Goal: Task Accomplishment & Management: Manage account settings

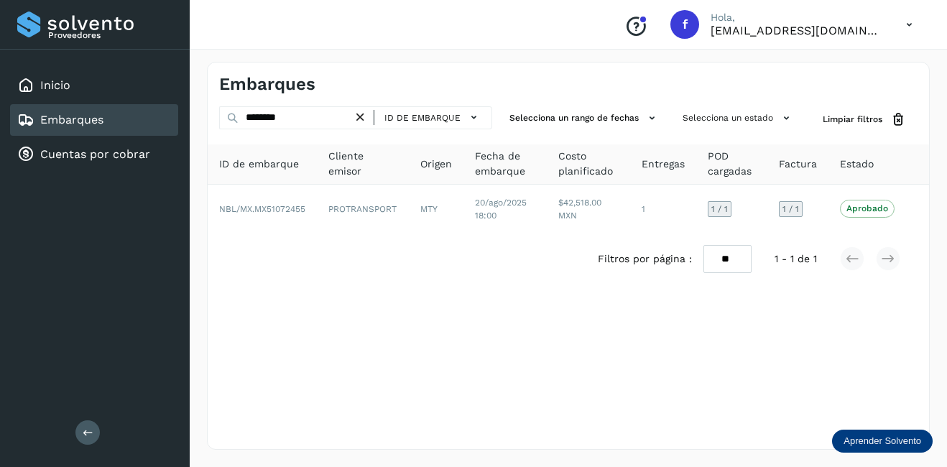
click at [361, 114] on icon at bounding box center [360, 117] width 15 height 15
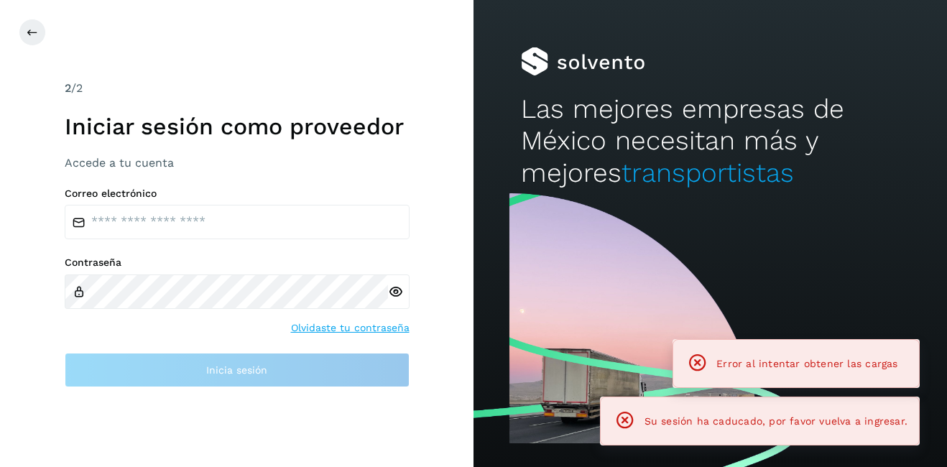
click at [726, 116] on h2 "Las mejores empresas de México necesitan más y mejores transportistas" at bounding box center [710, 141] width 379 height 96
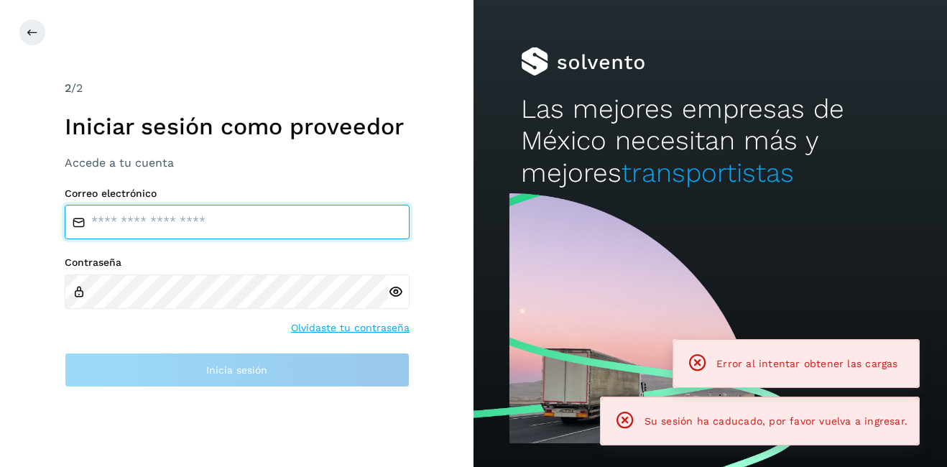
type input "**********"
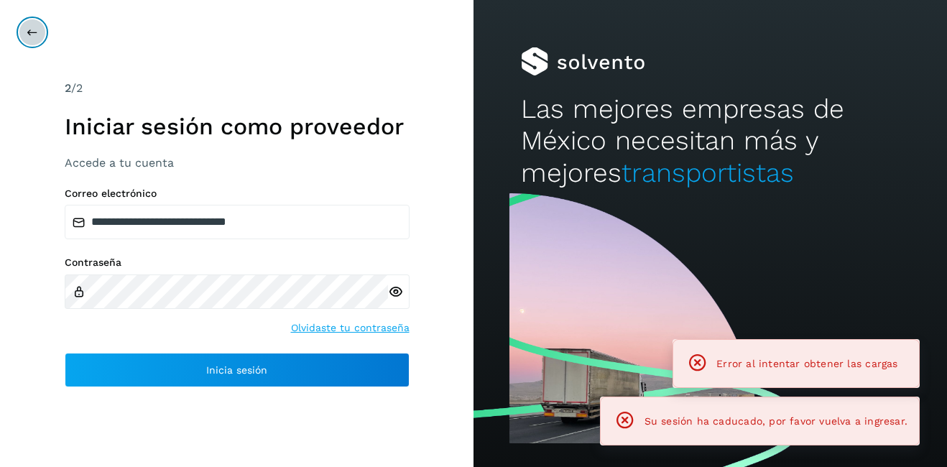
click at [23, 25] on button at bounding box center [32, 32] width 27 height 27
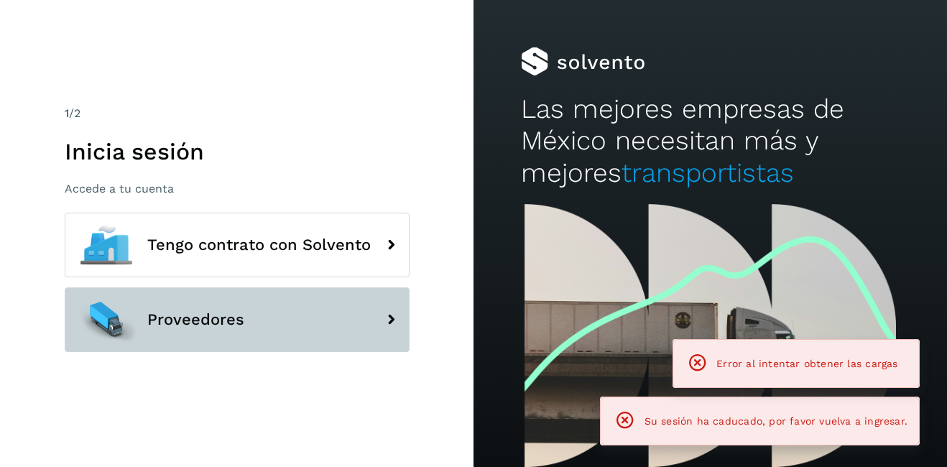
click at [198, 312] on span "Proveedores" at bounding box center [195, 319] width 97 height 17
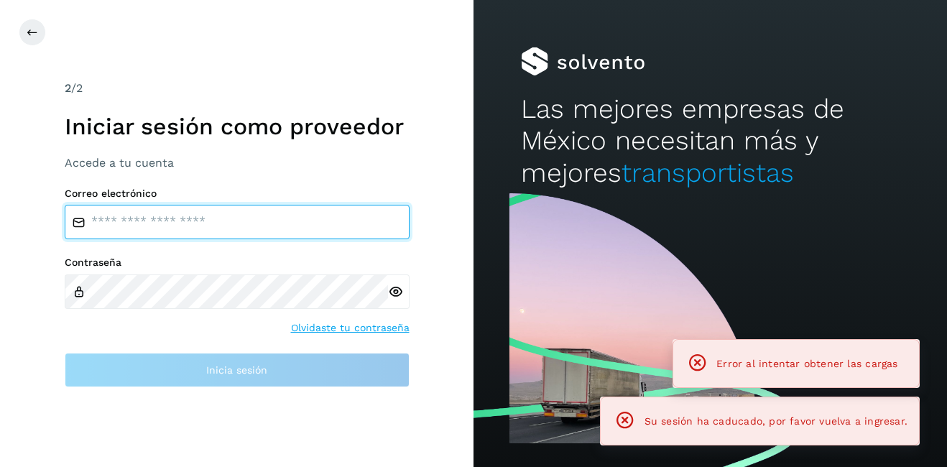
type input "**********"
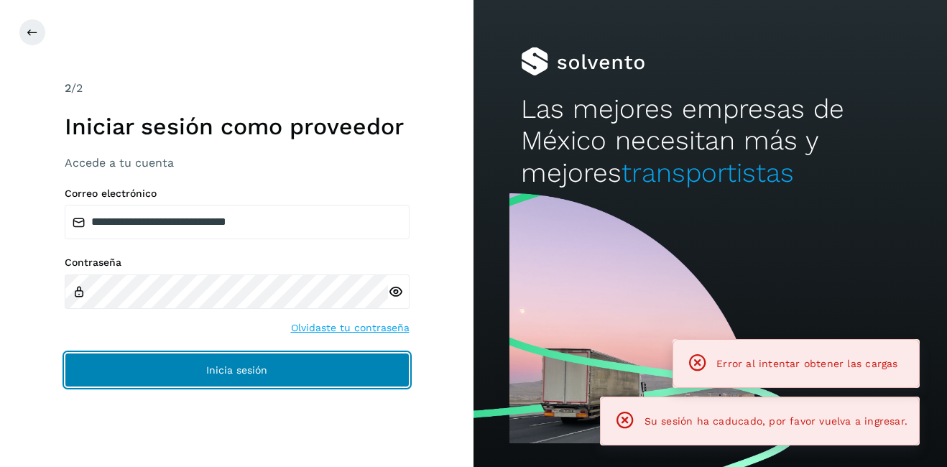
click at [261, 379] on button "Inicia sesión" at bounding box center [237, 370] width 345 height 34
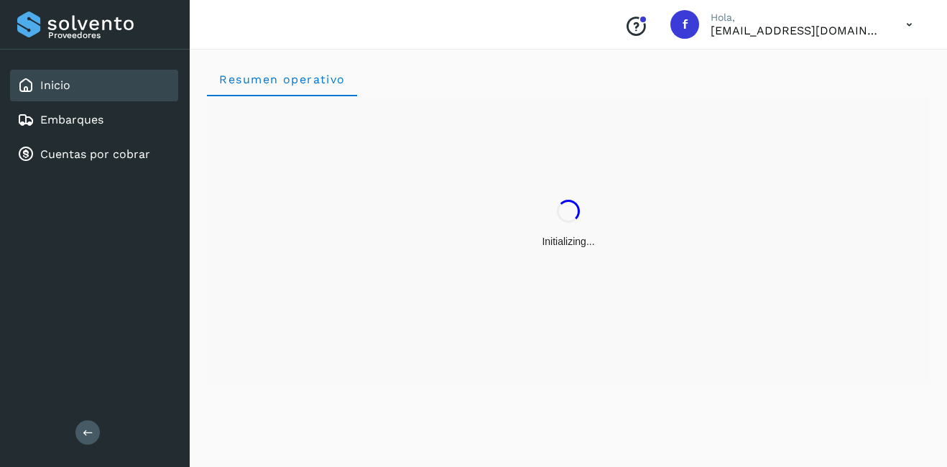
click at [554, 82] on div "Resumen operativo" at bounding box center [568, 79] width 723 height 34
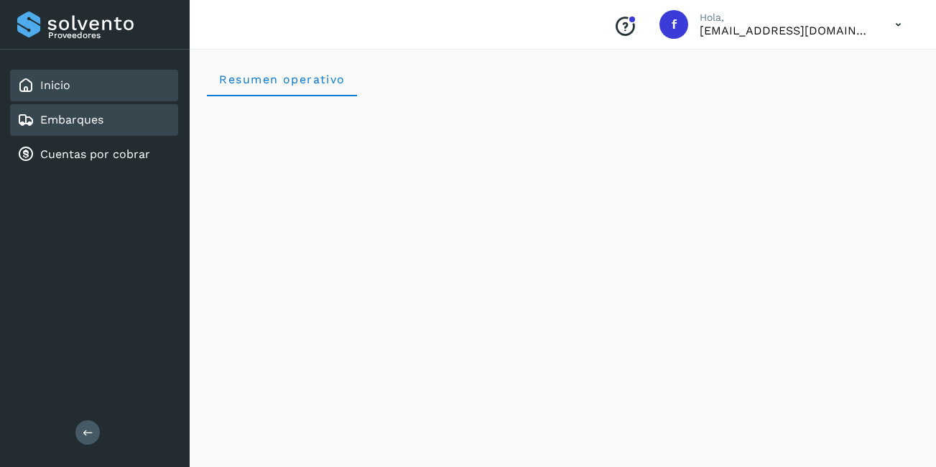
click at [56, 122] on link "Embarques" at bounding box center [71, 120] width 63 height 14
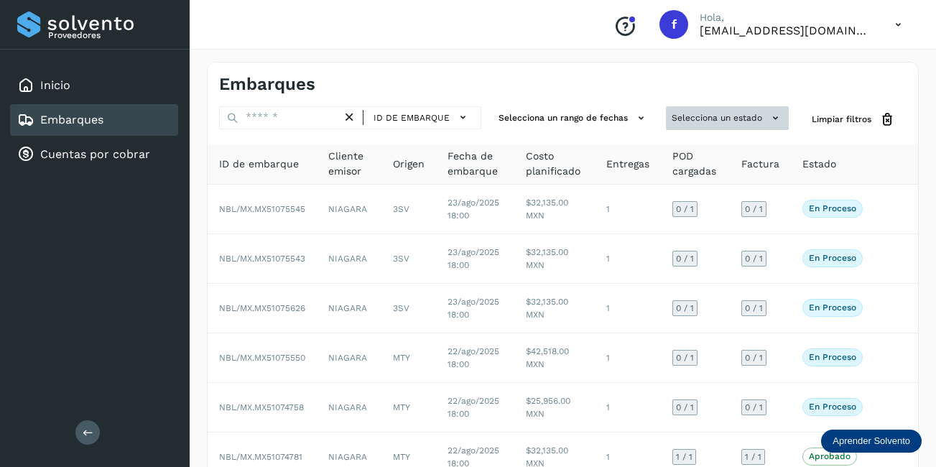
click at [735, 118] on button "Selecciona un estado" at bounding box center [727, 118] width 123 height 24
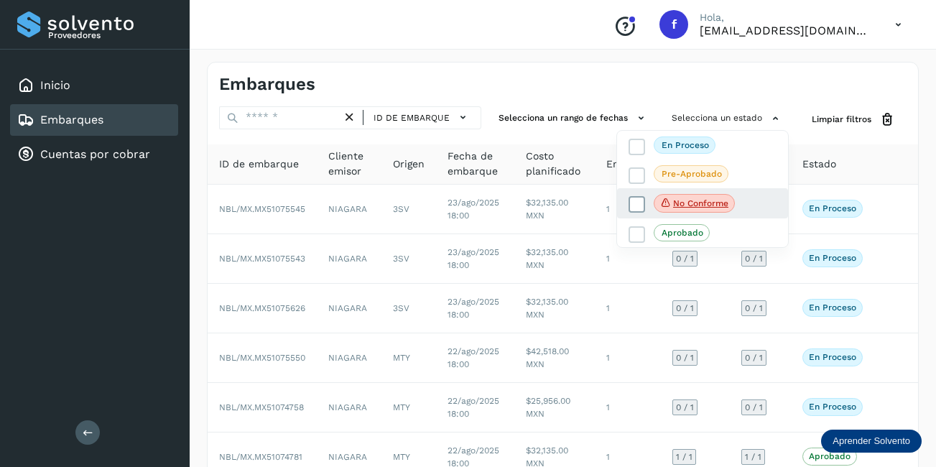
click at [683, 210] on span "No conforme" at bounding box center [694, 203] width 81 height 19
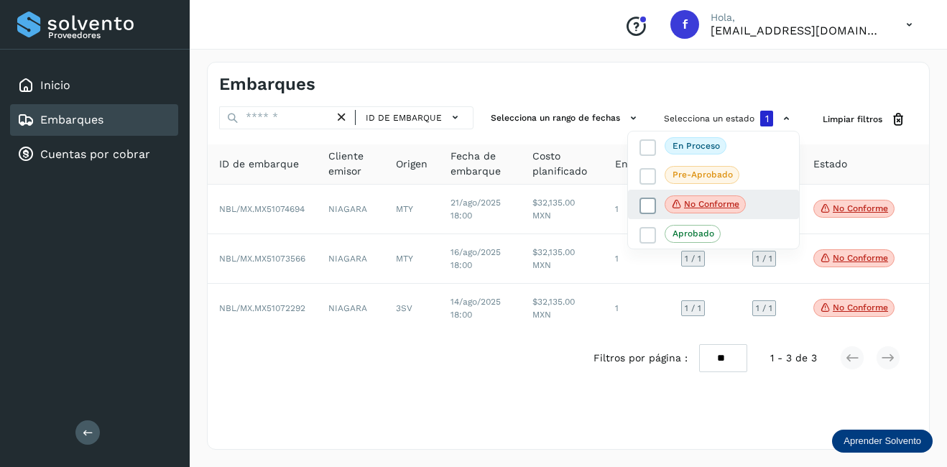
click at [651, 205] on icon at bounding box center [648, 205] width 14 height 14
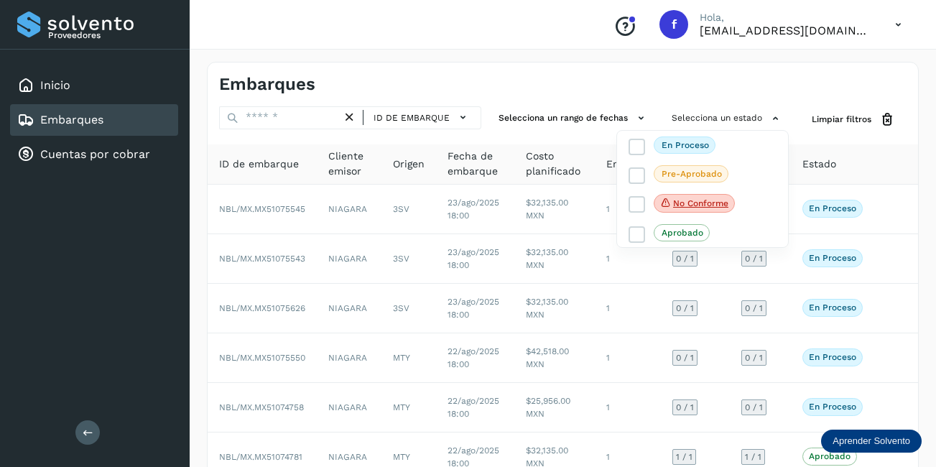
click at [297, 103] on div at bounding box center [468, 233] width 936 height 467
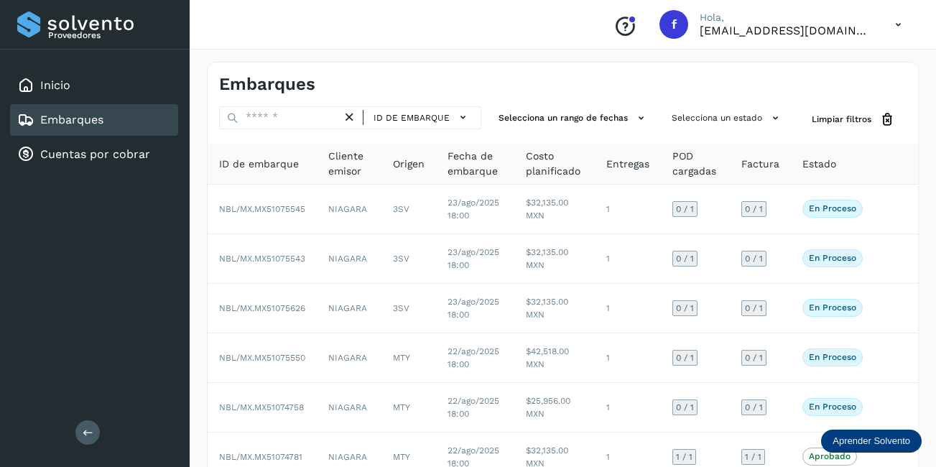
click at [305, 111] on div at bounding box center [468, 233] width 936 height 467
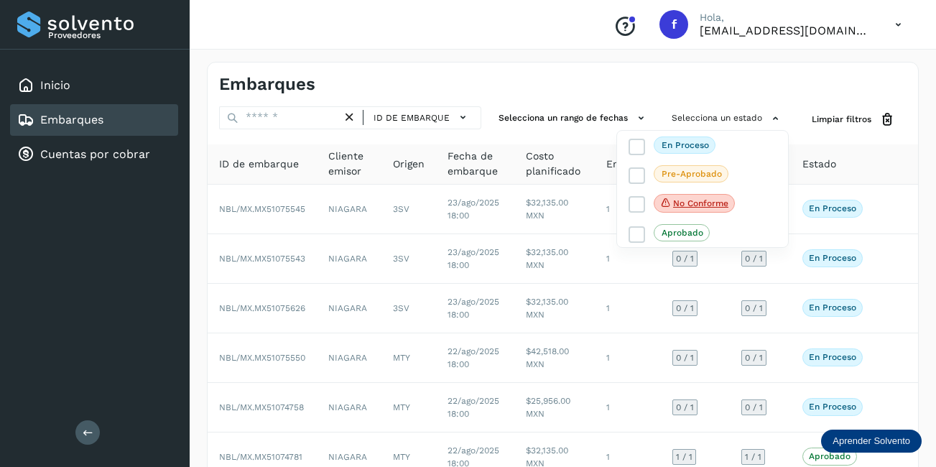
click at [309, 119] on div at bounding box center [468, 233] width 936 height 467
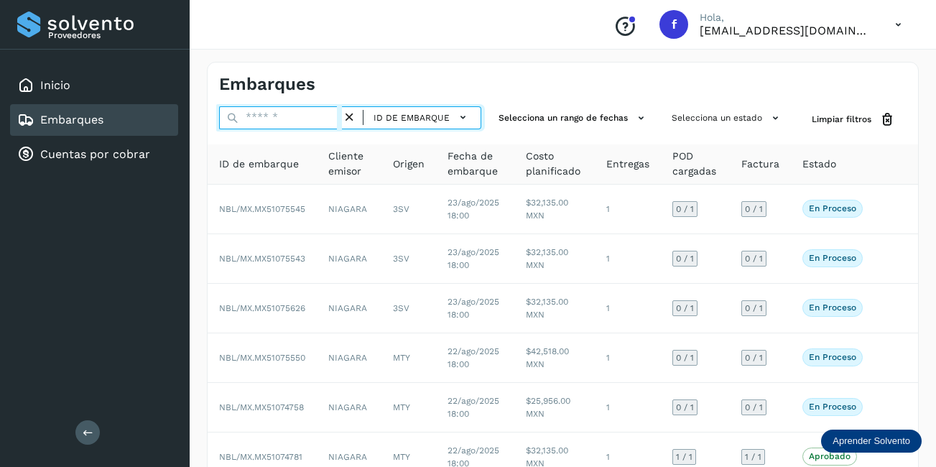
click at [292, 114] on input "text" at bounding box center [280, 117] width 123 height 23
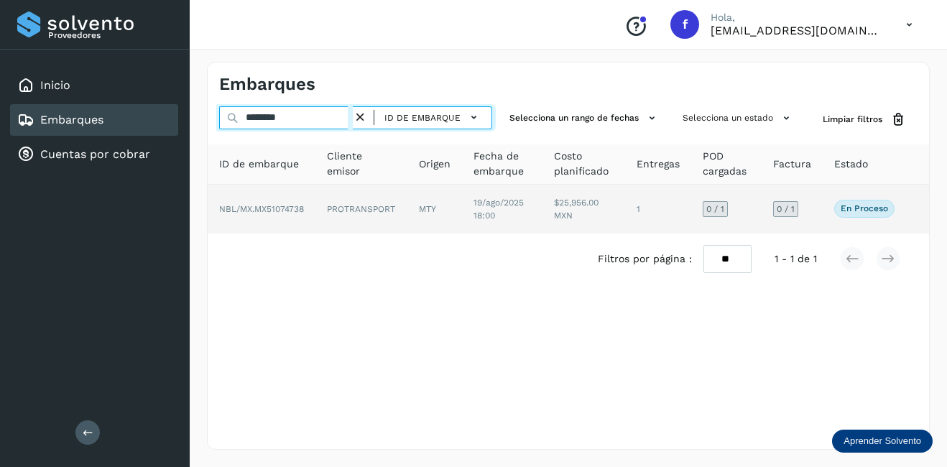
type input "********"
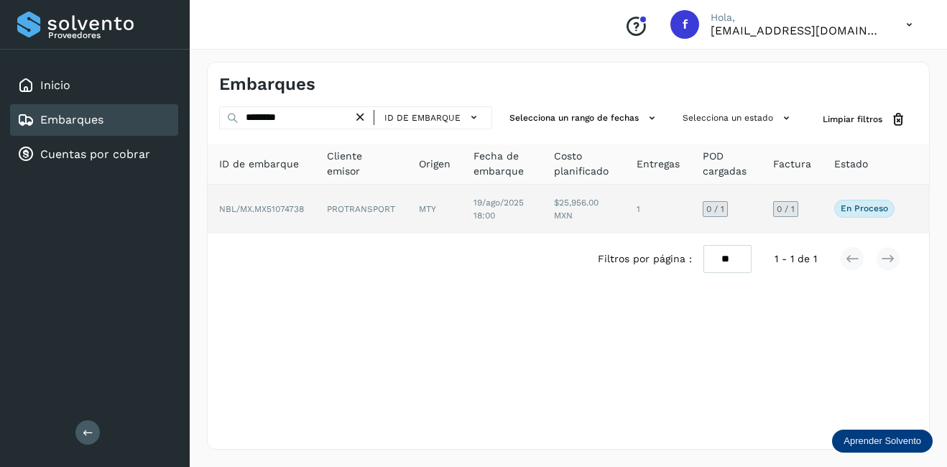
click at [625, 195] on td "$25,956.00 MXN" at bounding box center [658, 209] width 66 height 49
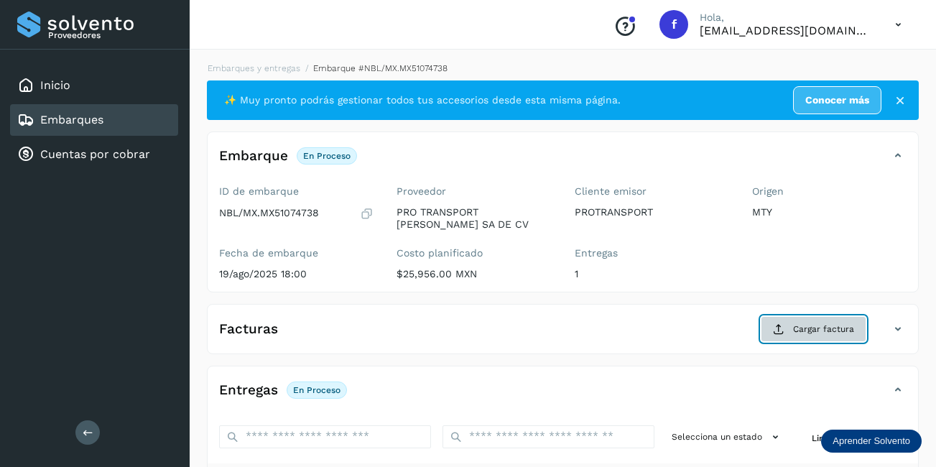
click at [832, 328] on span "Cargar factura" at bounding box center [823, 328] width 61 height 13
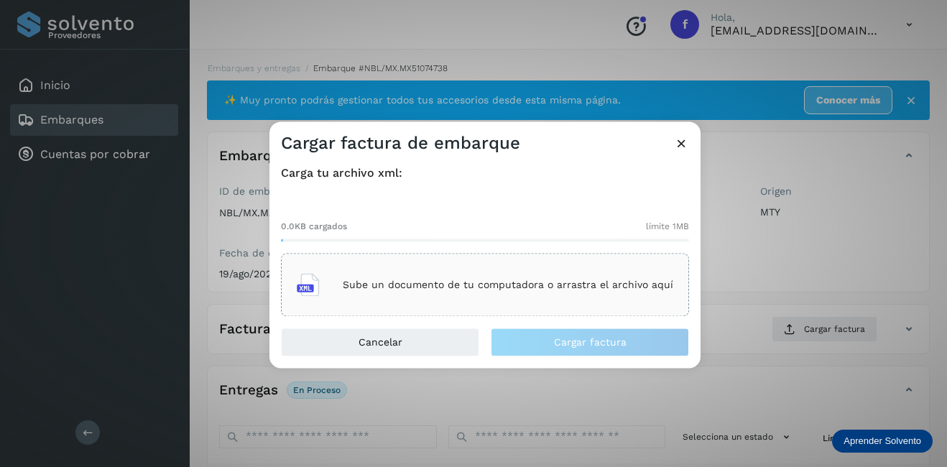
click at [434, 298] on div "Sube un documento de tu computadora o arrastra el archivo aquí" at bounding box center [485, 285] width 376 height 39
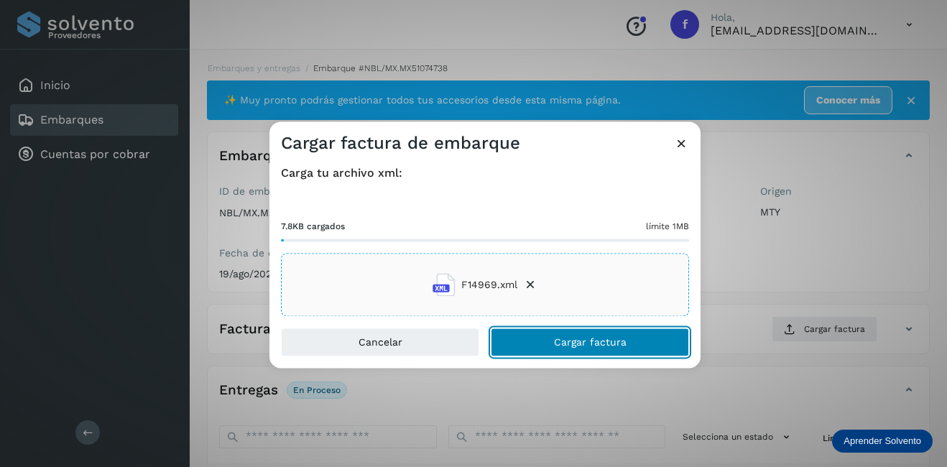
click at [611, 335] on button "Cargar factura" at bounding box center [590, 342] width 198 height 29
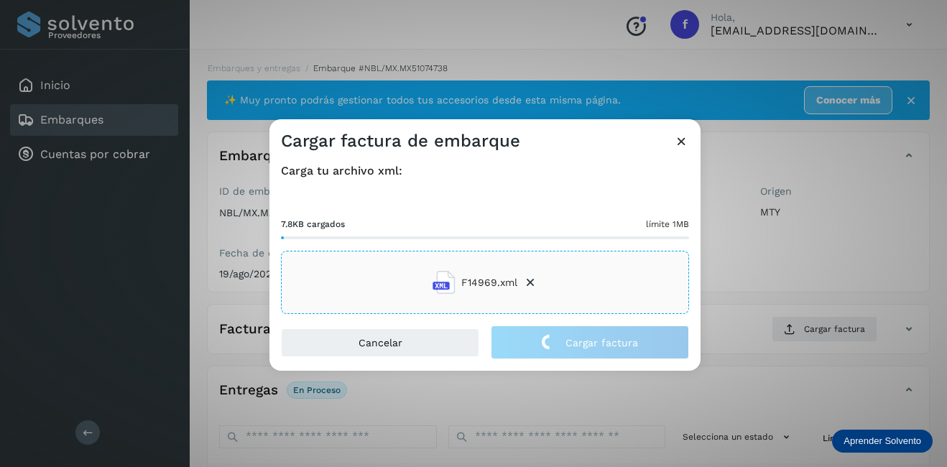
click at [771, 275] on div "Cargar factura de embarque Carga tu archivo xml: 7.8KB cargados límite 1MB F149…" at bounding box center [473, 233] width 947 height 467
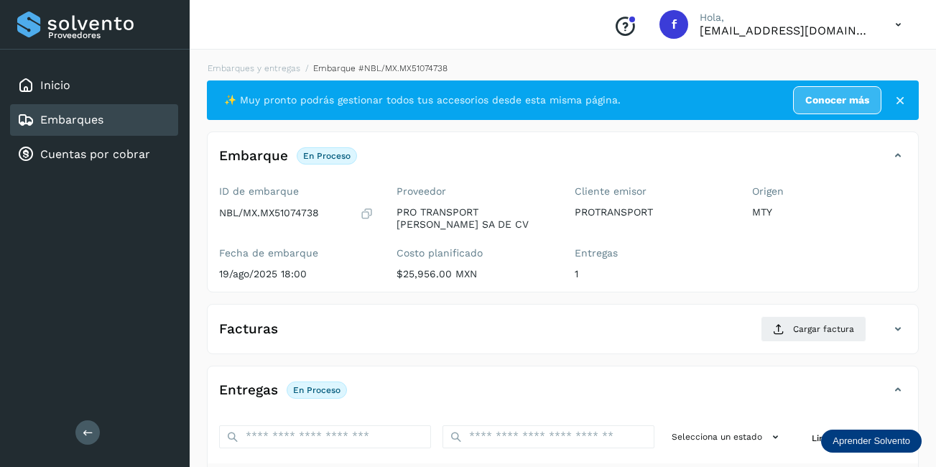
scroll to position [215, 0]
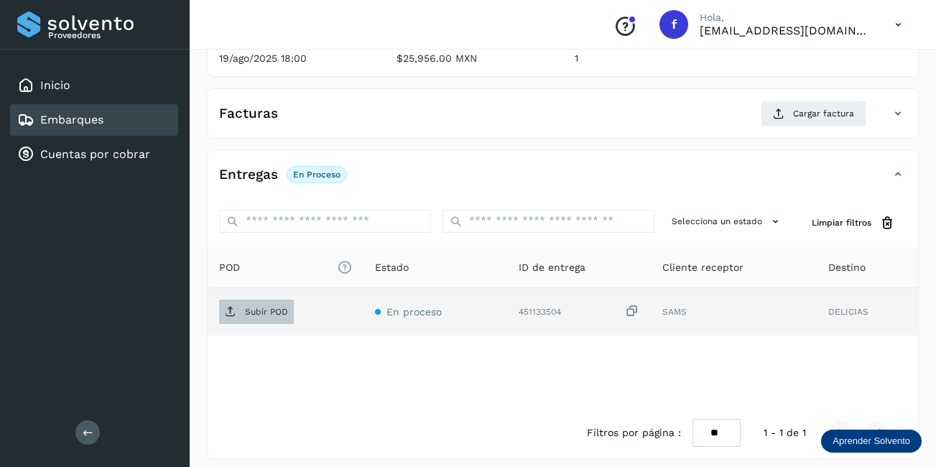
click at [258, 307] on p "Subir POD" at bounding box center [266, 312] width 43 height 10
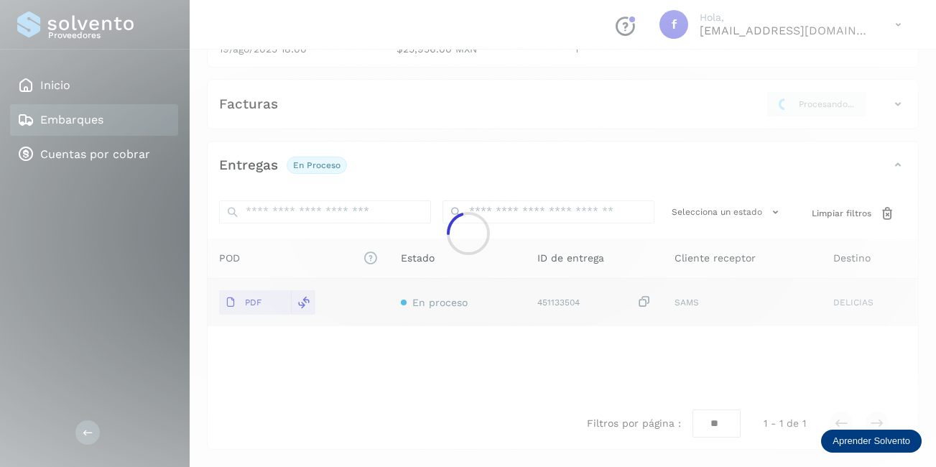
scroll to position [223, 0]
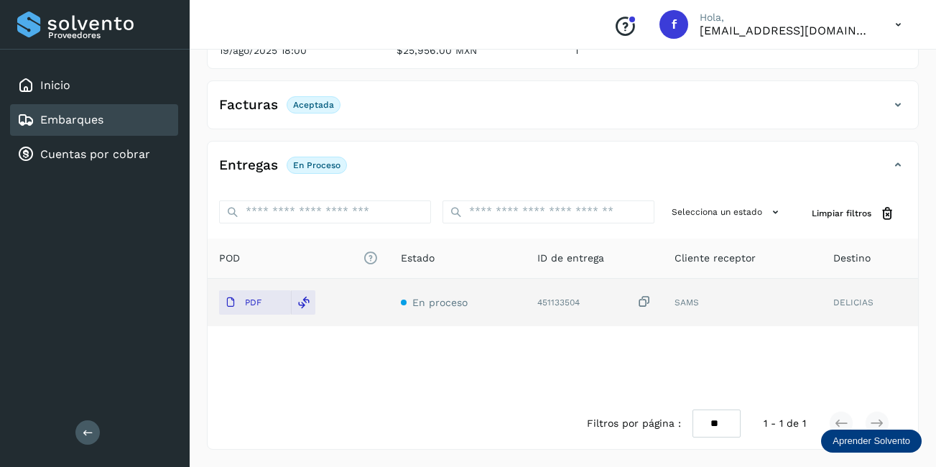
click at [104, 117] on div "Embarques" at bounding box center [94, 120] width 168 height 32
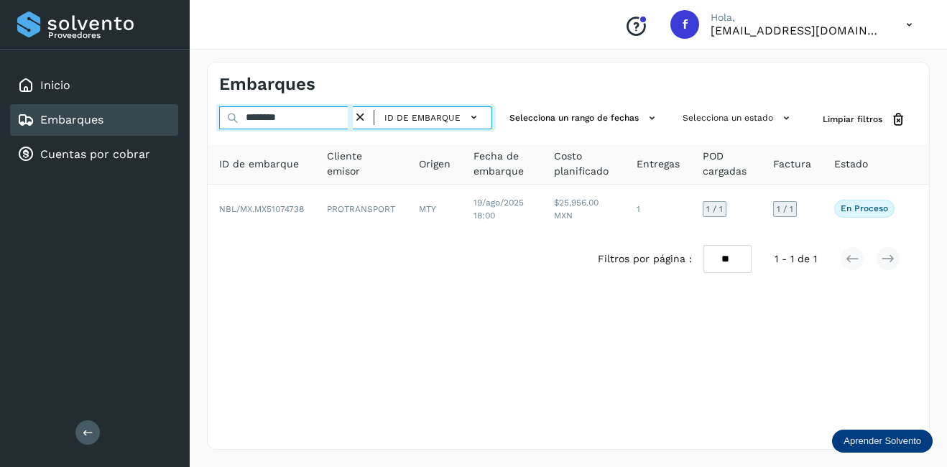
drag, startPoint x: 311, startPoint y: 116, endPoint x: 232, endPoint y: 121, distance: 79.2
click at [221, 125] on input "********" at bounding box center [286, 117] width 134 height 23
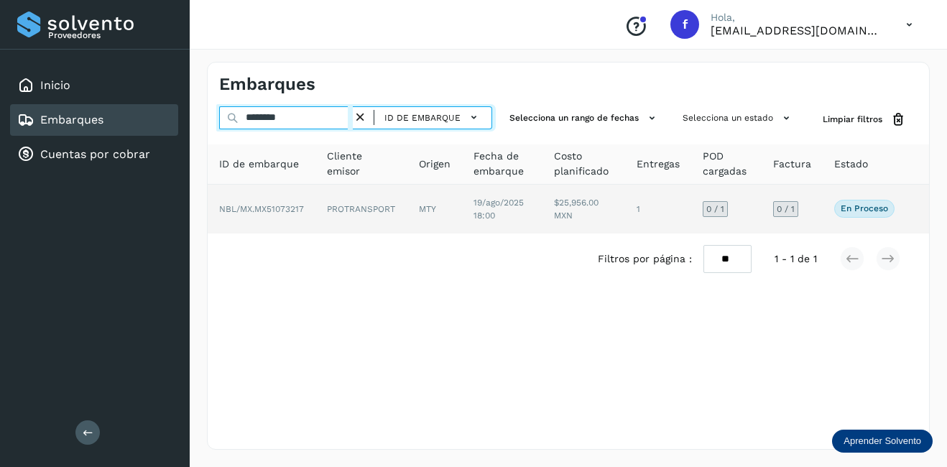
type input "********"
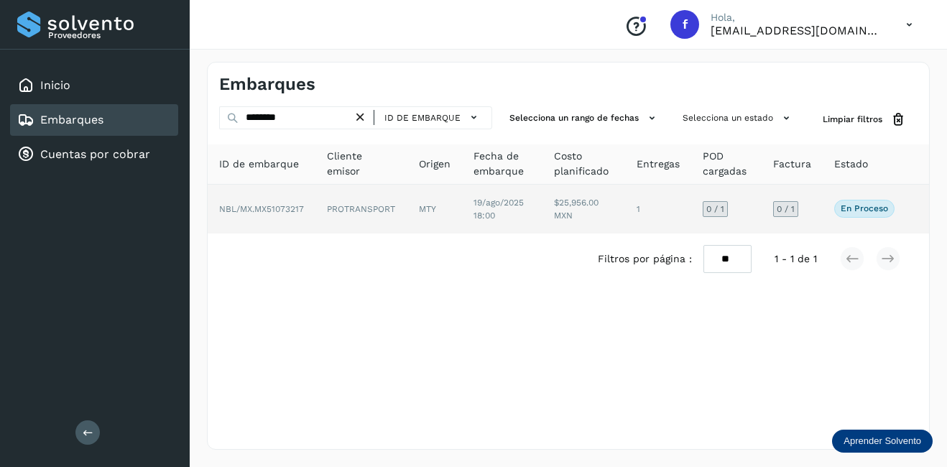
click at [407, 198] on td "PROTRANSPORT" at bounding box center [434, 209] width 55 height 49
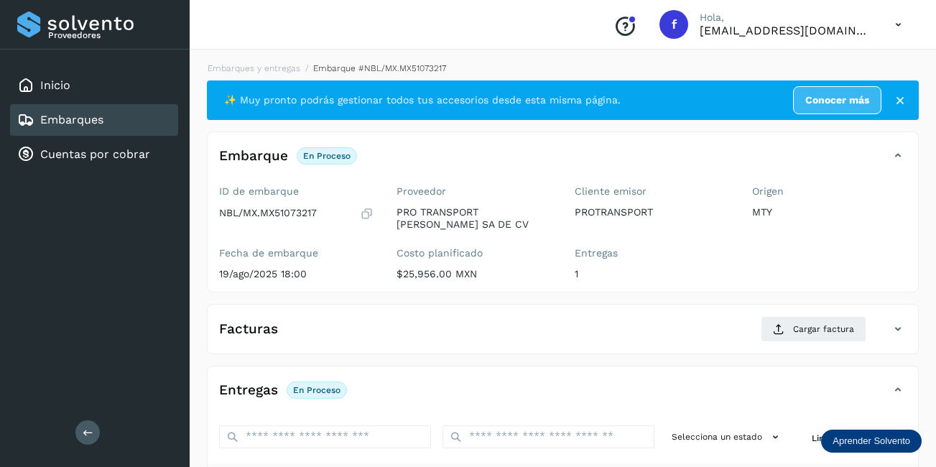
scroll to position [144, 0]
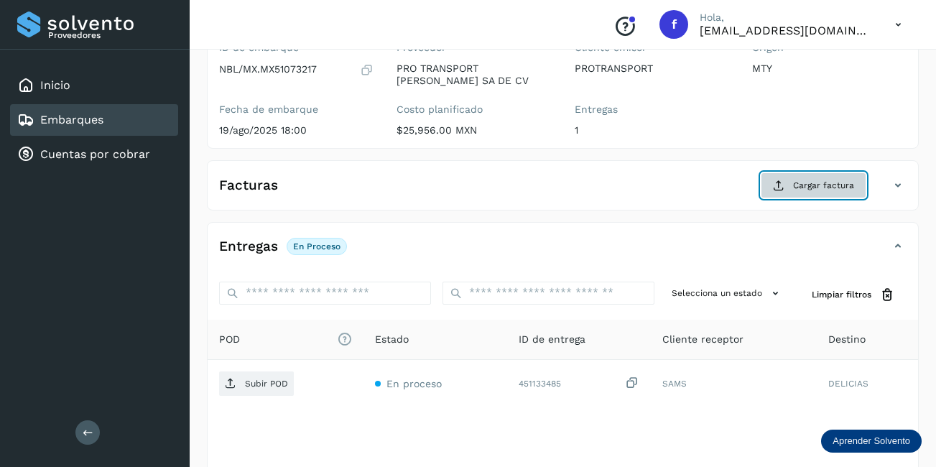
click at [787, 189] on button "Cargar factura" at bounding box center [814, 185] width 106 height 26
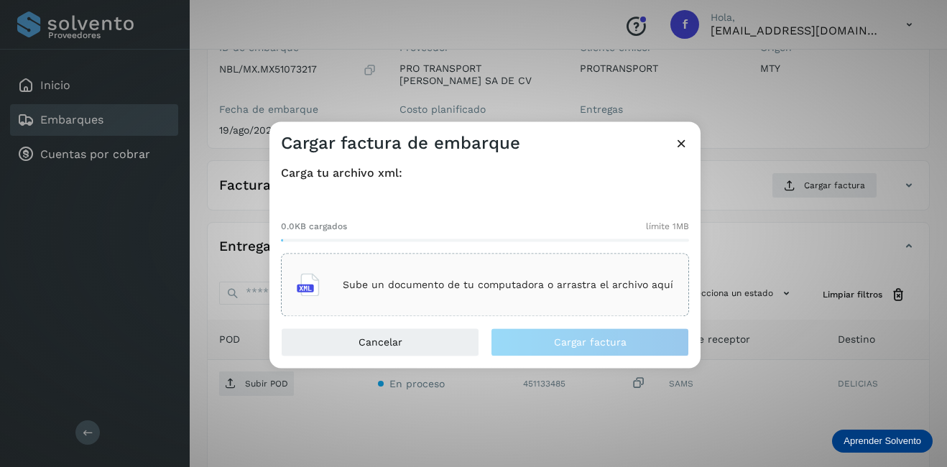
click at [511, 299] on div "Sube un documento de tu computadora o arrastra el archivo aquí" at bounding box center [485, 285] width 376 height 39
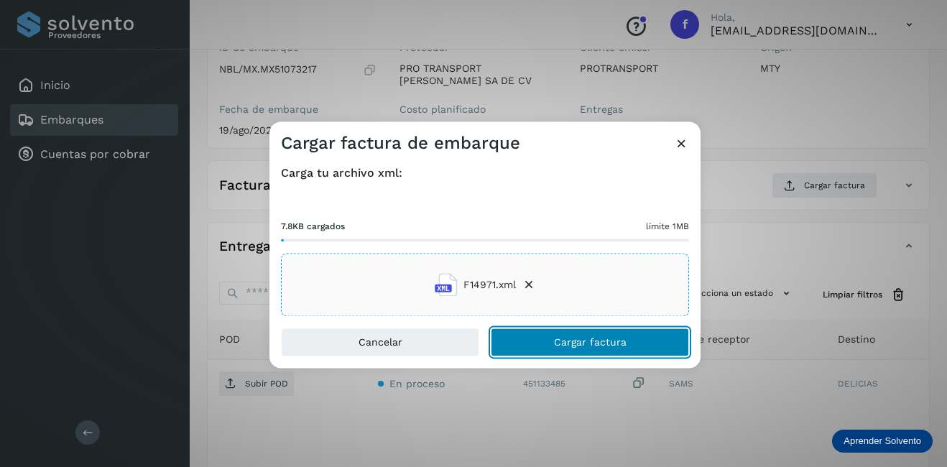
click at [523, 336] on button "Cargar factura" at bounding box center [590, 342] width 198 height 29
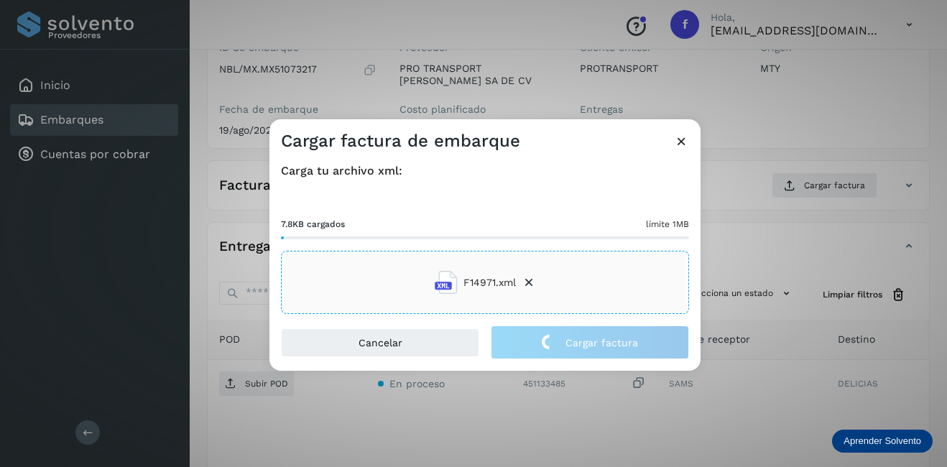
click at [784, 275] on div "Cargar factura de embarque Carga tu archivo xml: 7.8KB cargados límite 1MB F149…" at bounding box center [473, 233] width 947 height 467
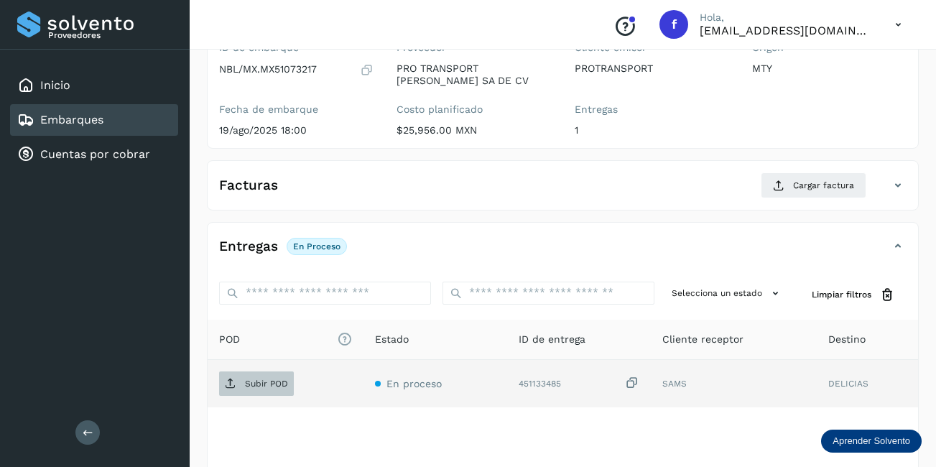
click at [251, 384] on p "Subir POD" at bounding box center [266, 384] width 43 height 10
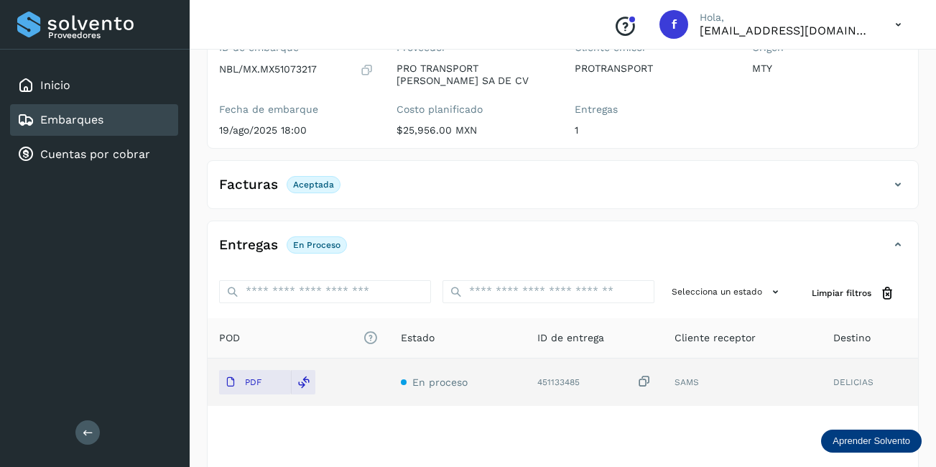
scroll to position [72, 0]
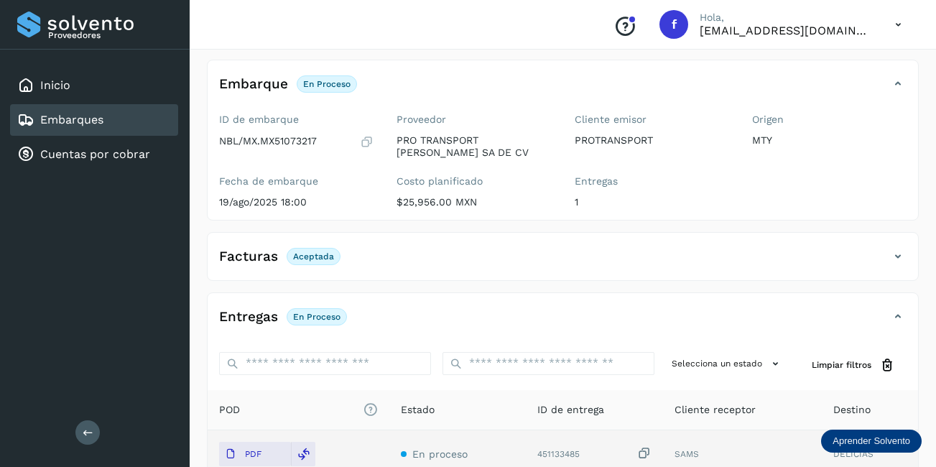
click at [139, 124] on div "Embarques" at bounding box center [94, 120] width 168 height 32
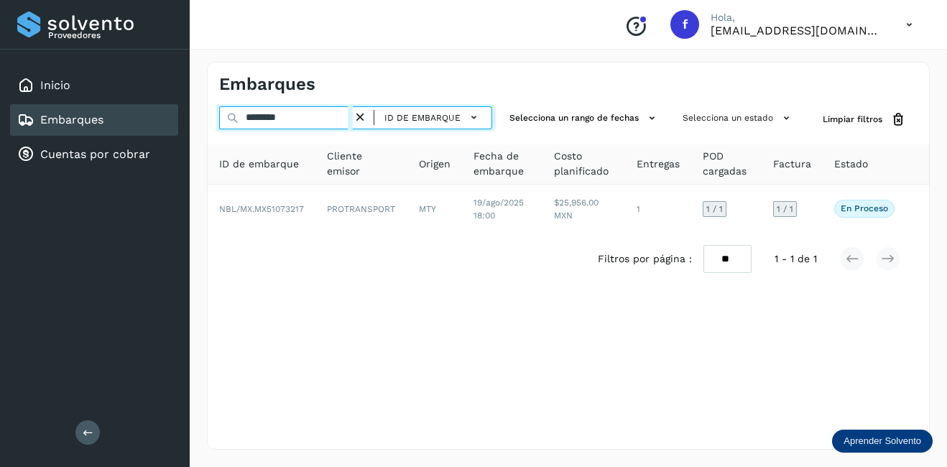
drag, startPoint x: 310, startPoint y: 121, endPoint x: 257, endPoint y: 127, distance: 53.5
click at [261, 126] on input "********" at bounding box center [286, 117] width 134 height 23
click at [305, 129] on input "********" at bounding box center [286, 117] width 134 height 23
click at [303, 123] on input "********" at bounding box center [286, 117] width 134 height 23
drag, startPoint x: 302, startPoint y: 120, endPoint x: 218, endPoint y: 120, distance: 84.8
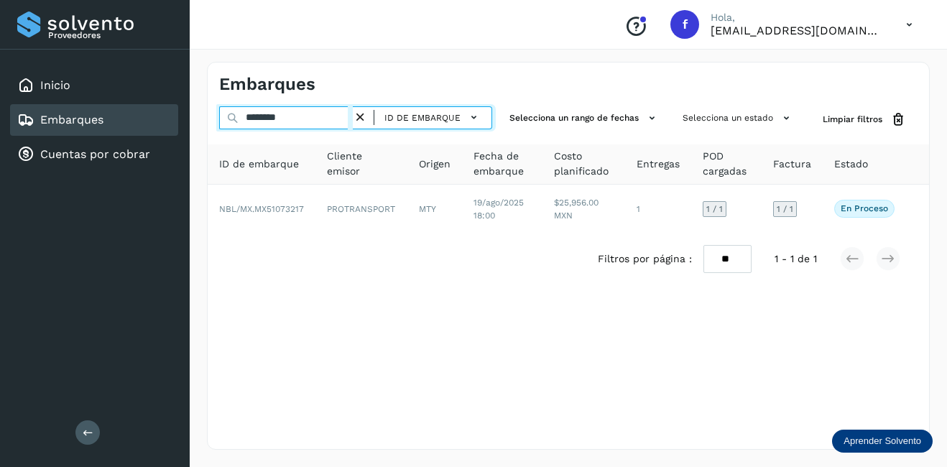
click at [218, 120] on div "******** ID de embarque Selecciona un rango de fechas Selecciona un estado Limp…" at bounding box center [568, 119] width 721 height 27
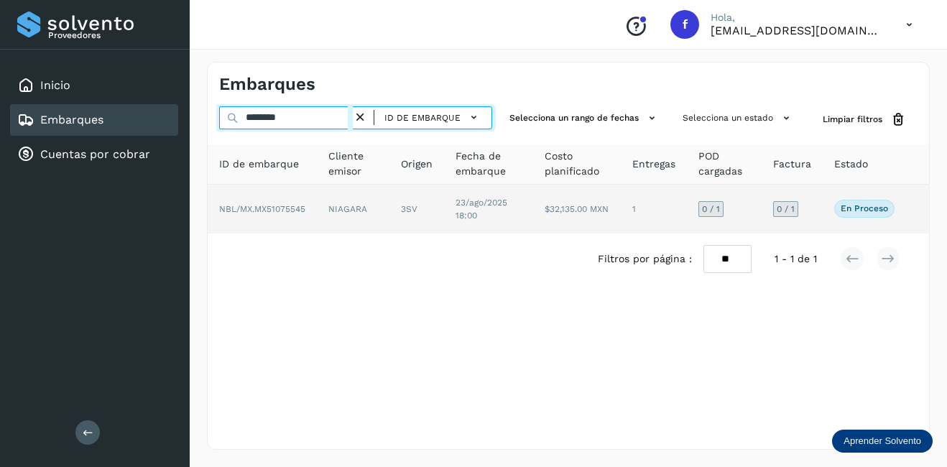
type input "********"
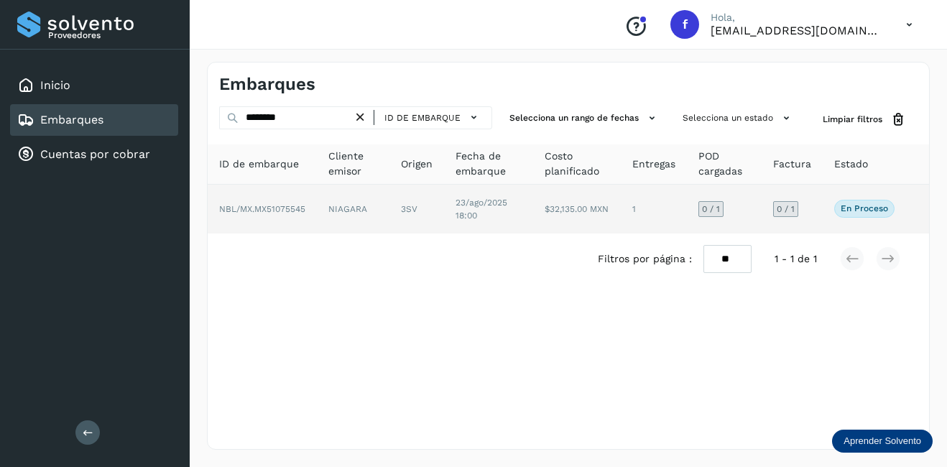
click at [687, 197] on td "1" at bounding box center [724, 209] width 75 height 49
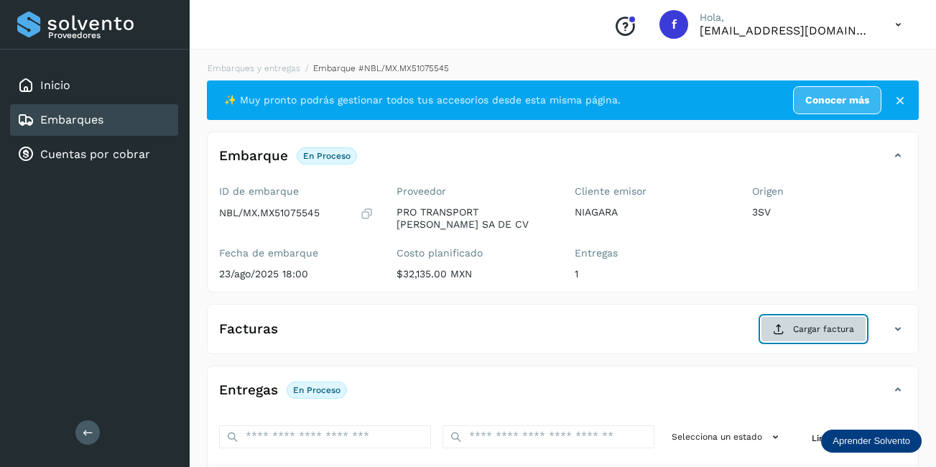
click at [820, 325] on span "Cargar factura" at bounding box center [823, 328] width 61 height 13
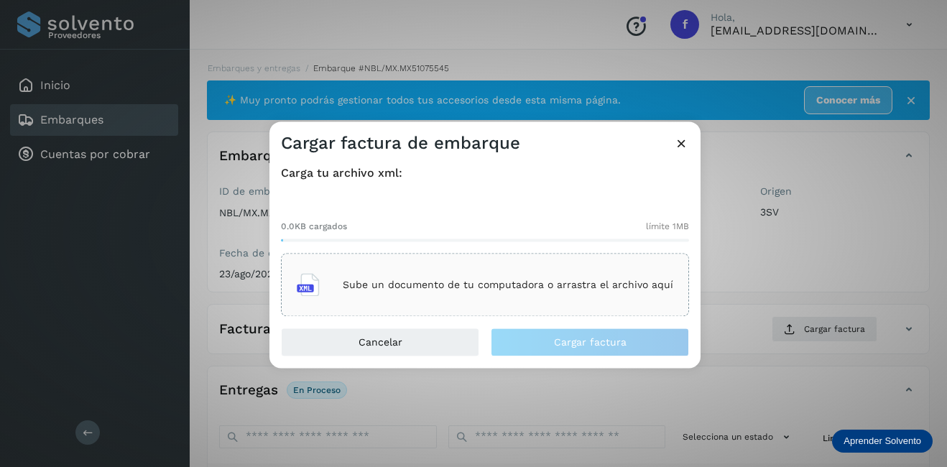
click at [481, 285] on p "Sube un documento de tu computadora o arrastra el archivo aquí" at bounding box center [508, 285] width 330 height 12
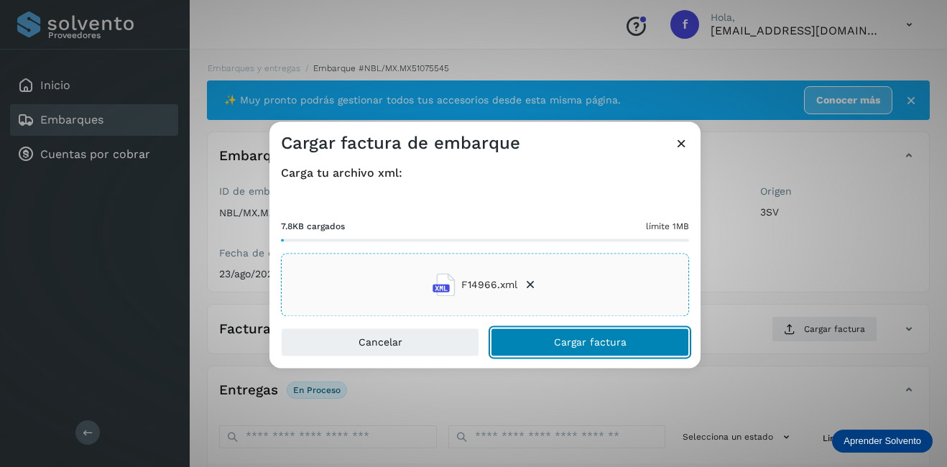
click at [600, 340] on span "Cargar factura" at bounding box center [590, 343] width 73 height 10
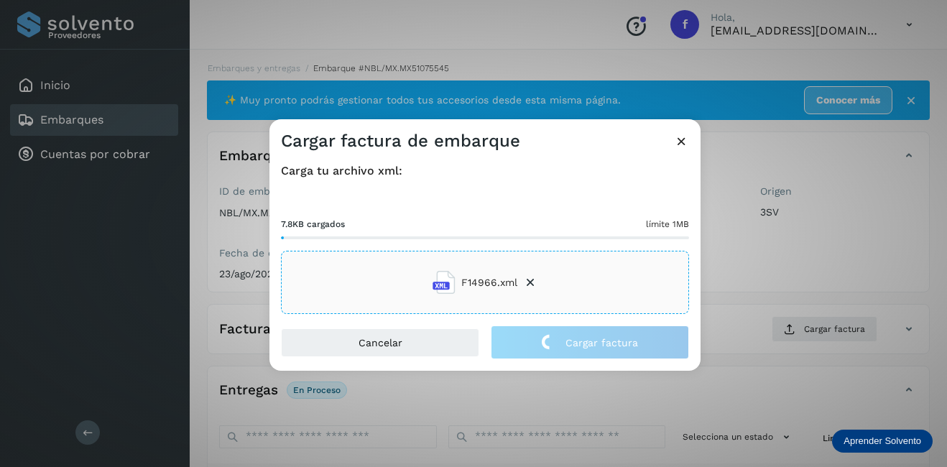
click at [778, 278] on div "Cargar factura de embarque Carga tu archivo xml: 7.8KB cargados límite 1MB F149…" at bounding box center [473, 233] width 947 height 467
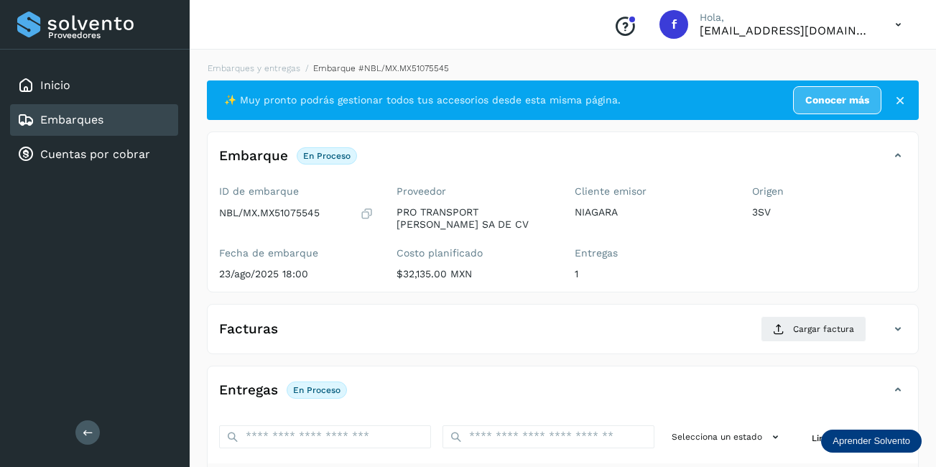
scroll to position [144, 0]
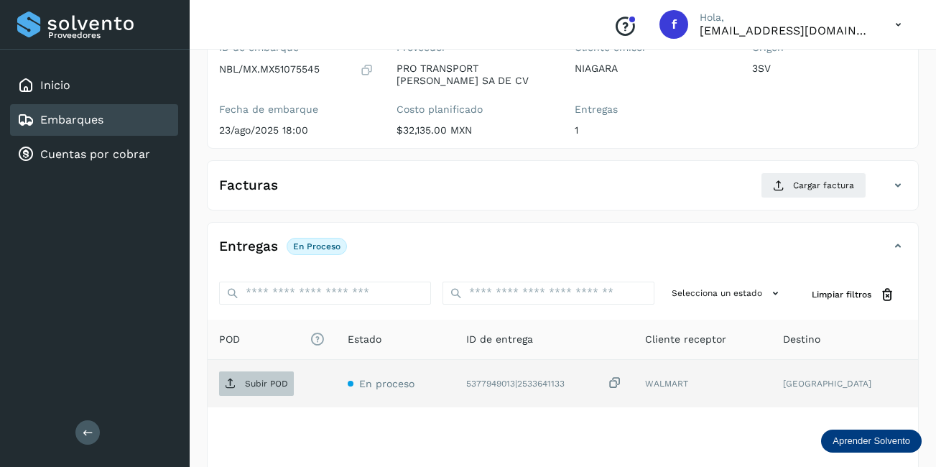
click at [272, 380] on p "Subir POD" at bounding box center [266, 384] width 43 height 10
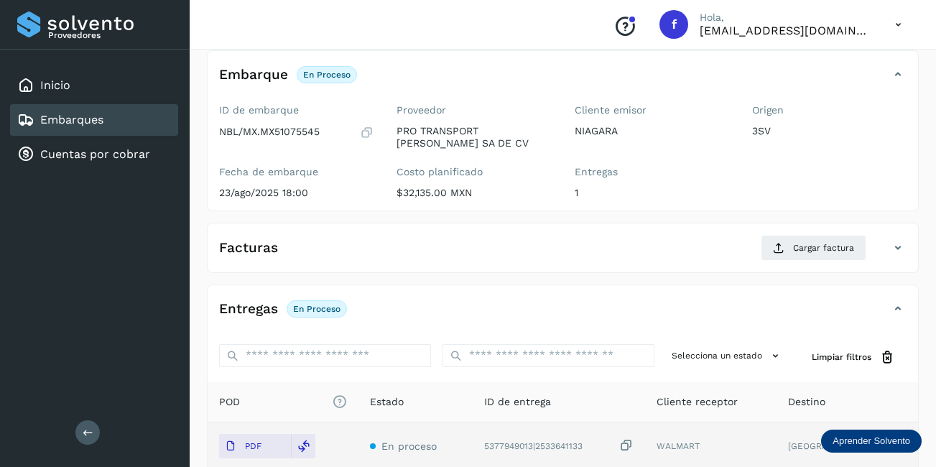
scroll to position [9, 0]
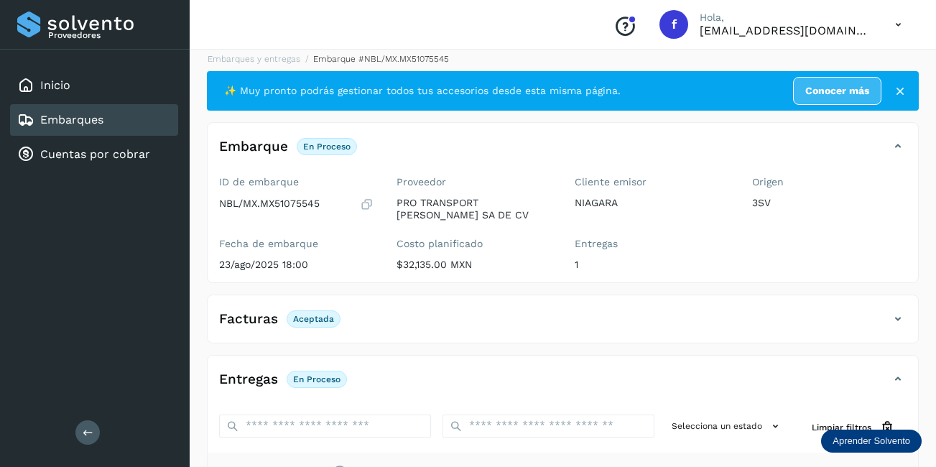
click at [96, 124] on link "Embarques" at bounding box center [71, 120] width 63 height 14
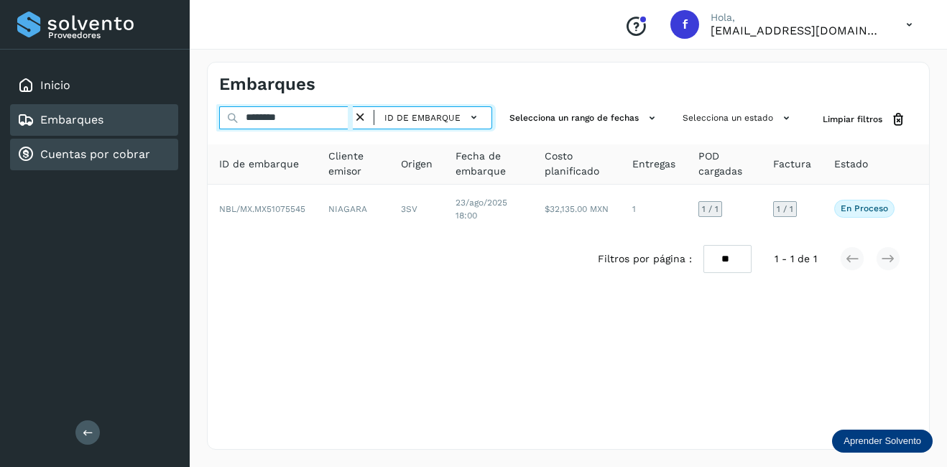
drag, startPoint x: 295, startPoint y: 120, endPoint x: 141, endPoint y: 163, distance: 159.6
click at [141, 159] on div "Proveedores Inicio Embarques Cuentas por cobrar Salir Conoce nuestros beneficio…" at bounding box center [473, 233] width 947 height 467
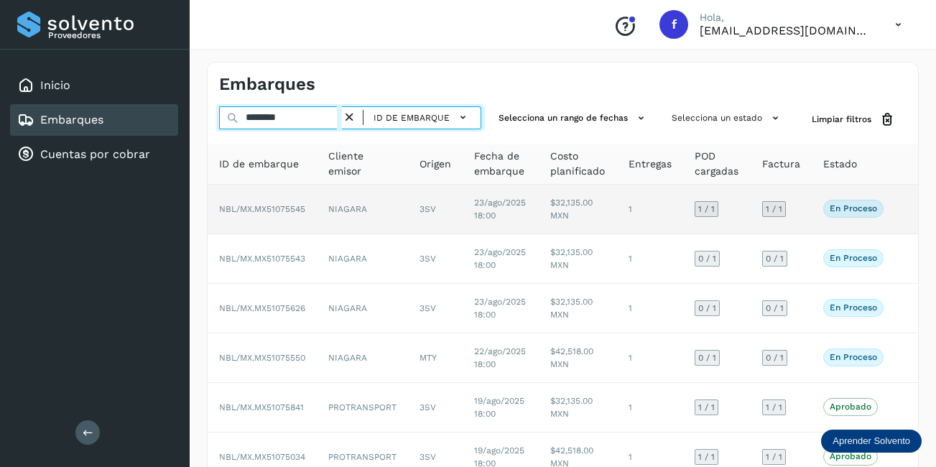
type input "********"
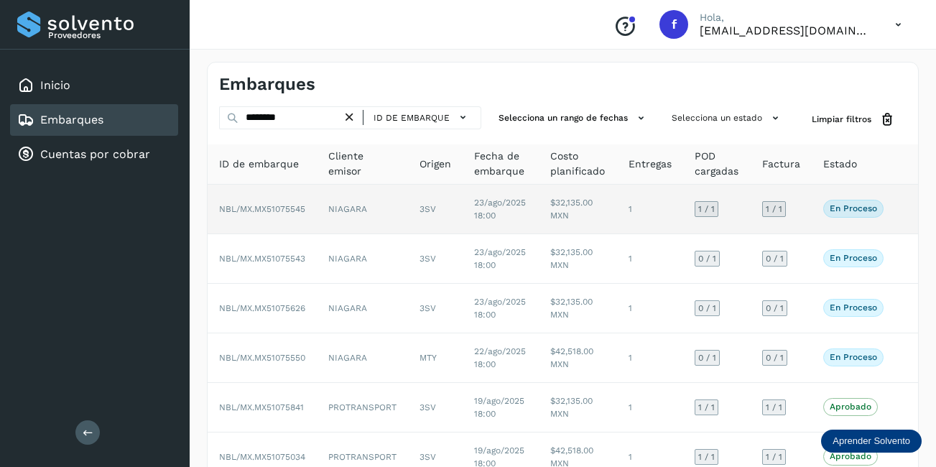
click at [454, 210] on td "3SV" at bounding box center [435, 210] width 55 height 50
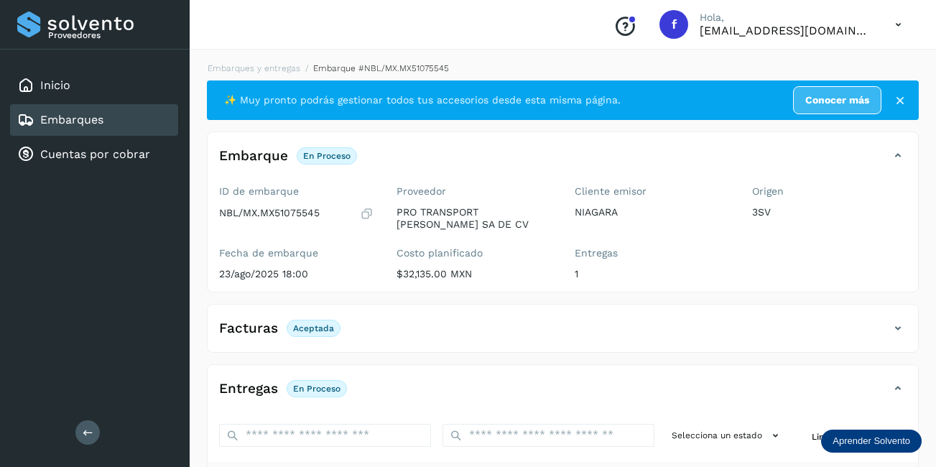
click at [126, 121] on div "Embarques" at bounding box center [94, 120] width 168 height 32
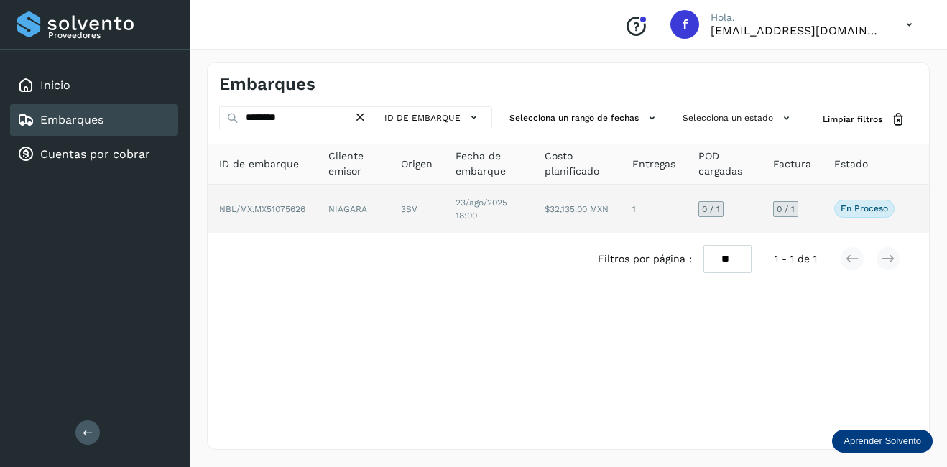
click at [389, 215] on td "NIAGARA" at bounding box center [416, 209] width 55 height 49
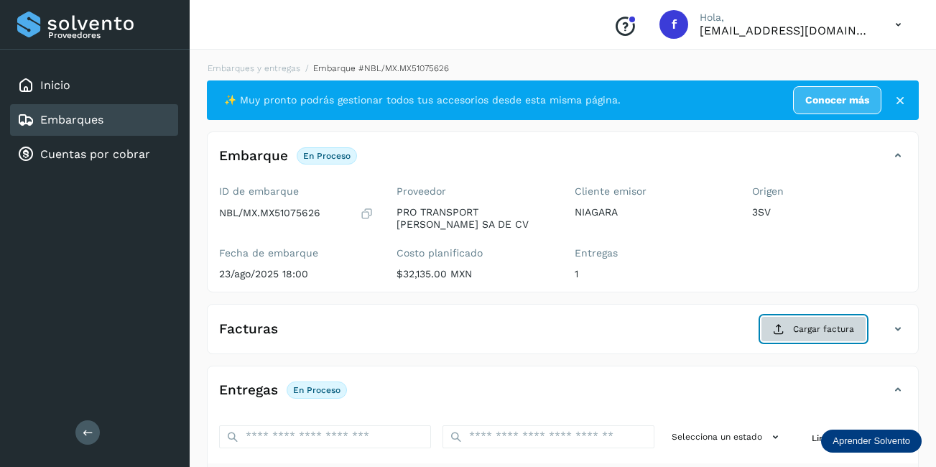
click at [858, 321] on button "Cargar factura" at bounding box center [814, 329] width 106 height 26
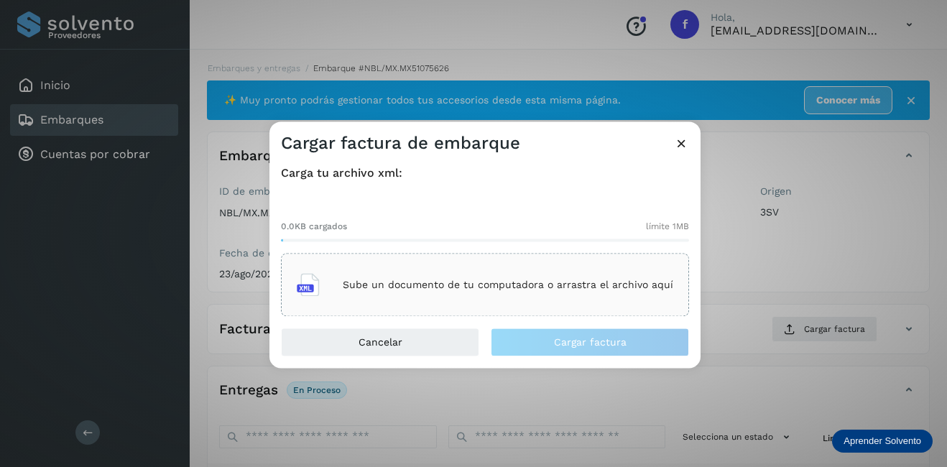
click at [484, 302] on div "Sube un documento de tu computadora o arrastra el archivo aquí" at bounding box center [485, 285] width 376 height 39
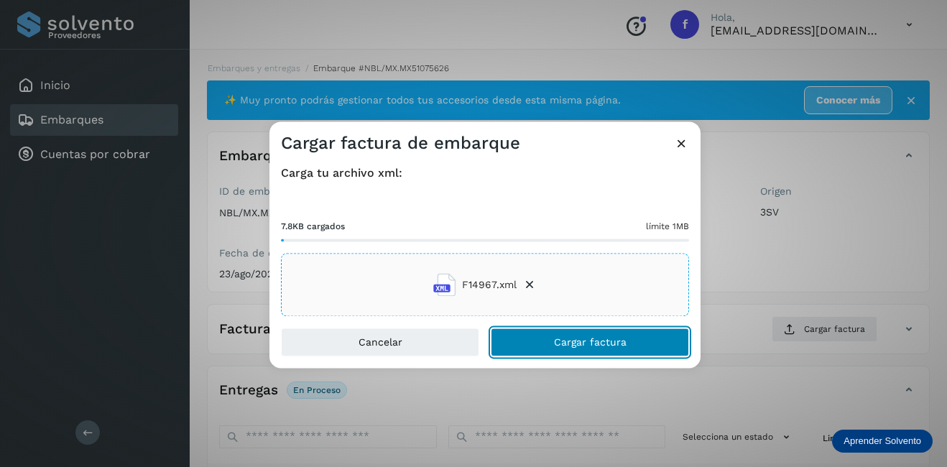
click at [576, 345] on span "Cargar factura" at bounding box center [590, 343] width 73 height 10
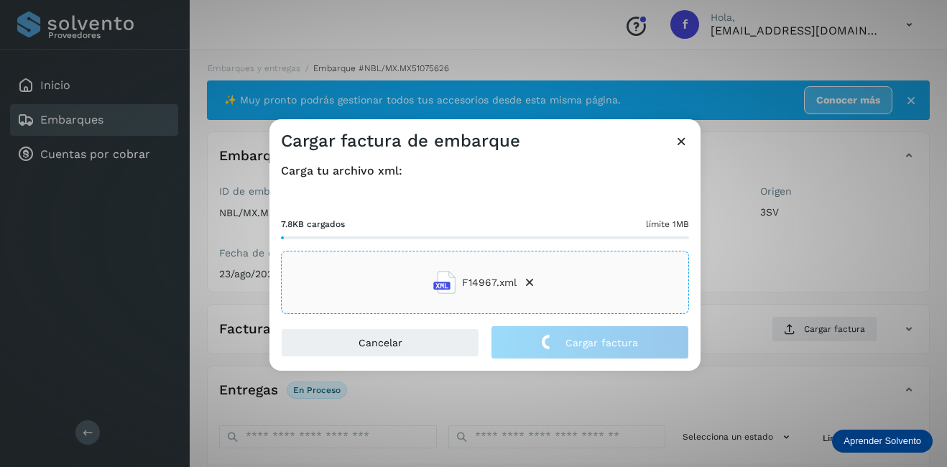
click at [757, 280] on div "Cargar factura de embarque Carga tu archivo xml: 7.8KB cargados límite 1MB F149…" at bounding box center [473, 233] width 947 height 467
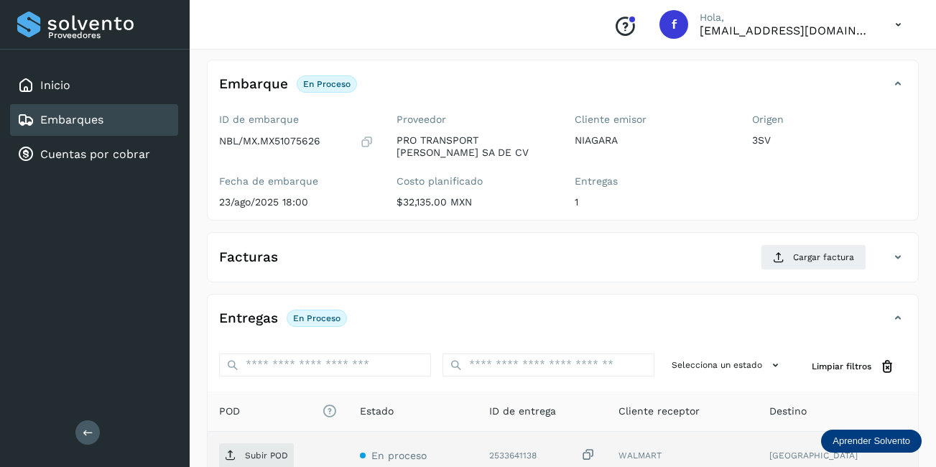
scroll to position [215, 0]
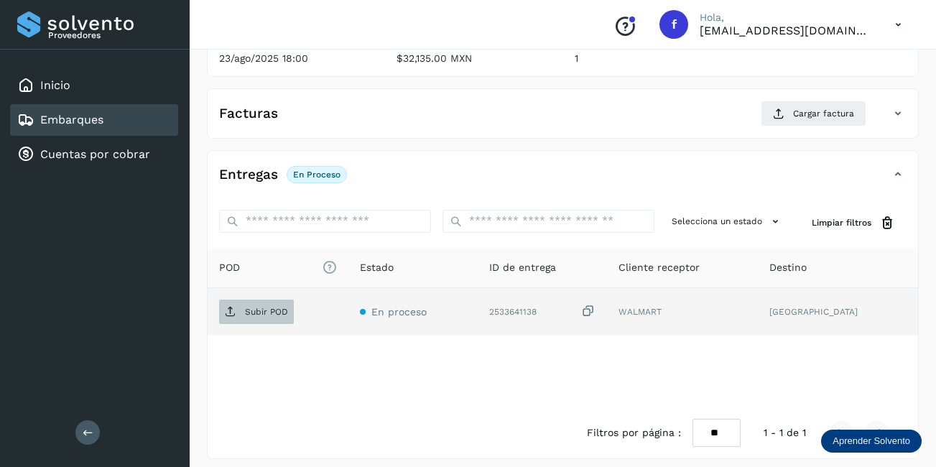
click at [249, 317] on span "Subir POD" at bounding box center [256, 311] width 75 height 23
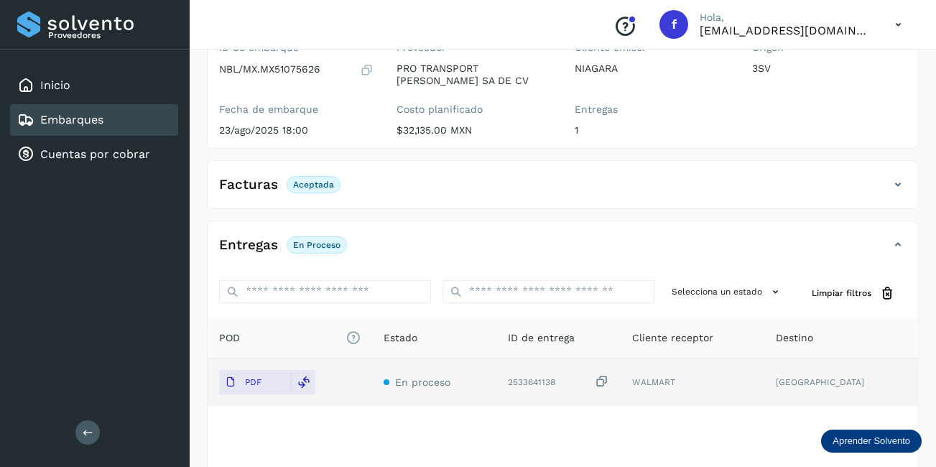
scroll to position [0, 0]
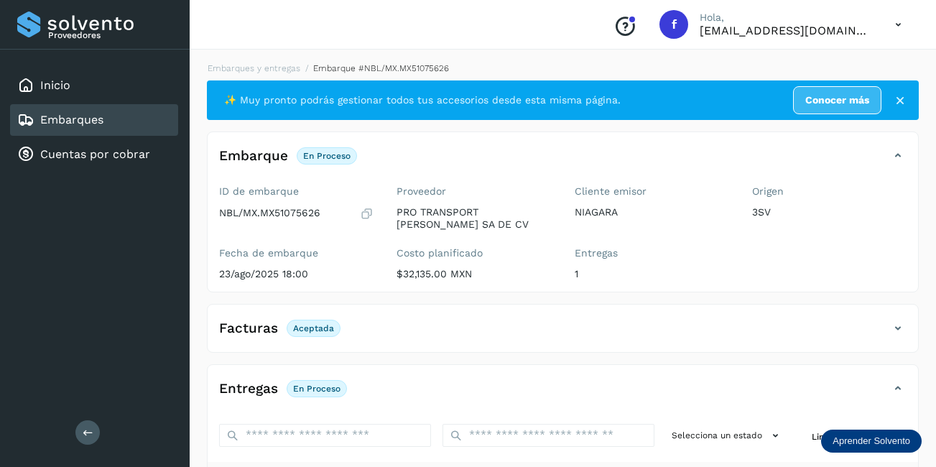
click at [121, 129] on div "Embarques" at bounding box center [94, 120] width 168 height 32
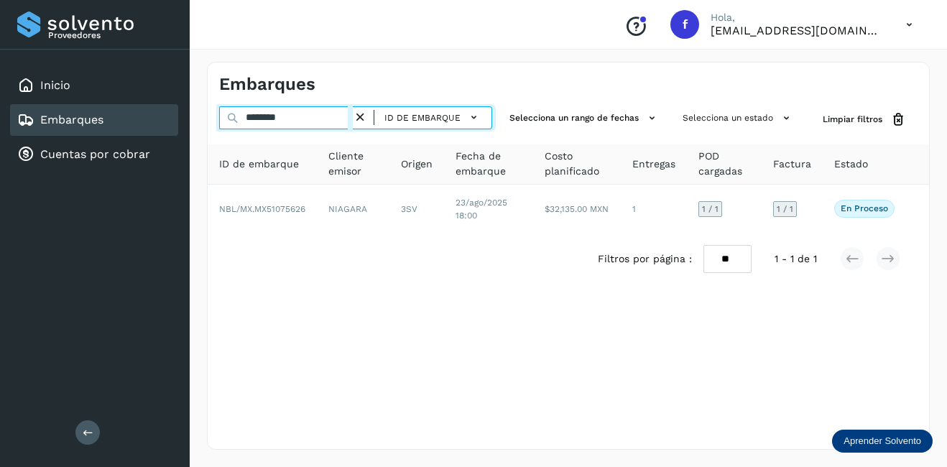
drag, startPoint x: 325, startPoint y: 113, endPoint x: 187, endPoint y: 131, distance: 139.8
click at [187, 131] on div "Proveedores Inicio Embarques Cuentas por cobrar Salir Conoce nuestros beneficio…" at bounding box center [473, 233] width 947 height 467
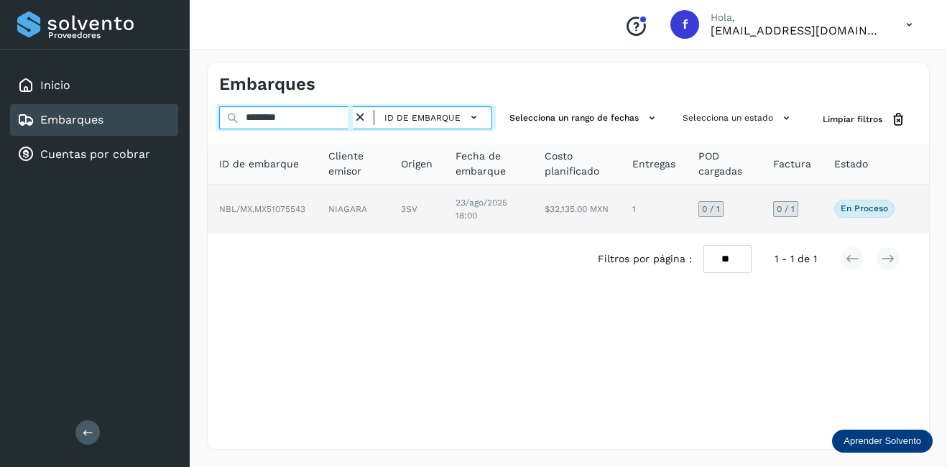
type input "********"
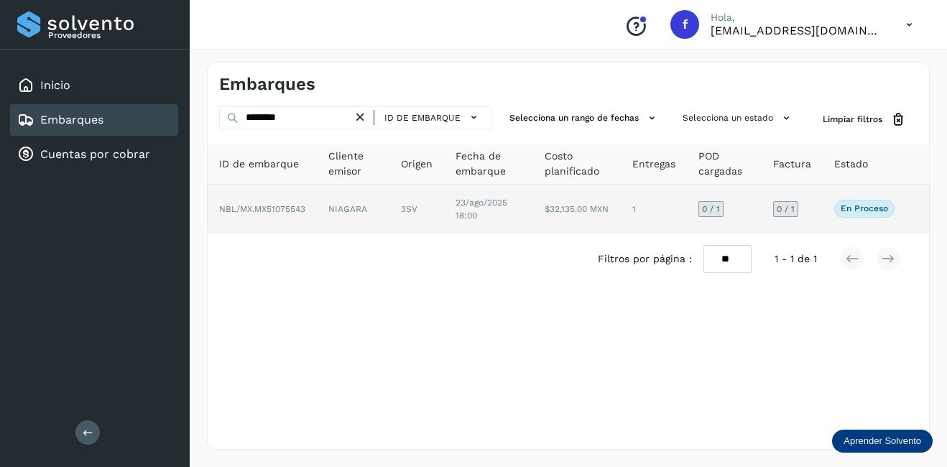
click at [444, 205] on td "3SV" at bounding box center [489, 209] width 90 height 49
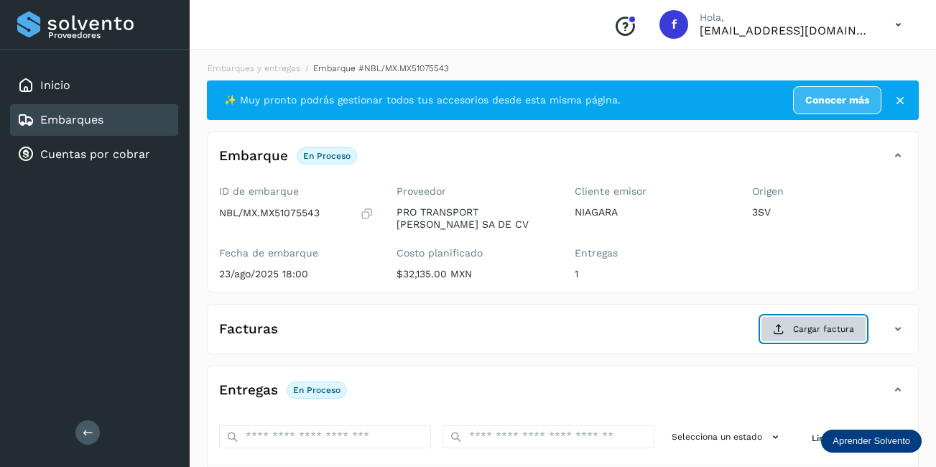
click at [849, 341] on button "Cargar factura" at bounding box center [814, 329] width 106 height 26
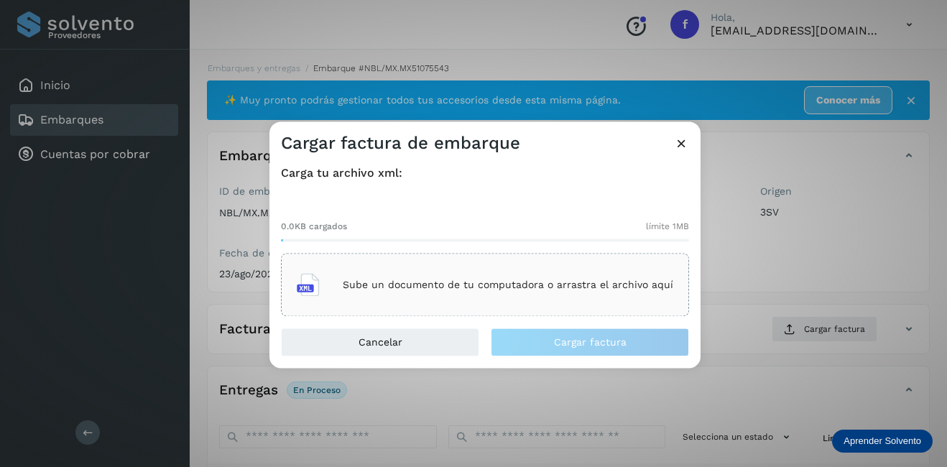
click at [479, 283] on p "Sube un documento de tu computadora o arrastra el archivo aquí" at bounding box center [508, 285] width 330 height 12
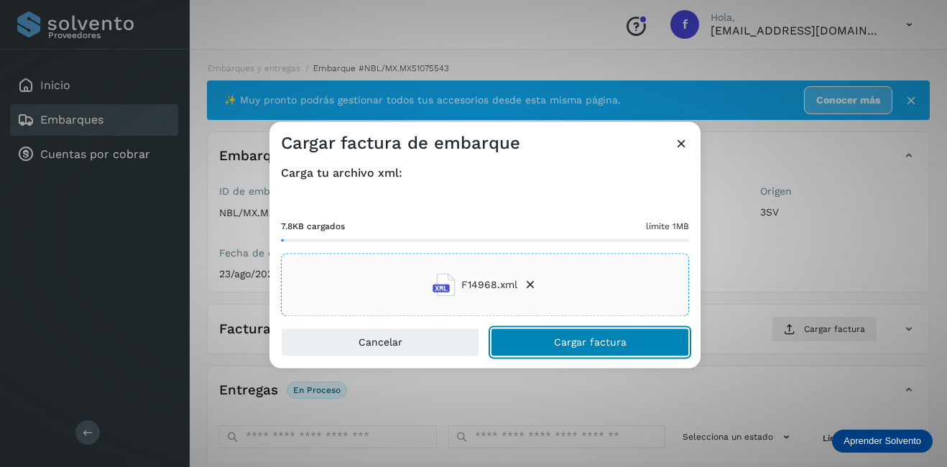
drag, startPoint x: 587, startPoint y: 350, endPoint x: 611, endPoint y: 345, distance: 24.1
click at [587, 349] on button "Cargar factura" at bounding box center [590, 342] width 198 height 29
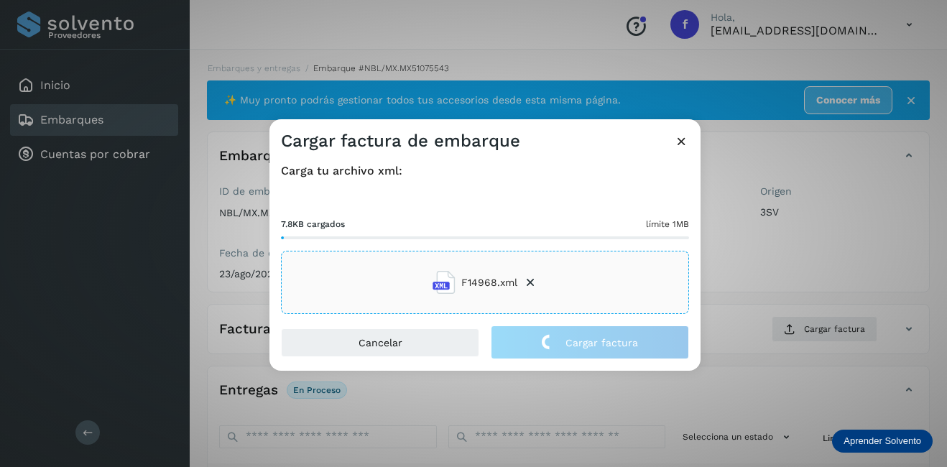
click at [792, 269] on div "Cargar factura de embarque Carga tu archivo xml: 7.8KB cargados límite 1MB F149…" at bounding box center [473, 233] width 947 height 467
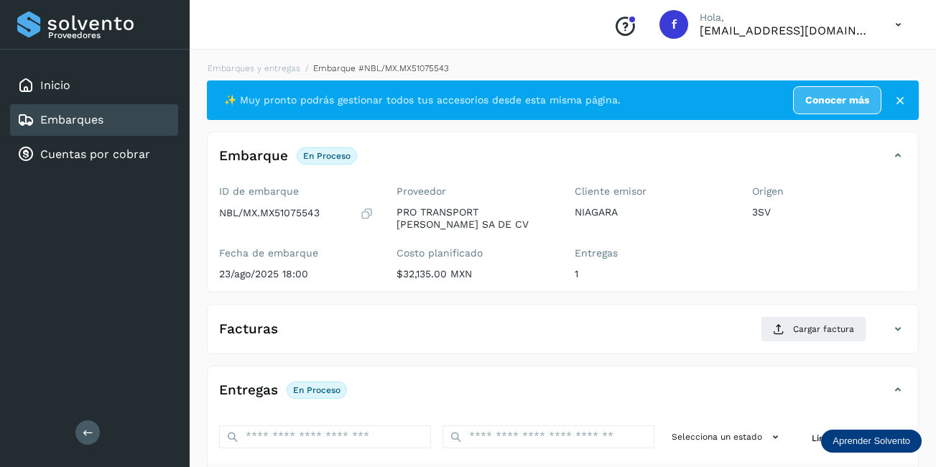
scroll to position [215, 0]
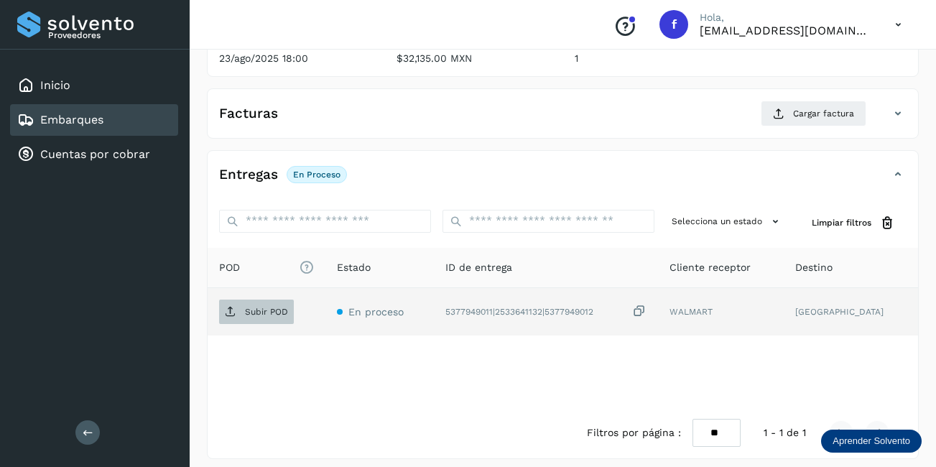
click at [292, 317] on span "Subir POD" at bounding box center [256, 311] width 75 height 23
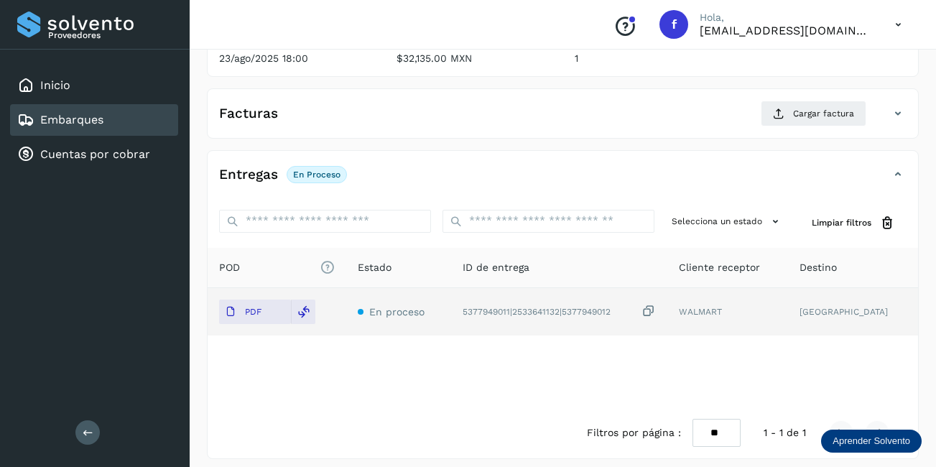
scroll to position [0, 0]
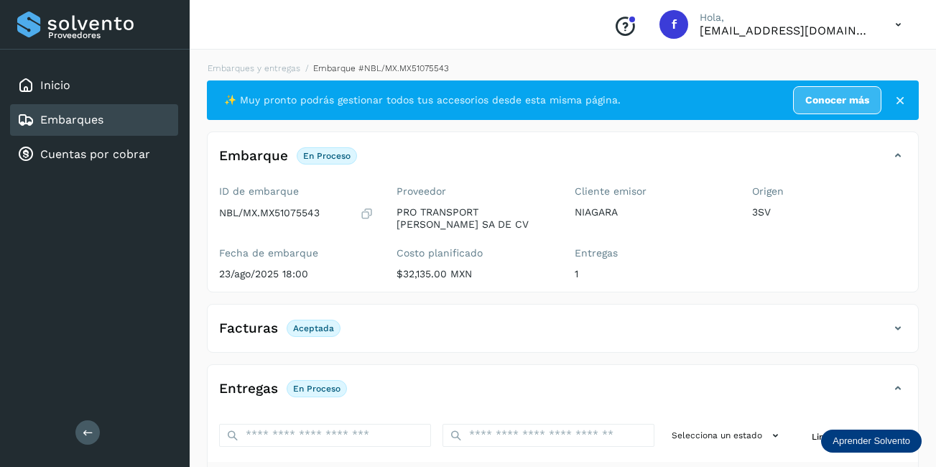
drag, startPoint x: 120, startPoint y: 122, endPoint x: 122, endPoint y: 130, distance: 8.2
click at [119, 122] on div "Embarques" at bounding box center [94, 120] width 168 height 32
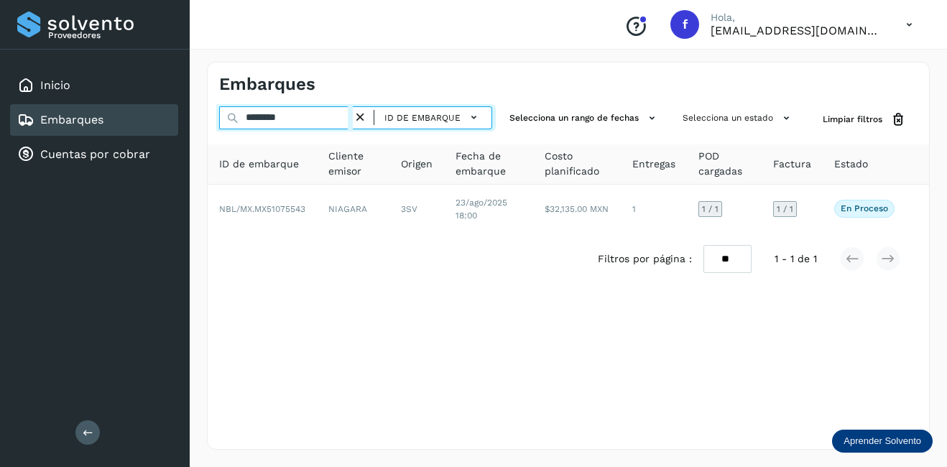
drag, startPoint x: 299, startPoint y: 120, endPoint x: 168, endPoint y: 126, distance: 130.9
click at [168, 126] on div "Proveedores Inicio Embarques Cuentas por cobrar Salir Conoce nuestros beneficio…" at bounding box center [473, 233] width 947 height 467
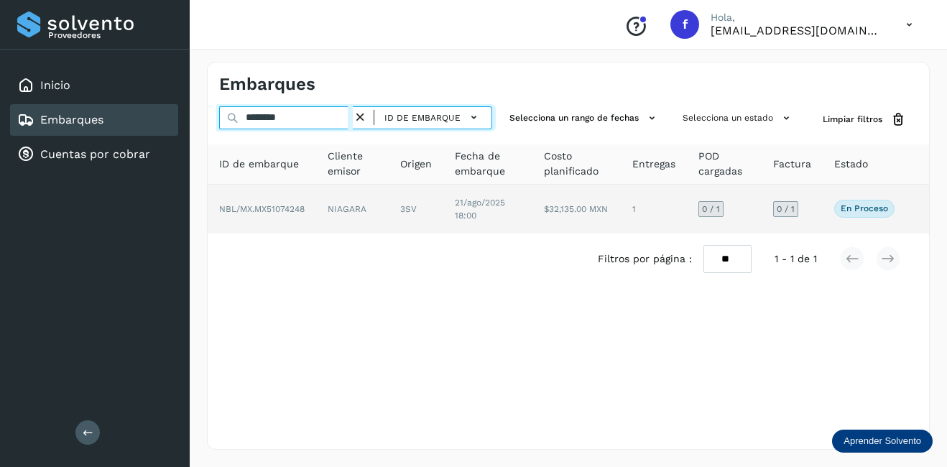
type input "********"
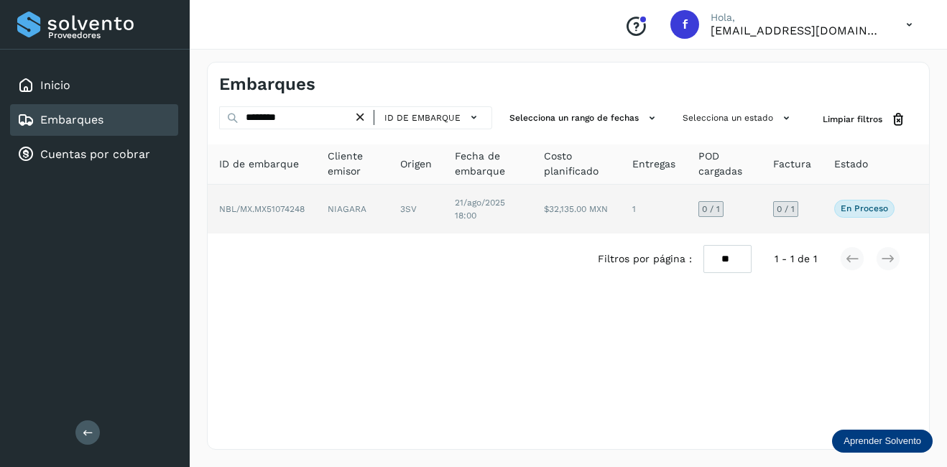
click at [389, 215] on td "NIAGARA" at bounding box center [416, 209] width 55 height 49
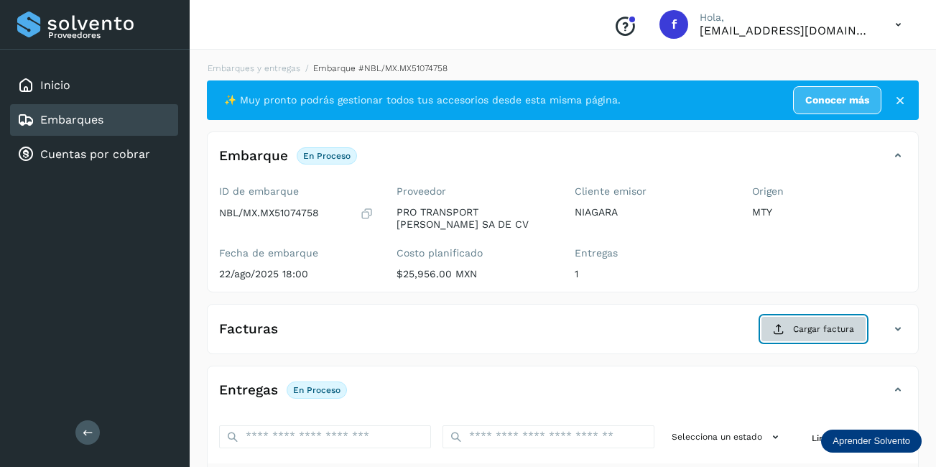
click at [841, 328] on span "Cargar factura" at bounding box center [823, 328] width 61 height 13
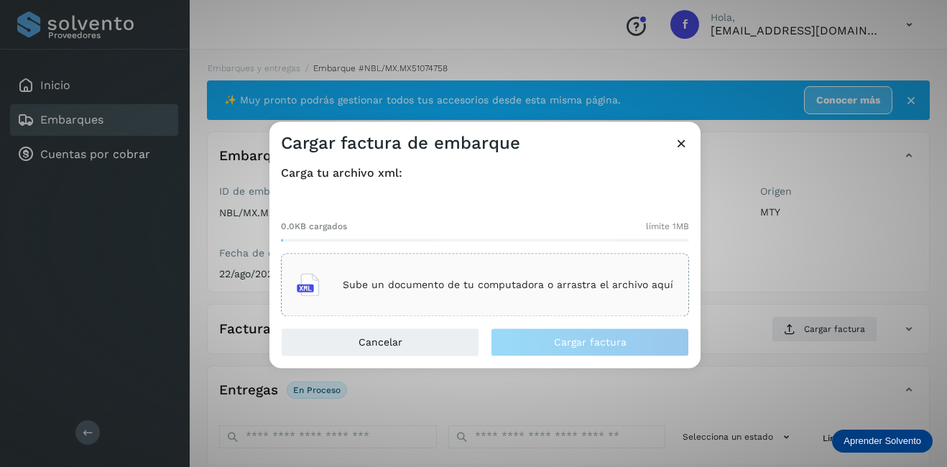
click at [448, 270] on div "Sube un documento de tu computadora o arrastra el archivo aquí" at bounding box center [485, 285] width 376 height 39
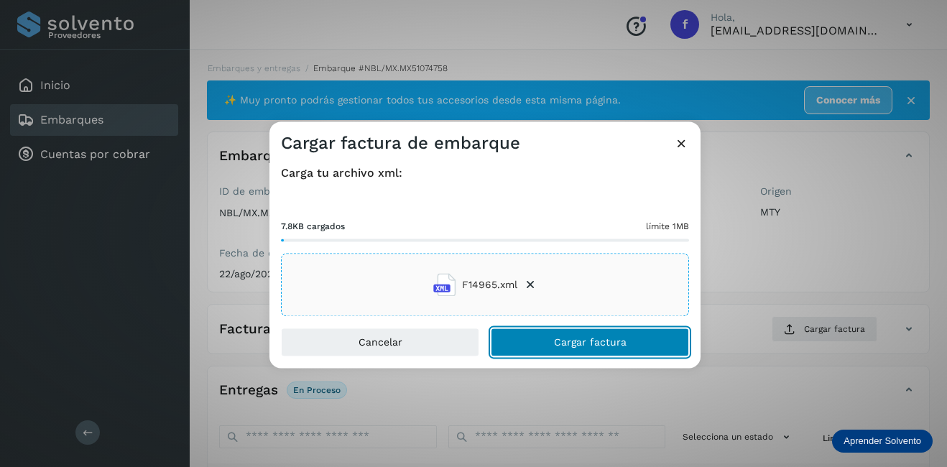
click at [549, 340] on button "Cargar factura" at bounding box center [590, 342] width 198 height 29
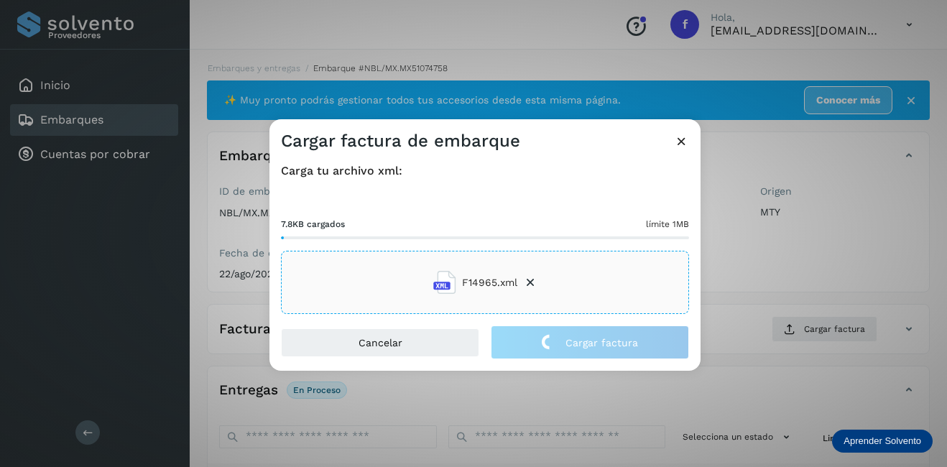
click at [717, 279] on div "Cargar factura de embarque Carga tu archivo xml: 7.8KB cargados límite 1MB F149…" at bounding box center [473, 233] width 947 height 467
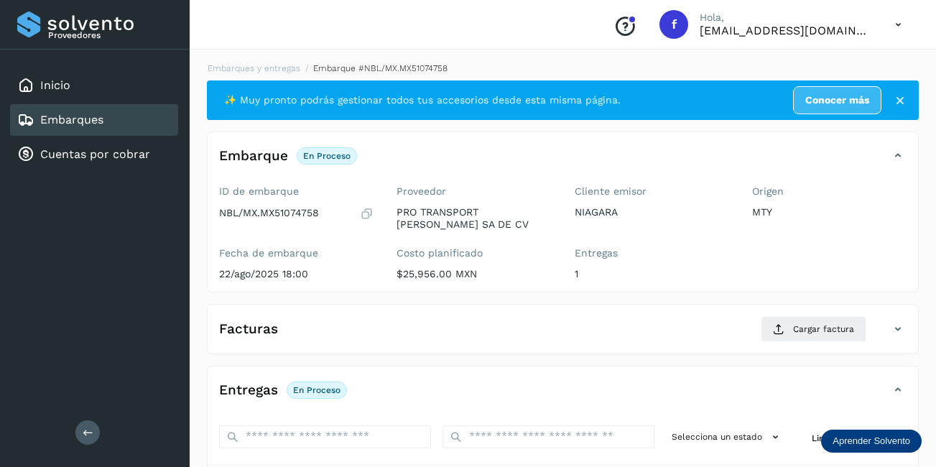
scroll to position [225, 0]
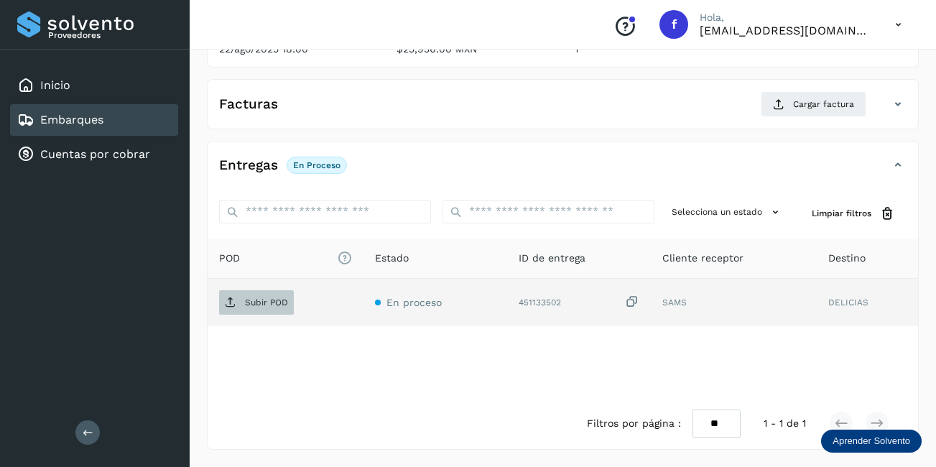
click at [237, 301] on span "Subir POD" at bounding box center [256, 302] width 75 height 23
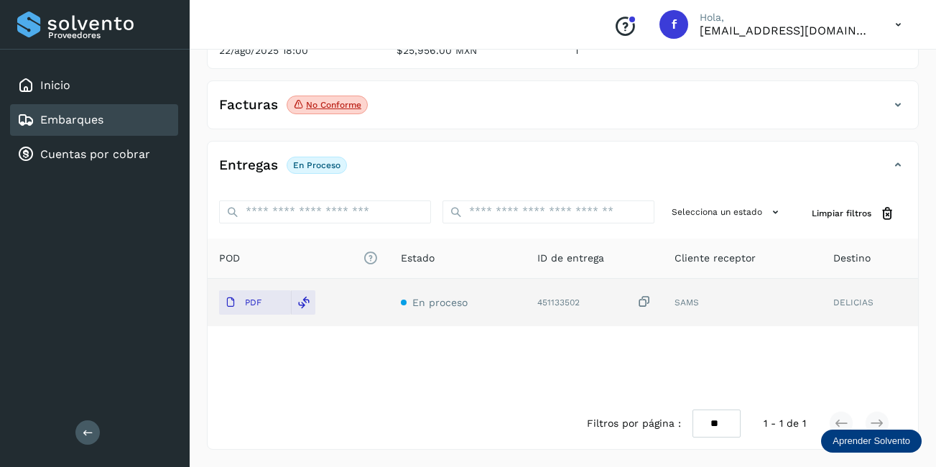
scroll to position [0, 0]
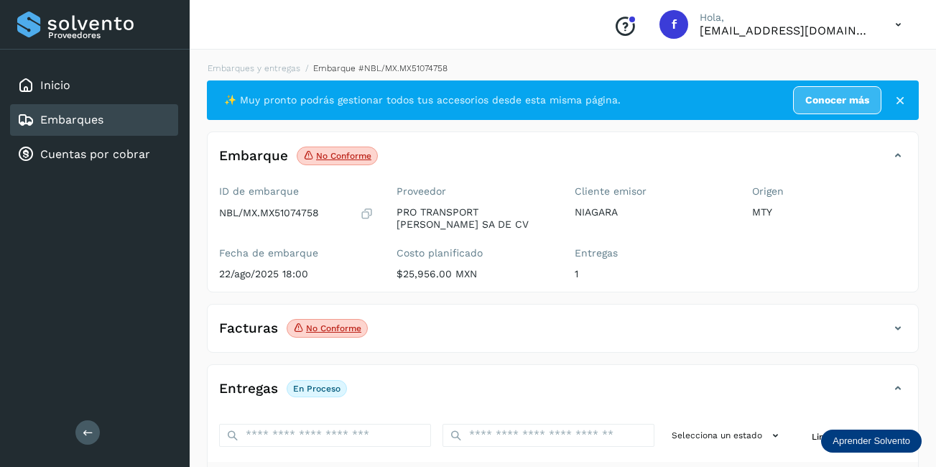
click at [321, 336] on span "No conforme" at bounding box center [327, 328] width 81 height 19
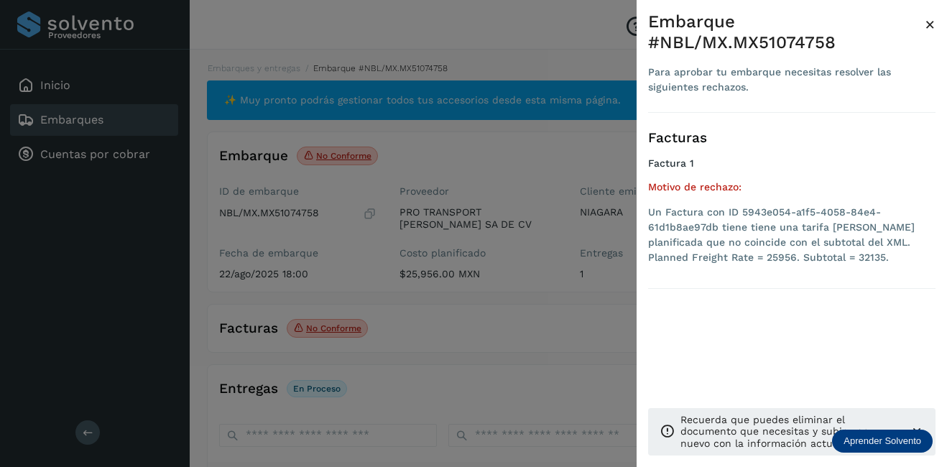
click at [933, 24] on span "×" at bounding box center [929, 24] width 11 height 20
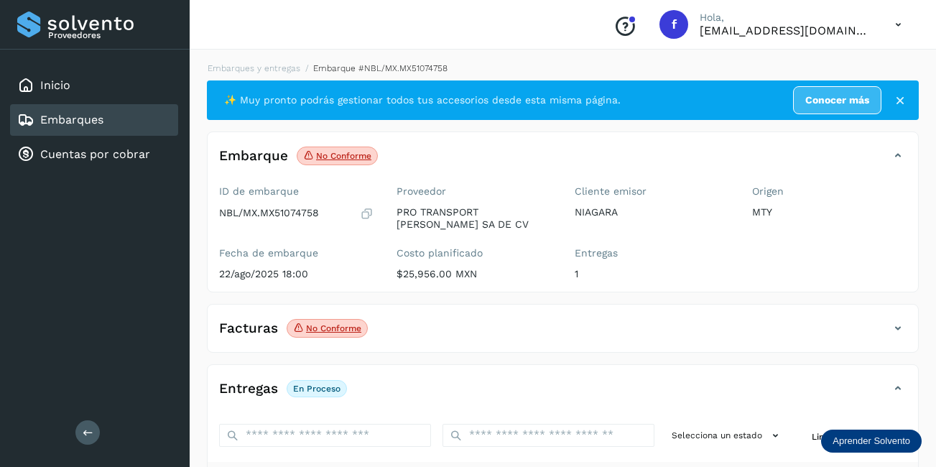
scroll to position [144, 0]
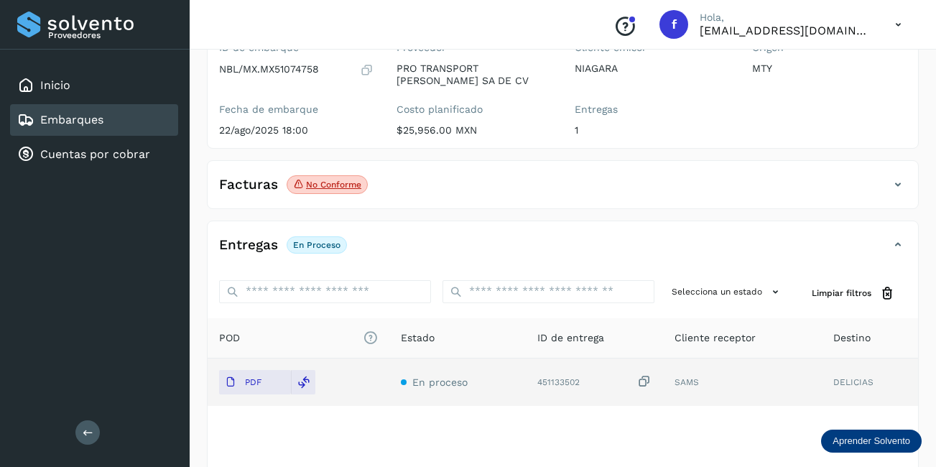
click at [345, 192] on span "No conforme" at bounding box center [327, 184] width 81 height 19
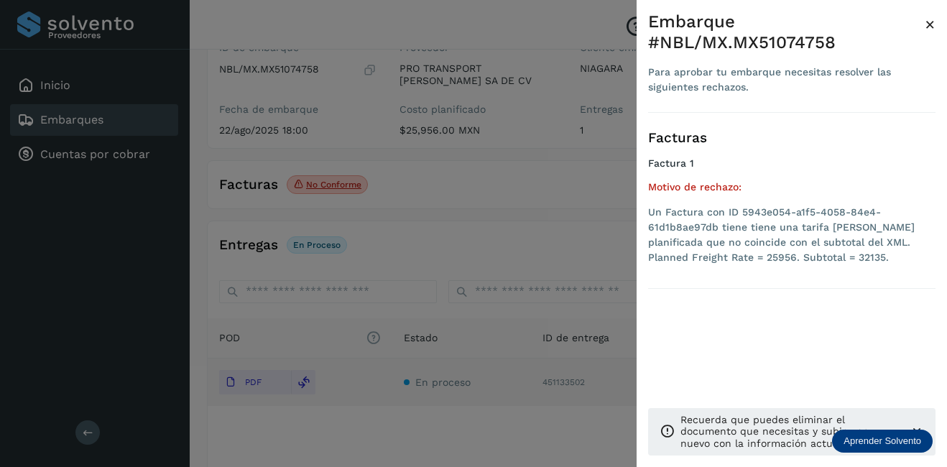
click at [792, 266] on ul "Un Factura con ID 5943e054-a1f5-4058-84e4-61d1b8ae97db tiene tiene una tarifa […" at bounding box center [791, 238] width 287 height 66
click at [931, 22] on span "×" at bounding box center [929, 24] width 11 height 20
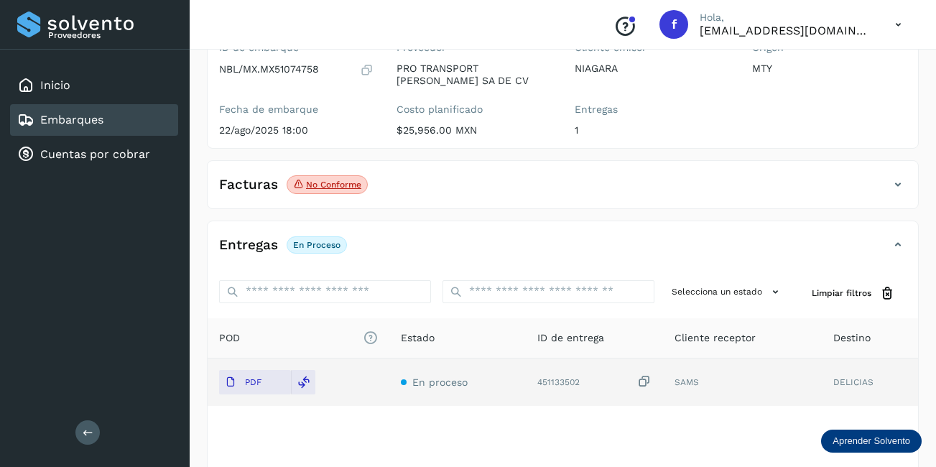
scroll to position [0, 0]
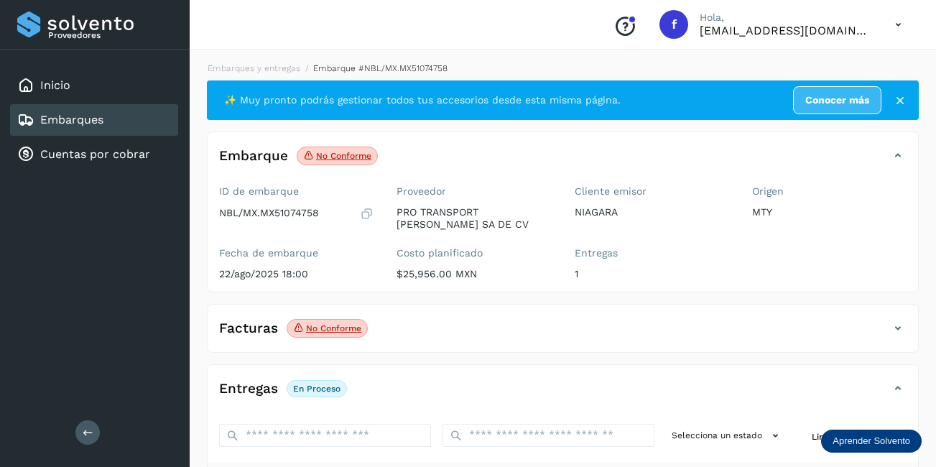
click at [126, 121] on div "Embarques" at bounding box center [94, 120] width 168 height 32
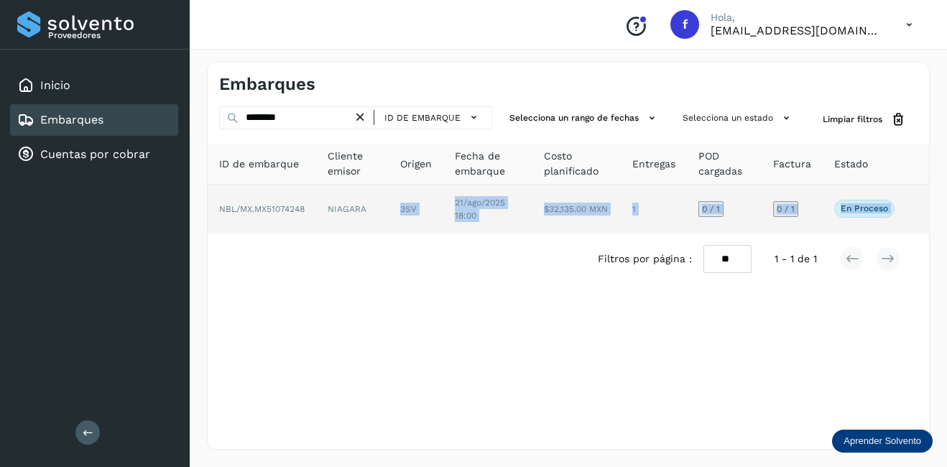
drag, startPoint x: 376, startPoint y: 206, endPoint x: 293, endPoint y: 228, distance: 86.1
click at [293, 228] on tr "NBL/MX.MX51074248 NIAGARA 3SV [DATE] 18:00 $32,135.00 MXN 1 0 / 1 0 / 1 En proc…" at bounding box center [568, 209] width 721 height 49
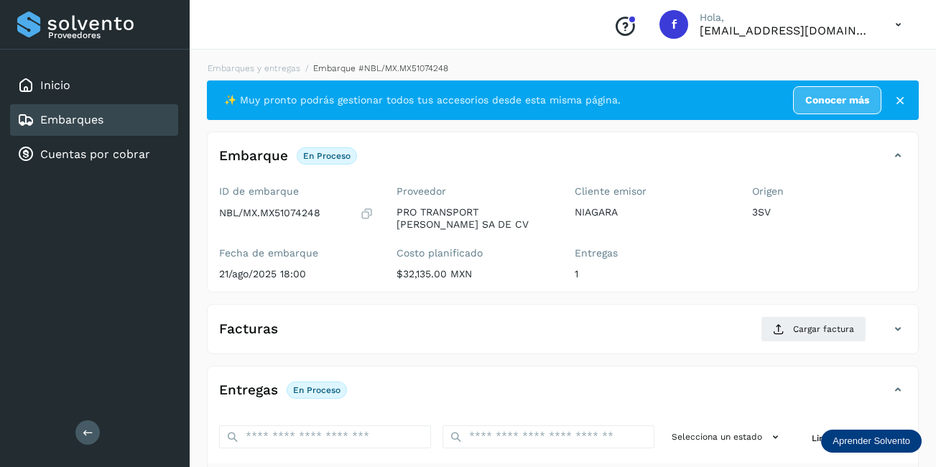
click at [65, 120] on link "Embarques" at bounding box center [71, 120] width 63 height 14
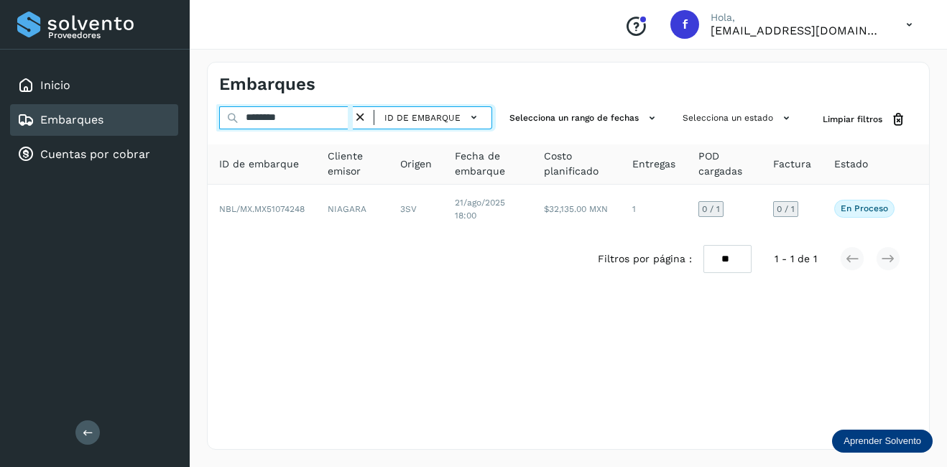
click at [322, 118] on input "********" at bounding box center [286, 117] width 134 height 23
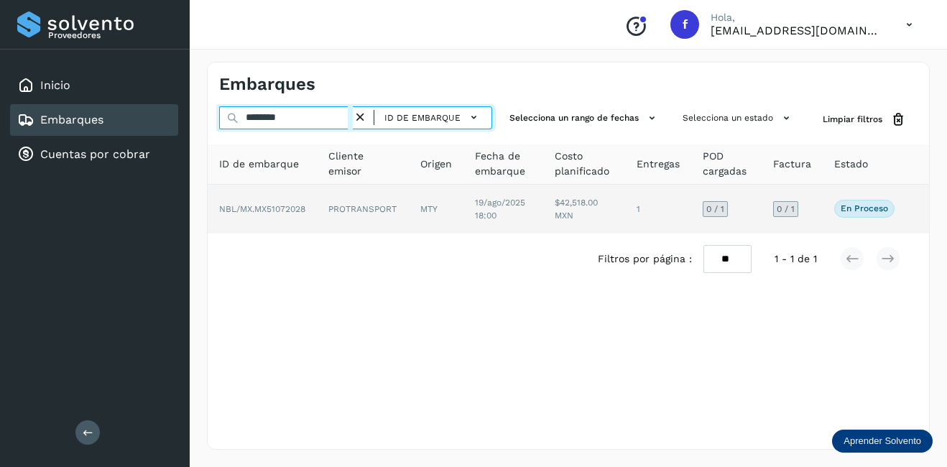
type input "********"
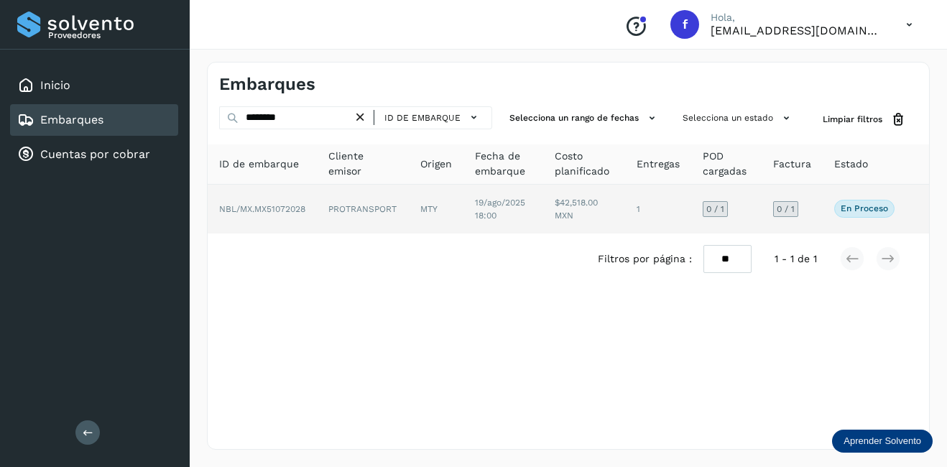
click at [463, 207] on td "MTY" at bounding box center [503, 209] width 80 height 49
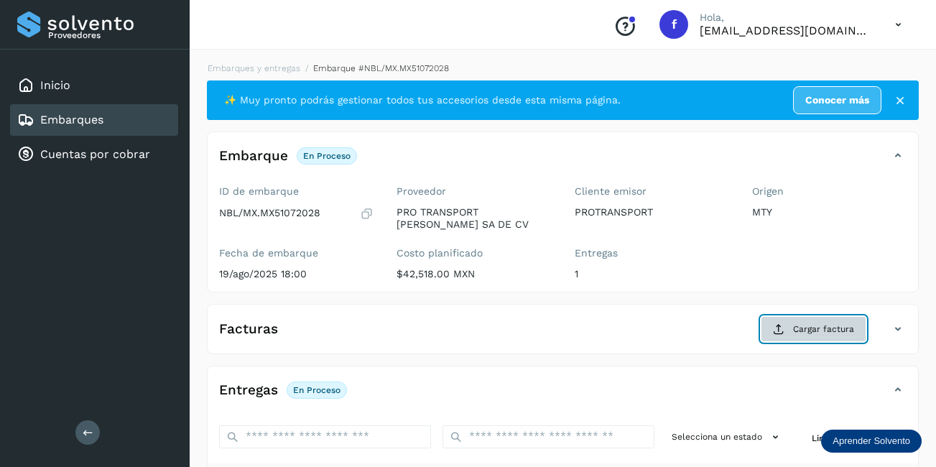
click at [818, 333] on span "Cargar factura" at bounding box center [823, 328] width 61 height 13
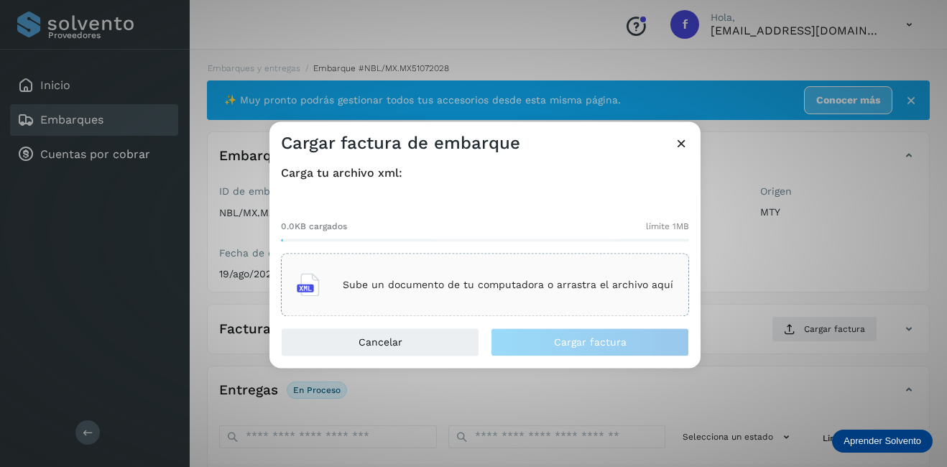
click at [426, 277] on div "Sube un documento de tu computadora o arrastra el archivo aquí" at bounding box center [485, 285] width 376 height 39
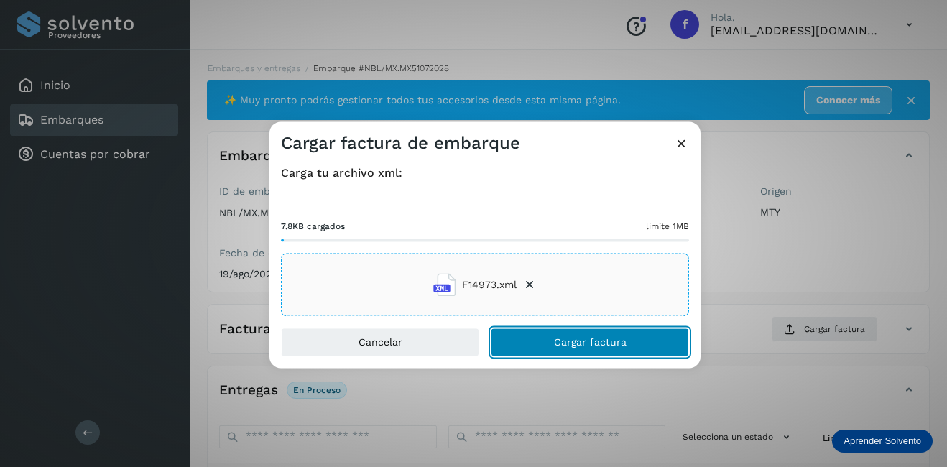
click at [531, 338] on button "Cargar factura" at bounding box center [590, 342] width 198 height 29
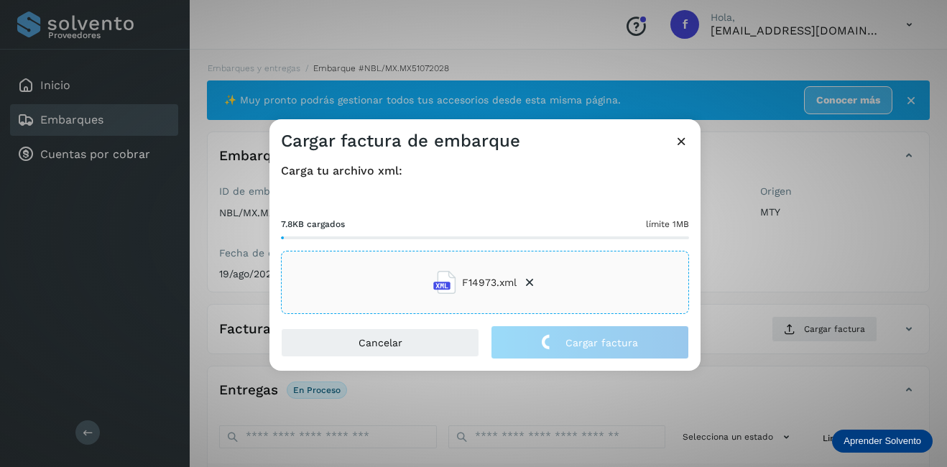
click at [771, 256] on div "Cargar factura de embarque Carga tu archivo xml: 7.8KB cargados límite 1MB F149…" at bounding box center [473, 233] width 947 height 467
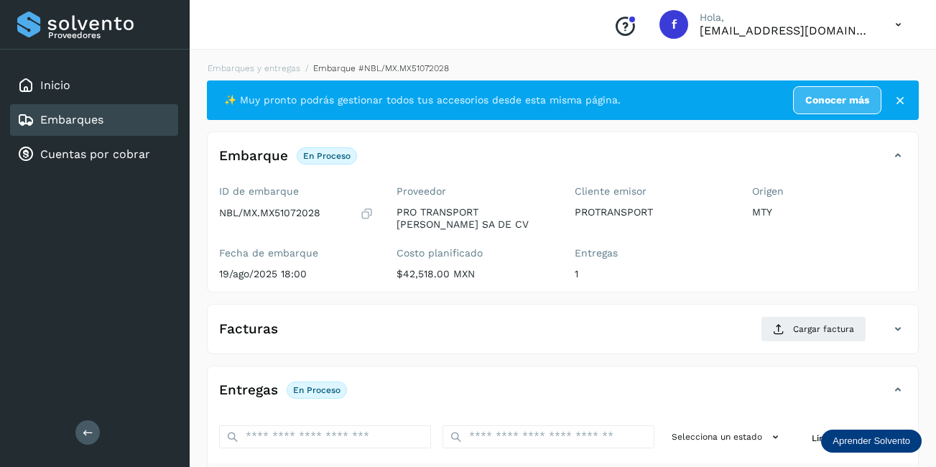
scroll to position [225, 0]
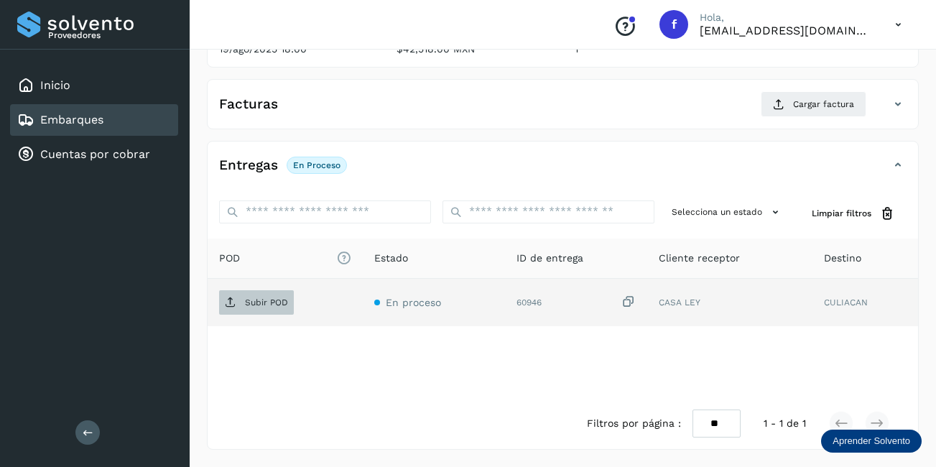
click at [275, 310] on span "Subir POD" at bounding box center [256, 302] width 75 height 23
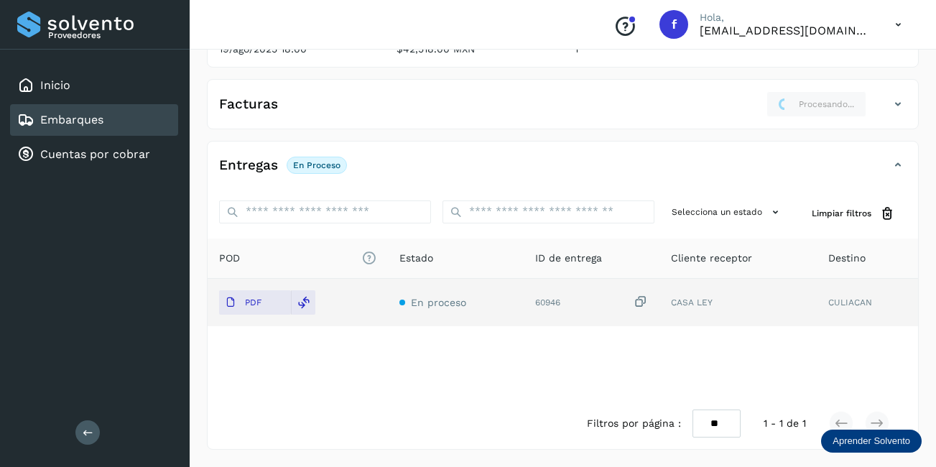
click at [129, 127] on div "Embarques" at bounding box center [94, 120] width 168 height 32
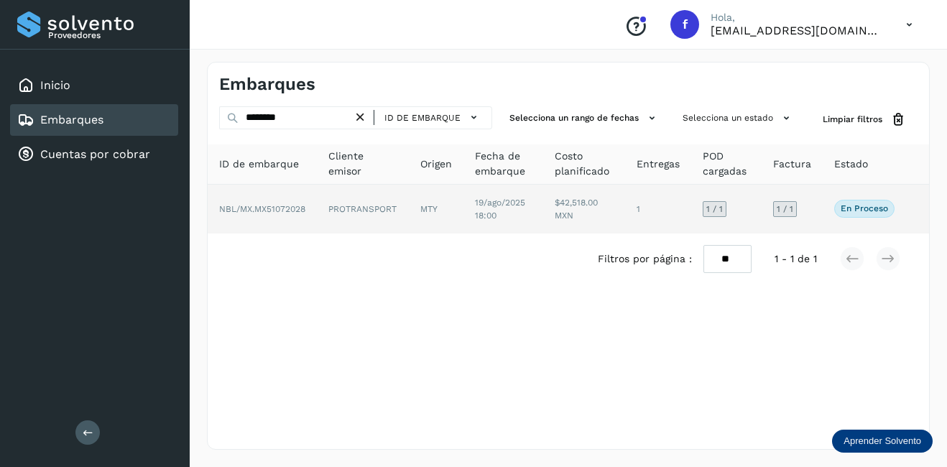
click at [409, 221] on td "PROTRANSPORT" at bounding box center [436, 209] width 55 height 49
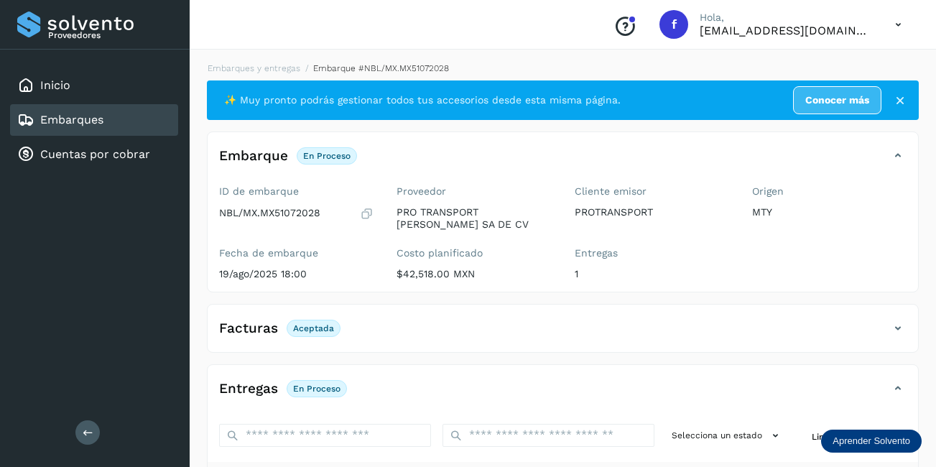
scroll to position [223, 0]
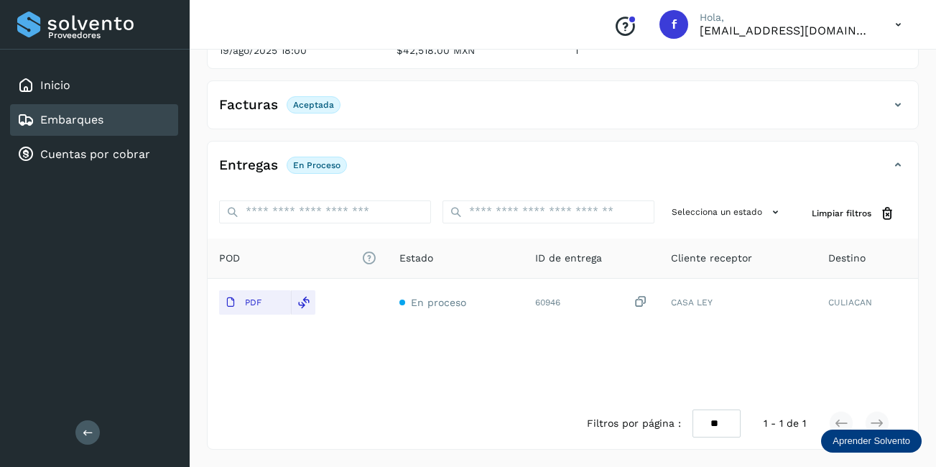
click at [142, 125] on div "Embarques" at bounding box center [94, 120] width 168 height 32
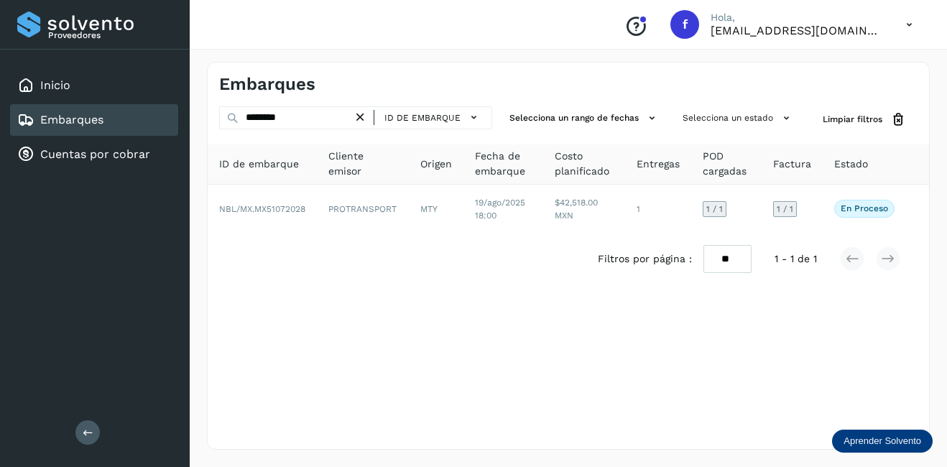
click at [363, 113] on icon at bounding box center [360, 117] width 15 height 15
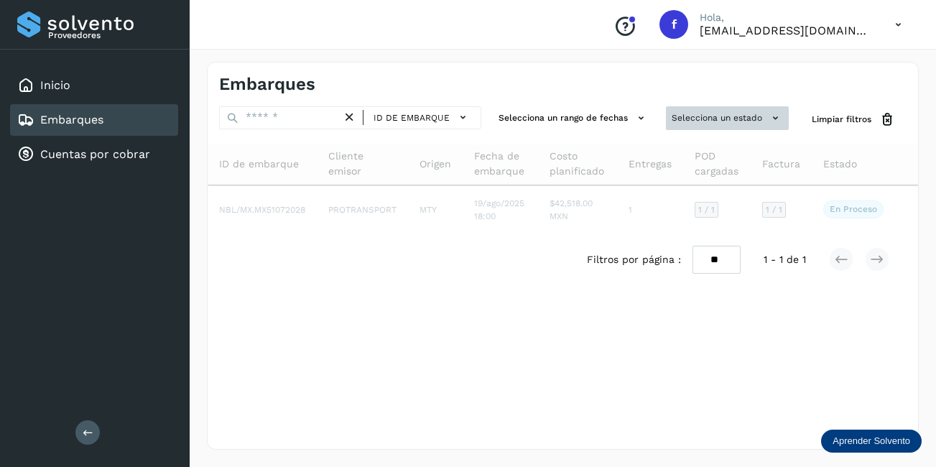
click at [766, 119] on button "Selecciona un estado" at bounding box center [727, 118] width 123 height 24
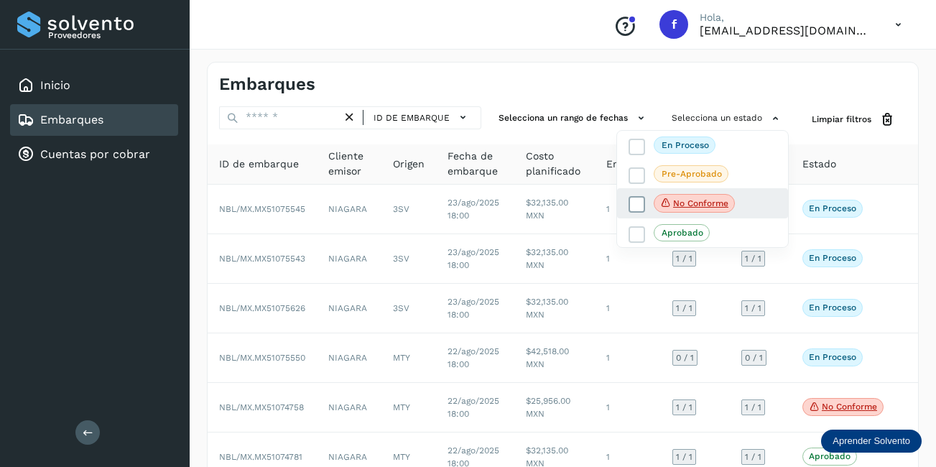
click at [715, 201] on p "No conforme" at bounding box center [700, 203] width 55 height 10
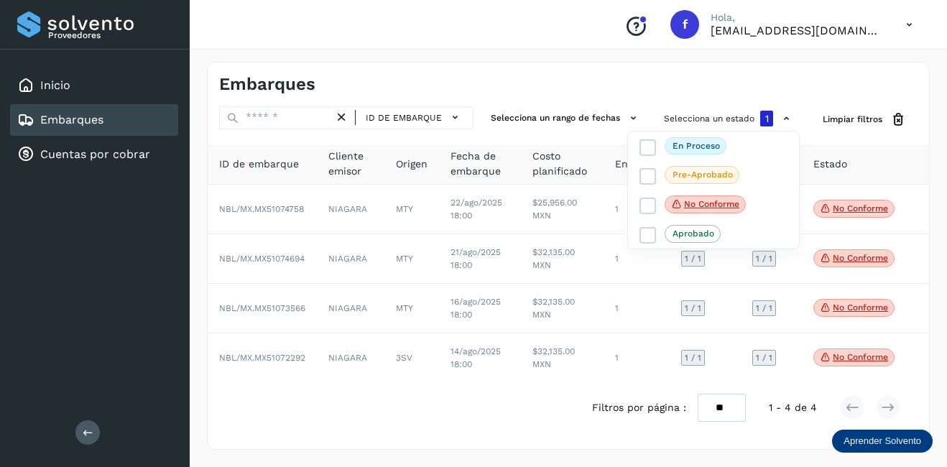
click at [860, 212] on div at bounding box center [473, 233] width 947 height 467
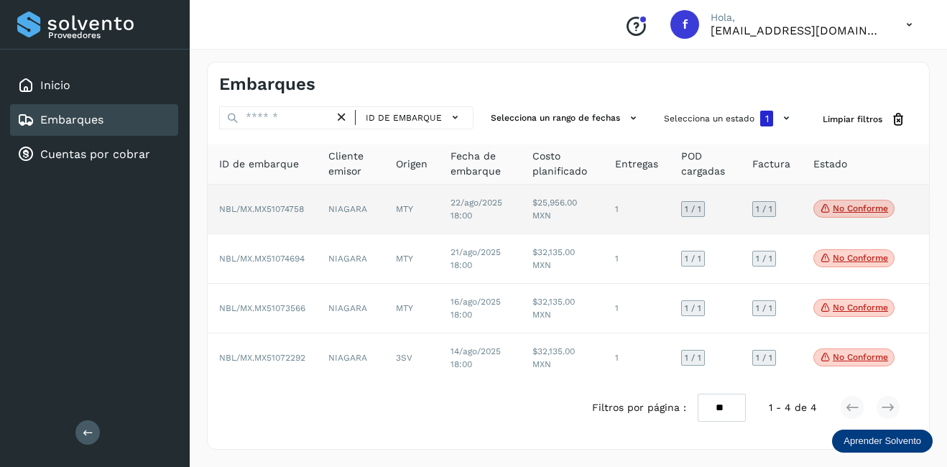
click at [857, 204] on p "No conforme" at bounding box center [859, 208] width 55 height 10
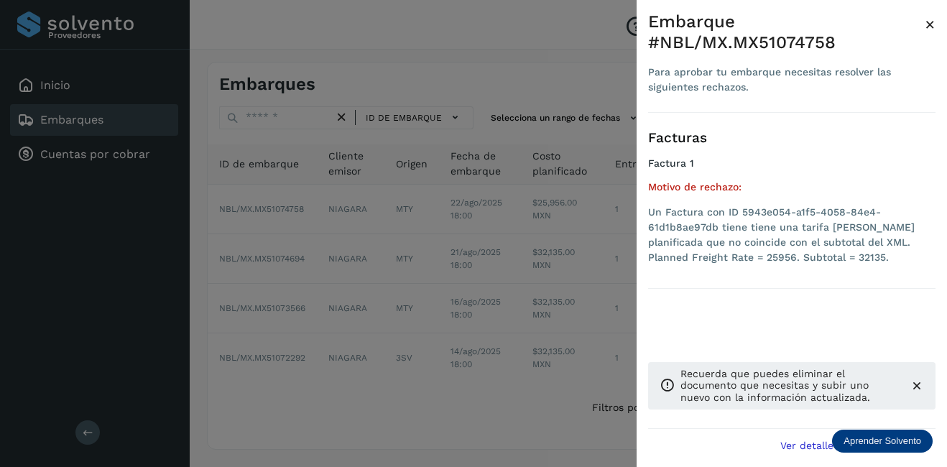
click at [929, 26] on span "×" at bounding box center [929, 24] width 11 height 20
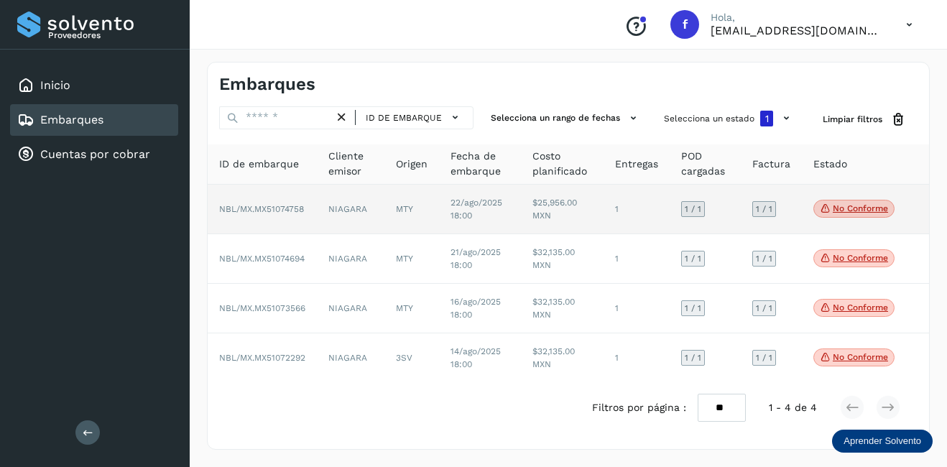
click at [394, 210] on td "MTY" at bounding box center [411, 210] width 55 height 50
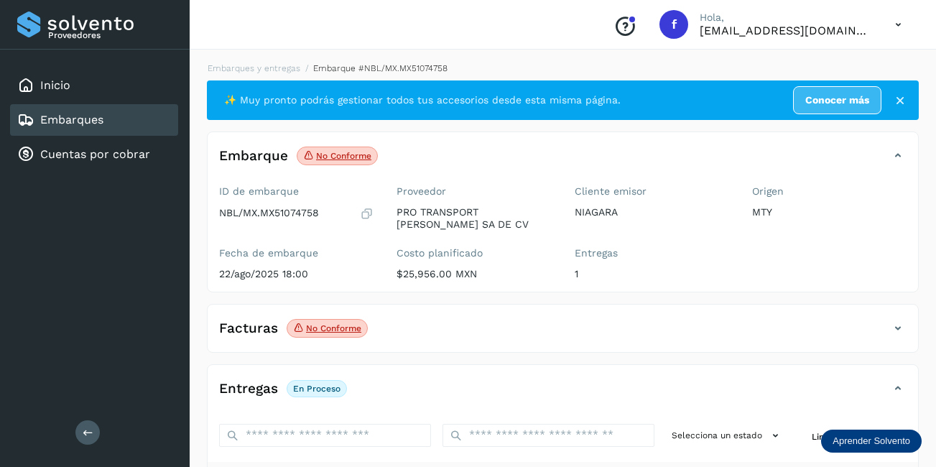
scroll to position [144, 0]
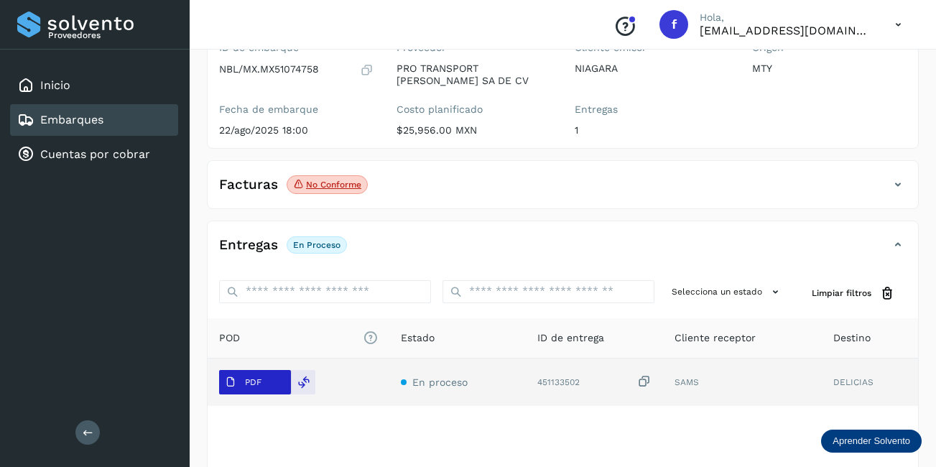
click at [247, 382] on p "PDF" at bounding box center [253, 382] width 17 height 10
click at [249, 387] on span "PDF" at bounding box center [243, 382] width 48 height 23
click at [255, 380] on p "PDF" at bounding box center [253, 382] width 17 height 10
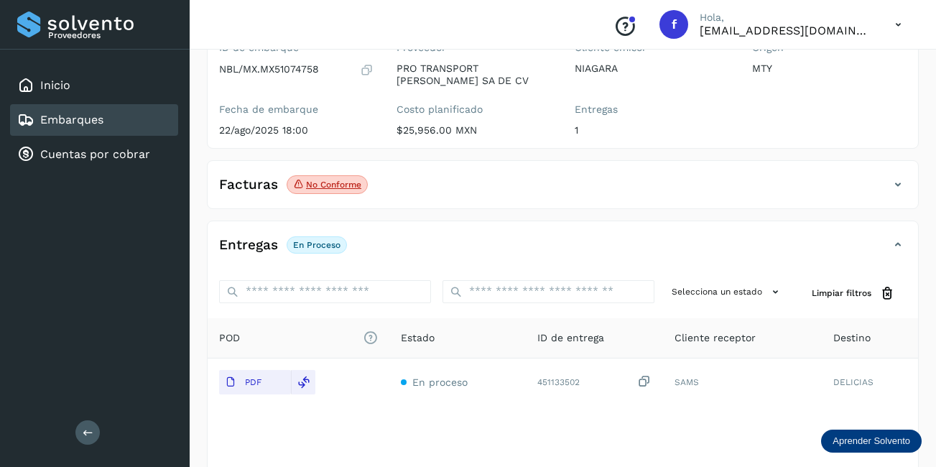
click at [348, 185] on p "No conforme" at bounding box center [333, 185] width 55 height 10
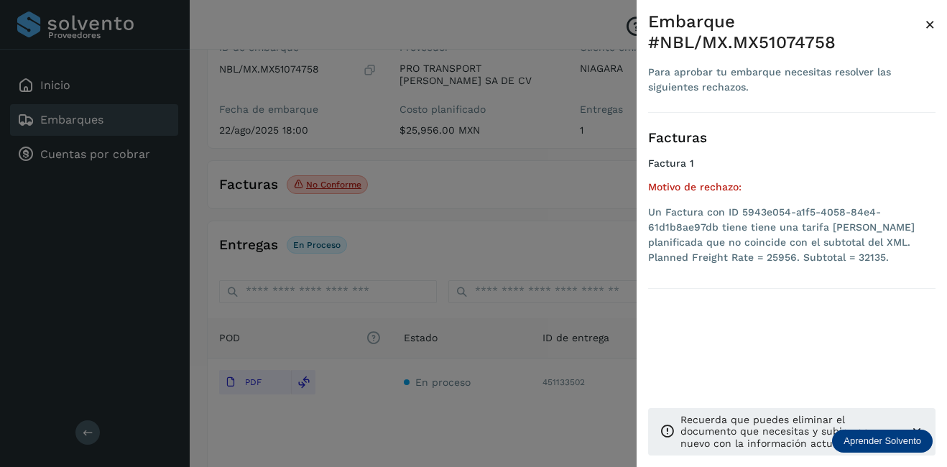
drag, startPoint x: 934, startPoint y: 22, endPoint x: 929, endPoint y: 31, distance: 10.3
click at [932, 22] on span "×" at bounding box center [929, 24] width 11 height 20
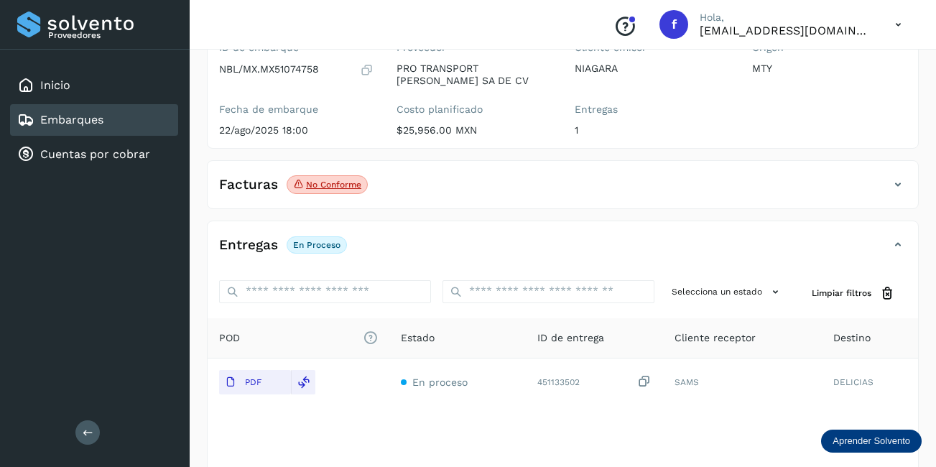
click at [904, 176] on div "Facturas No conforme" at bounding box center [563, 190] width 710 height 36
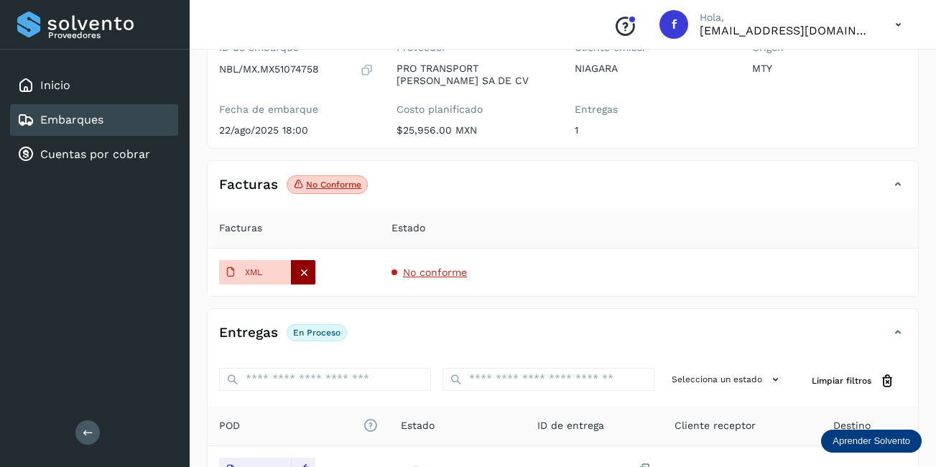
click at [306, 274] on icon at bounding box center [303, 272] width 13 height 13
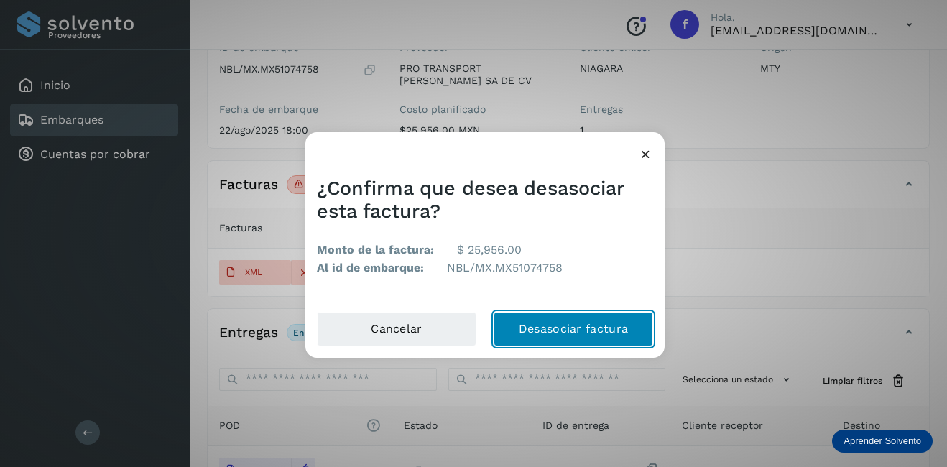
click at [583, 330] on button "Desasociar factura" at bounding box center [572, 329] width 159 height 34
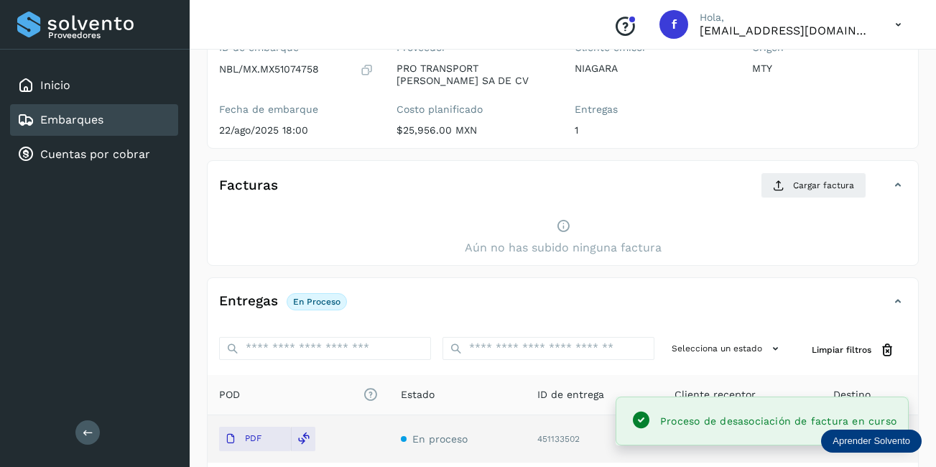
scroll to position [280, 0]
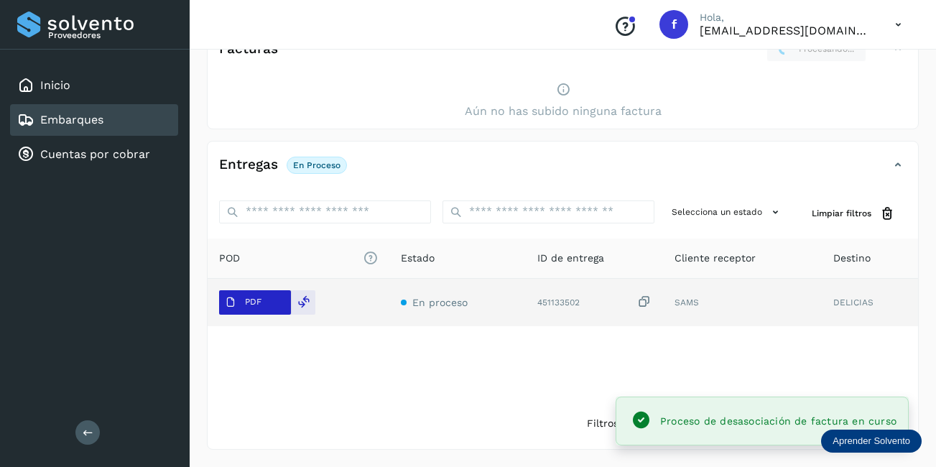
click at [241, 307] on span "PDF" at bounding box center [243, 302] width 48 height 23
click at [240, 307] on span "PDF" at bounding box center [243, 302] width 48 height 23
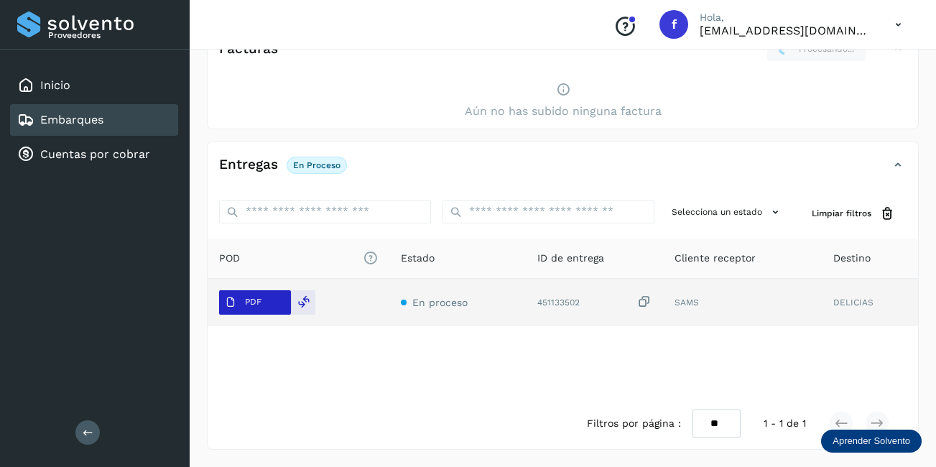
click at [240, 307] on span "PDF" at bounding box center [243, 302] width 48 height 23
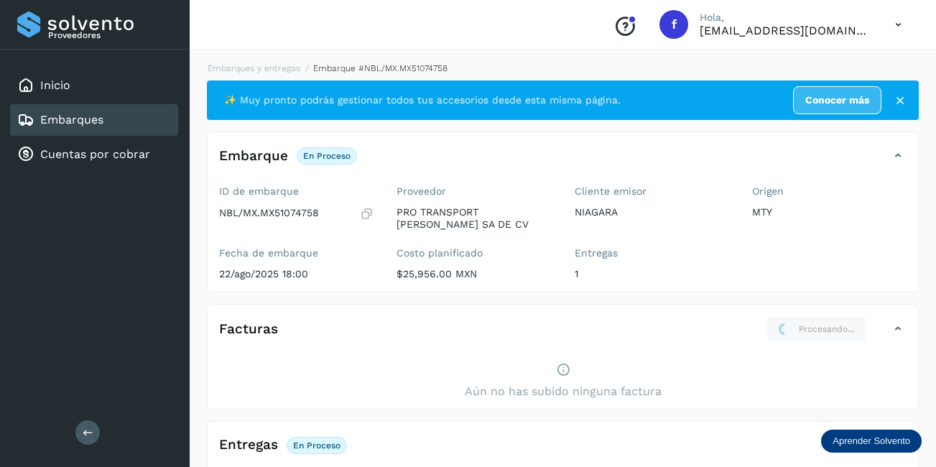
click at [300, 213] on p "NBL/MX.MX51074758" at bounding box center [269, 213] width 100 height 12
copy p "MX51074758"
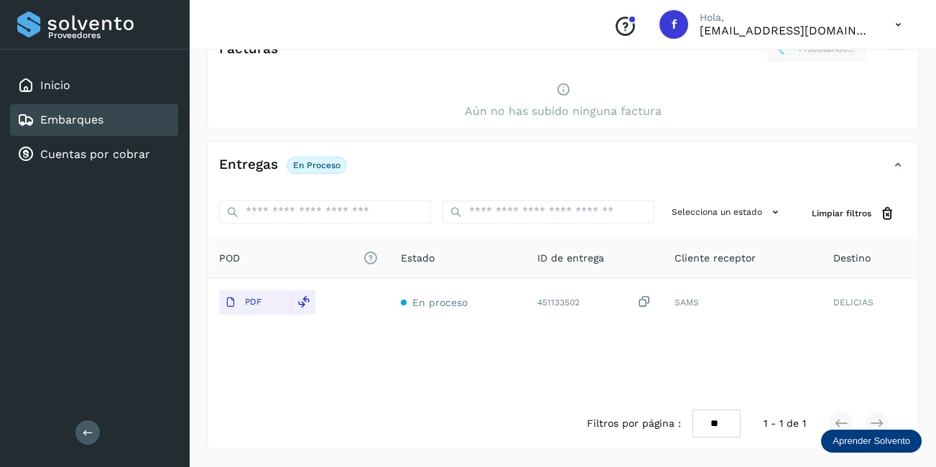
click at [412, 157] on div "Entregas En proceso" at bounding box center [549, 165] width 682 height 24
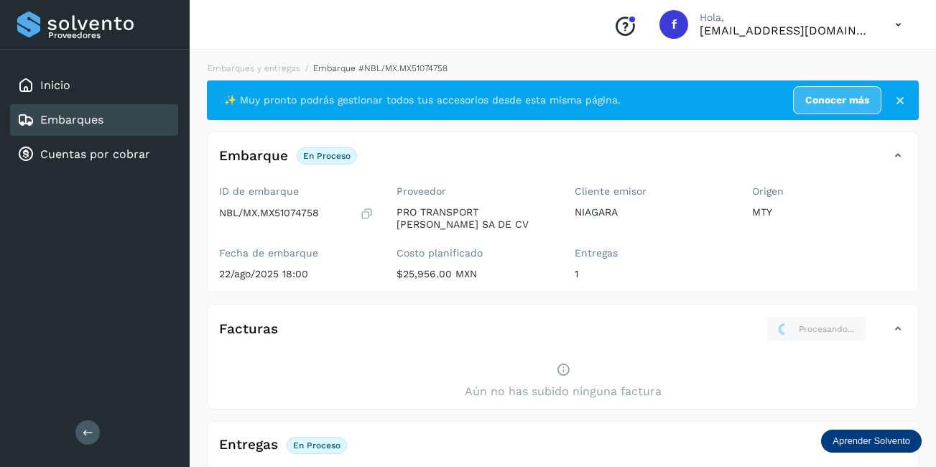
click at [106, 121] on div "Embarques" at bounding box center [94, 120] width 168 height 32
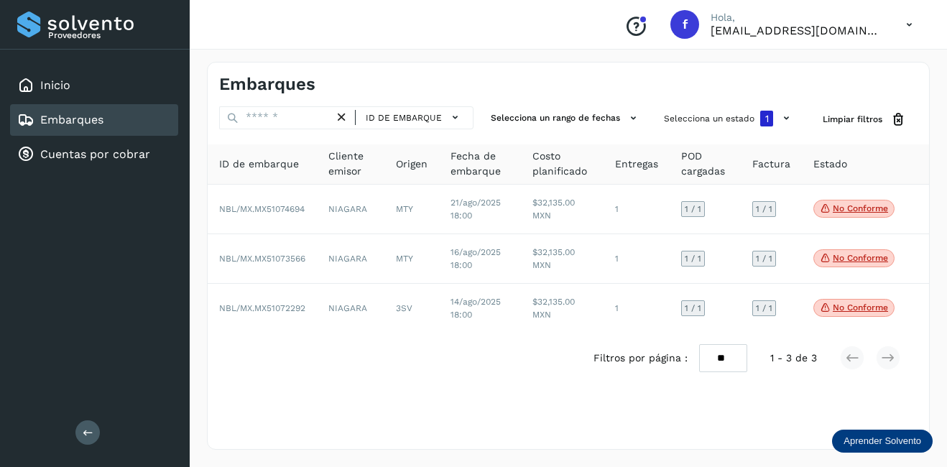
click at [102, 110] on div "Embarques" at bounding box center [94, 120] width 168 height 32
click at [98, 85] on div "Inicio" at bounding box center [94, 86] width 168 height 32
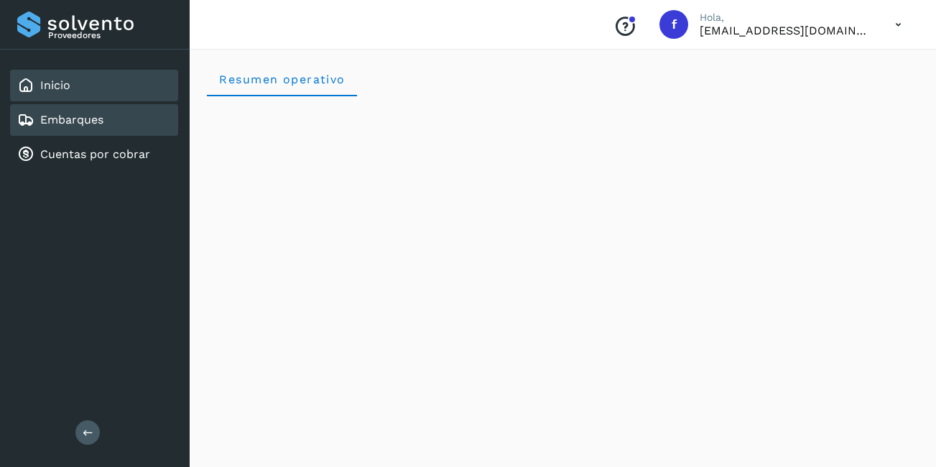
click at [29, 124] on icon at bounding box center [25, 119] width 17 height 17
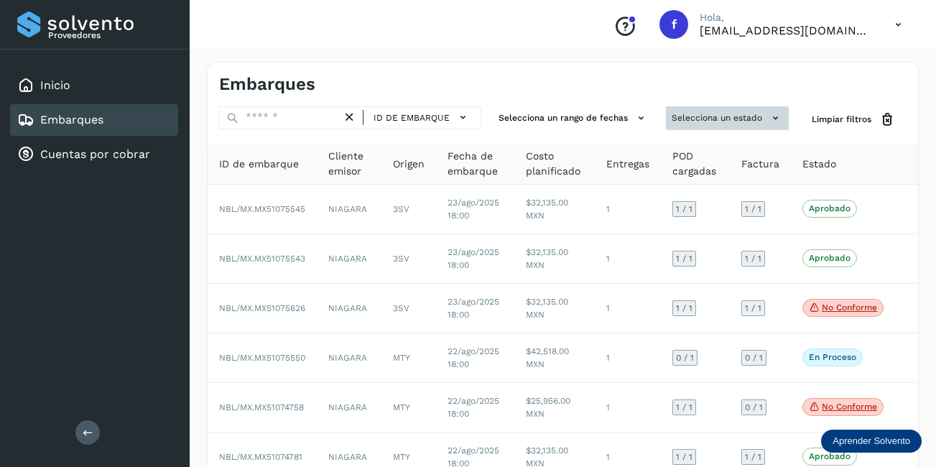
click at [738, 119] on button "Selecciona un estado" at bounding box center [727, 118] width 123 height 24
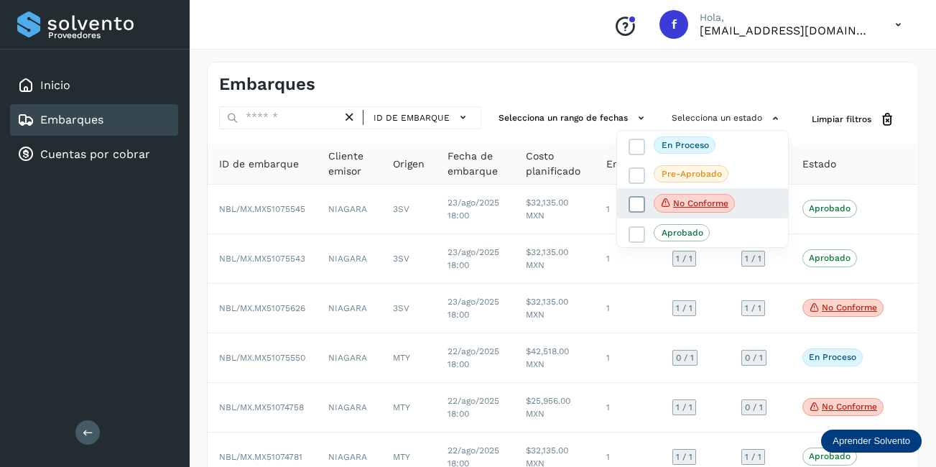
click at [678, 203] on p "No conforme" at bounding box center [700, 203] width 55 height 10
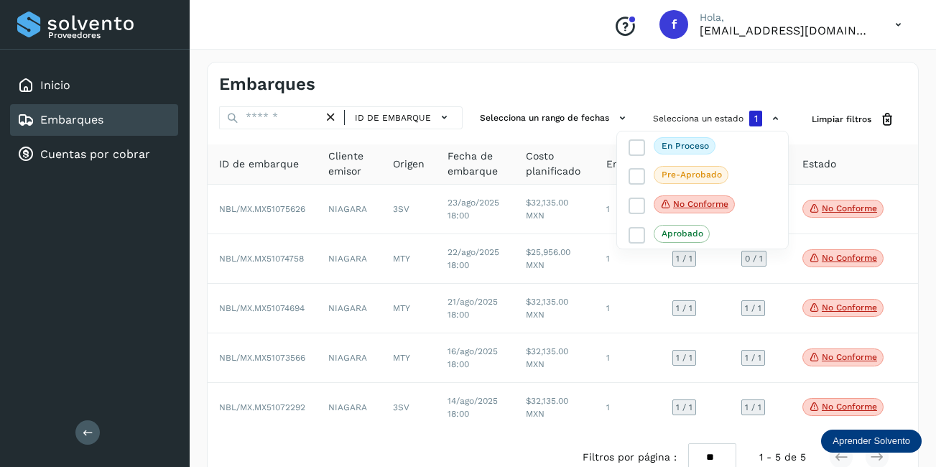
scroll to position [34, 0]
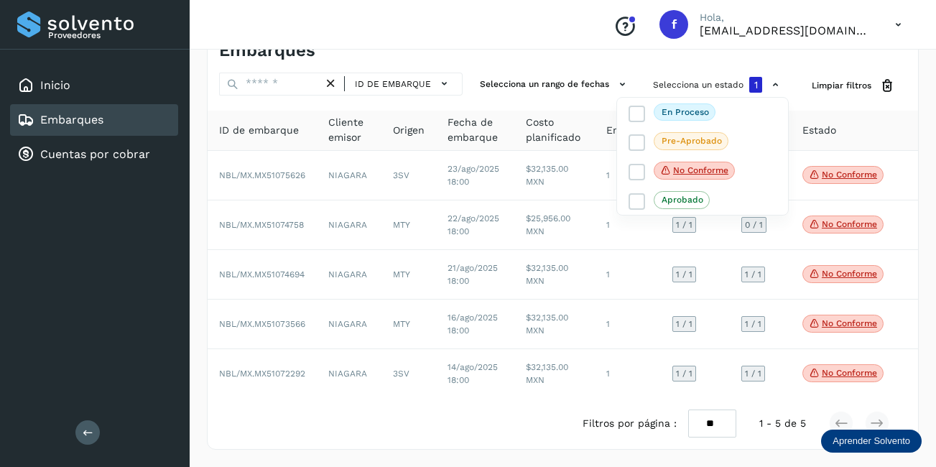
click at [536, 234] on div at bounding box center [468, 233] width 936 height 467
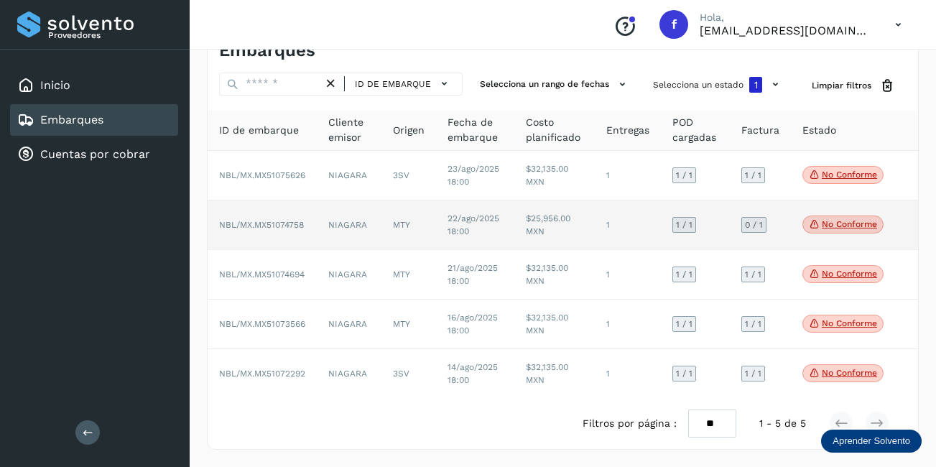
click at [859, 219] on p "No conforme" at bounding box center [849, 224] width 55 height 10
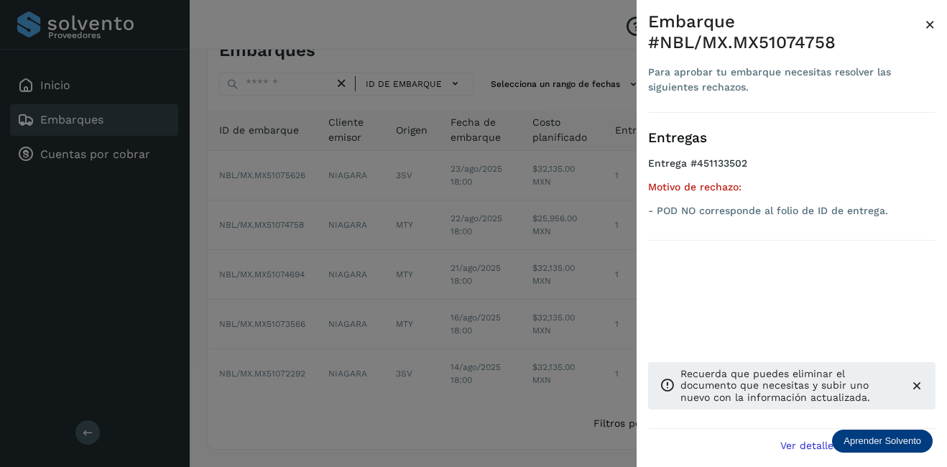
click at [932, 27] on span "×" at bounding box center [929, 24] width 11 height 20
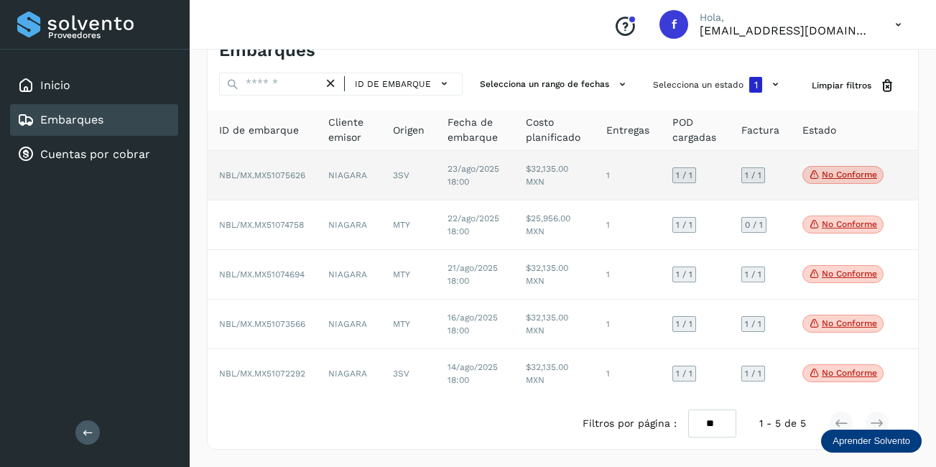
click at [848, 169] on span "No conforme" at bounding box center [842, 175] width 81 height 19
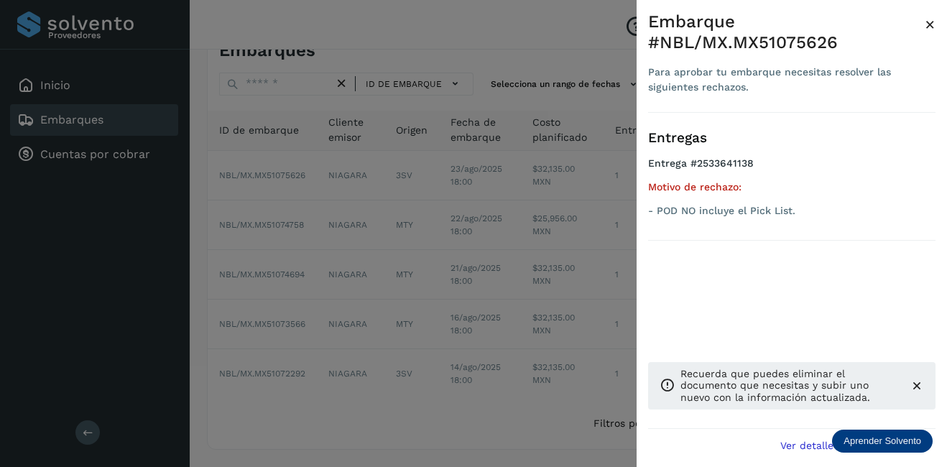
click at [933, 24] on span "×" at bounding box center [929, 24] width 11 height 20
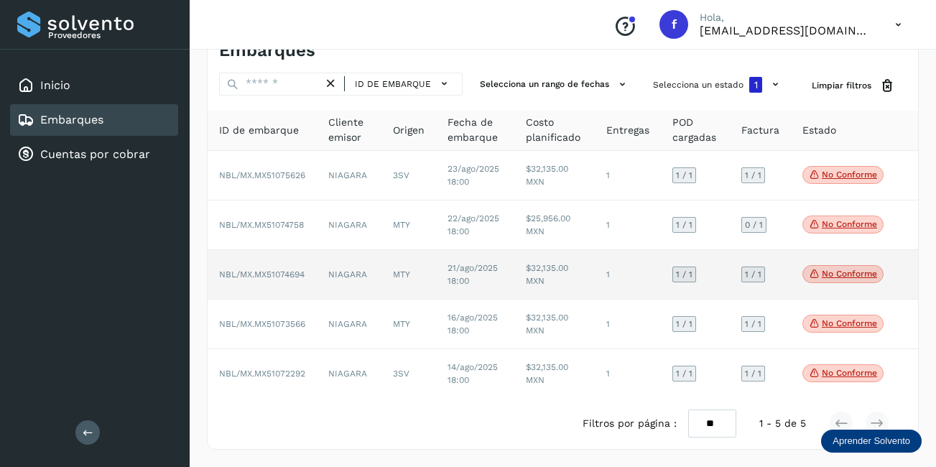
click at [871, 276] on p "No conforme" at bounding box center [849, 274] width 55 height 10
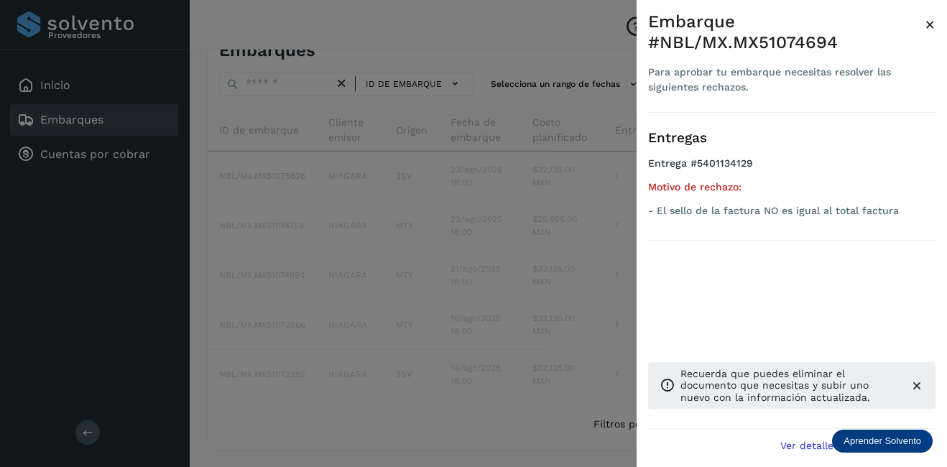
click at [936, 30] on div "Embarque #NBL/MX.MX51074694 Para aprobar tu embarque necesitas resolver las sig…" at bounding box center [791, 245] width 310 height 490
click at [932, 27] on span "×" at bounding box center [929, 24] width 11 height 20
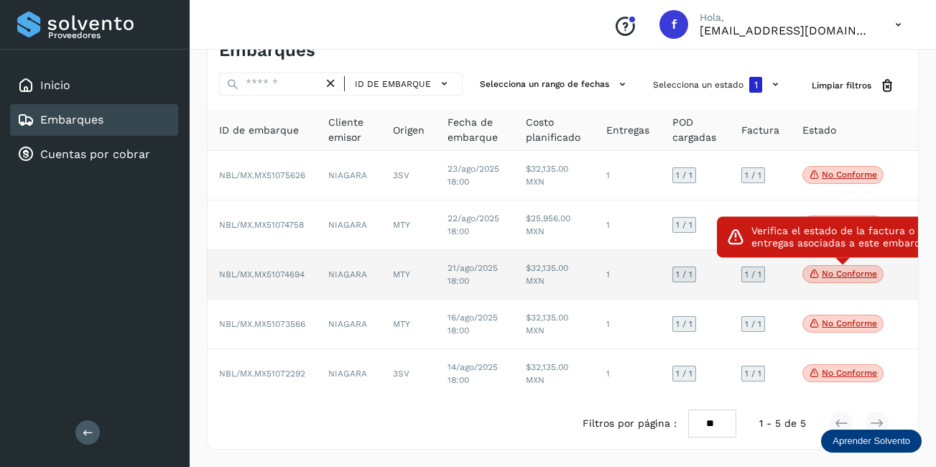
click at [861, 272] on p "No conforme" at bounding box center [849, 274] width 55 height 10
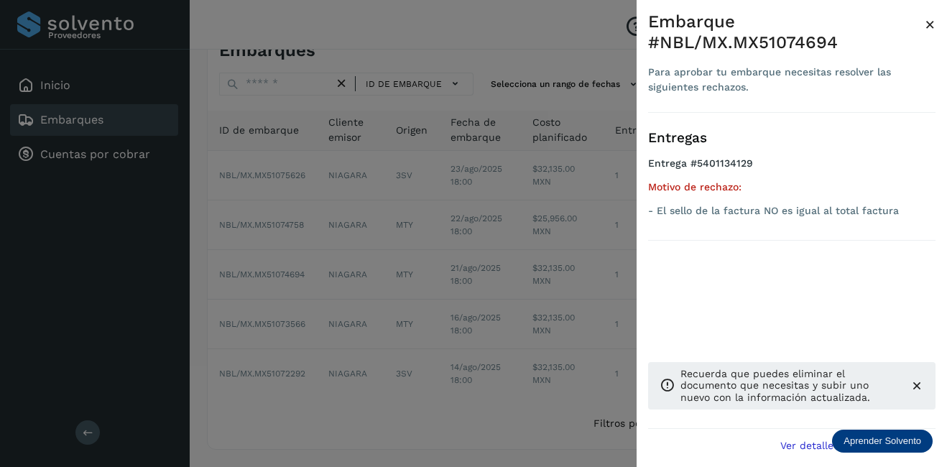
click at [929, 27] on span "×" at bounding box center [929, 24] width 11 height 20
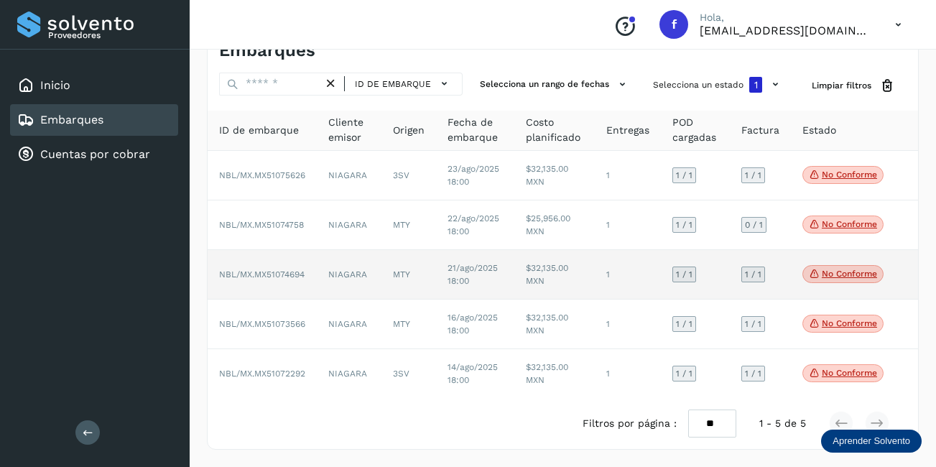
click at [601, 274] on td "1" at bounding box center [628, 275] width 66 height 50
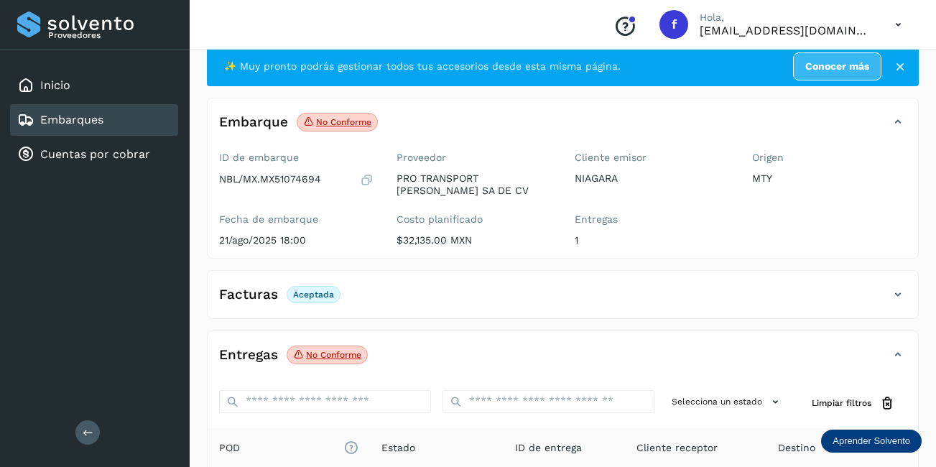
scroll to position [223, 0]
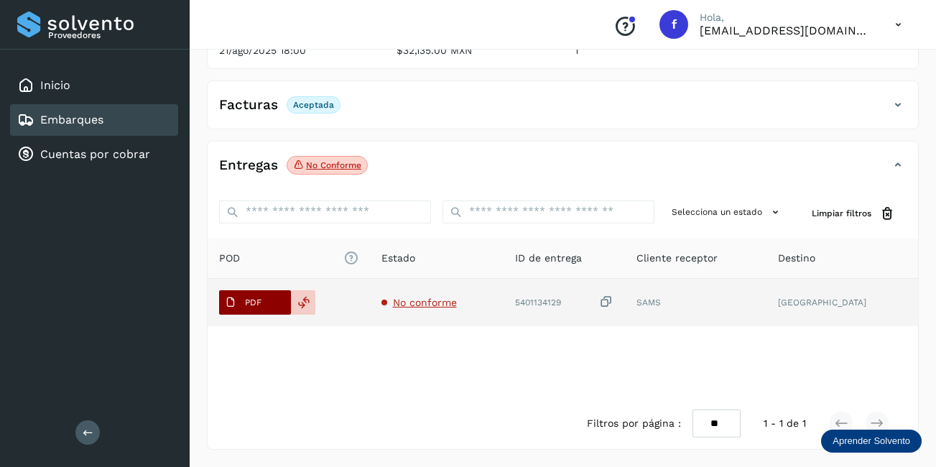
click at [243, 297] on span "PDF" at bounding box center [243, 302] width 48 height 23
click at [236, 300] on icon at bounding box center [230, 302] width 11 height 11
click at [248, 297] on p "PDF" at bounding box center [253, 302] width 17 height 10
click at [248, 298] on p "PDF" at bounding box center [253, 302] width 17 height 10
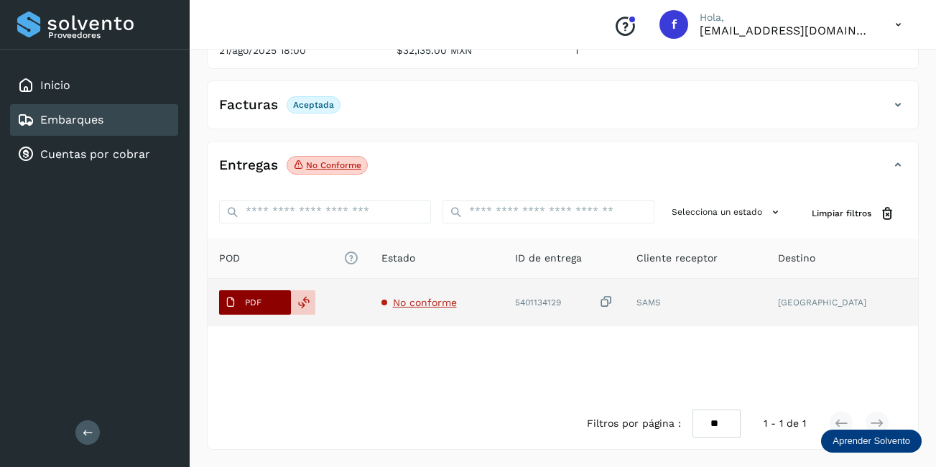
click at [248, 298] on p "PDF" at bounding box center [253, 302] width 17 height 10
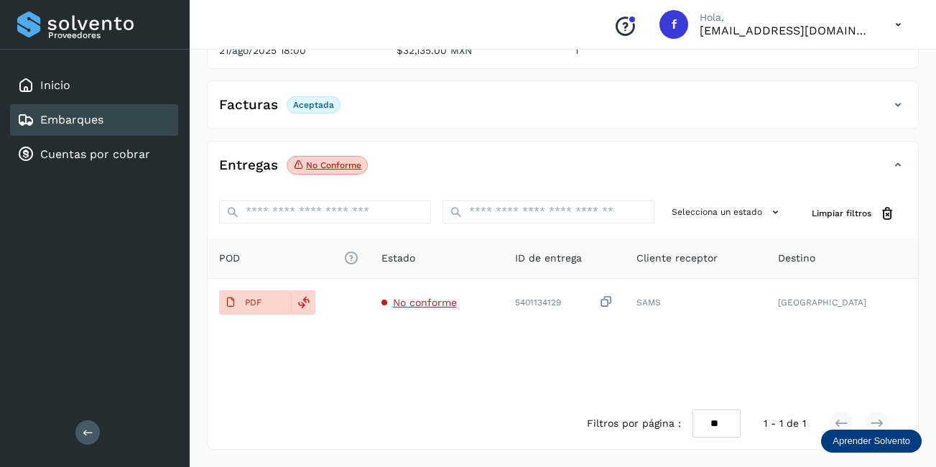
drag, startPoint x: 866, startPoint y: 4, endPoint x: 510, endPoint y: 129, distance: 377.5
click at [510, 129] on div "✨ Muy pronto podrás gestionar todos tus accesorios desde esta misma página. Con…" at bounding box center [563, 153] width 712 height 593
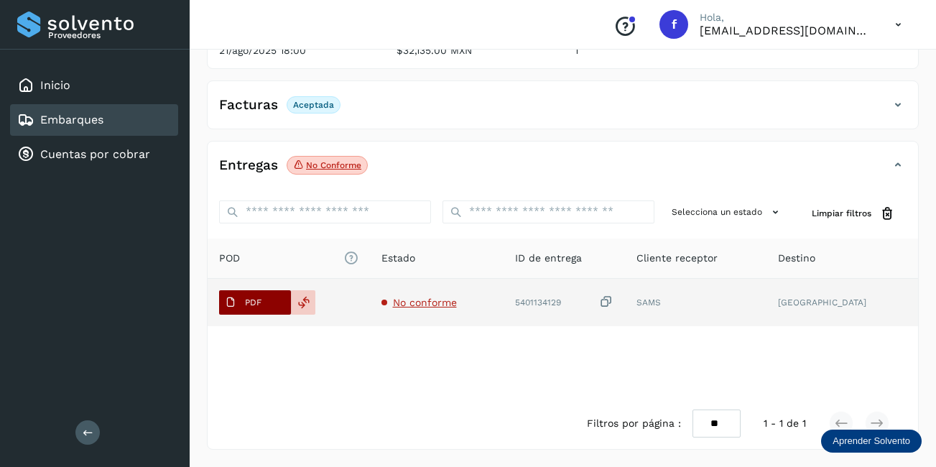
click at [236, 302] on span "PDF" at bounding box center [243, 302] width 48 height 23
click at [230, 300] on icon at bounding box center [230, 302] width 11 height 11
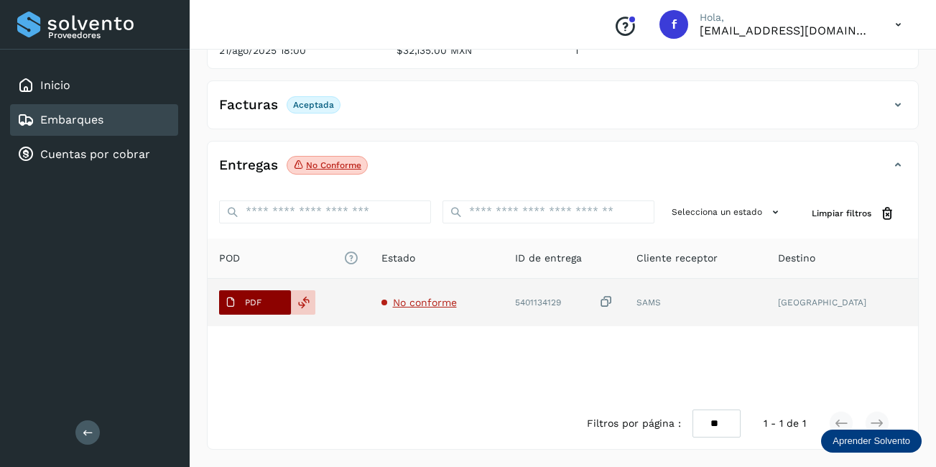
click at [230, 300] on icon at bounding box center [230, 302] width 11 height 11
click at [437, 300] on span "No conforme" at bounding box center [425, 302] width 64 height 11
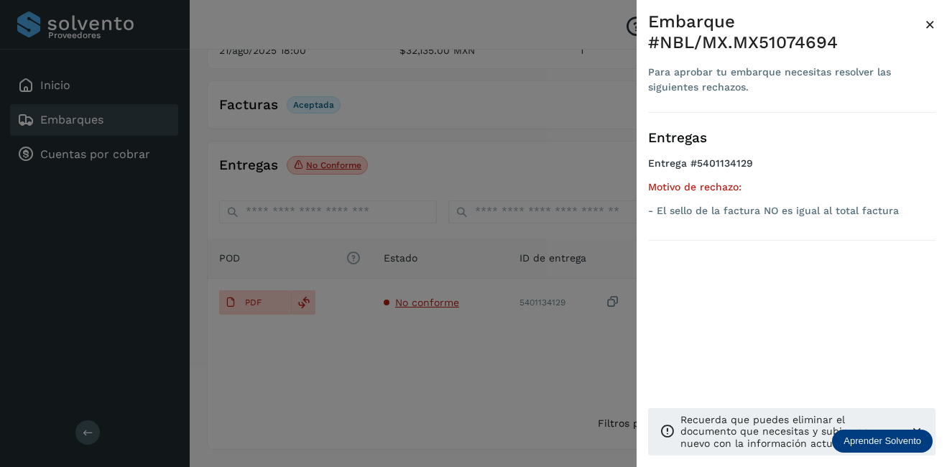
click at [930, 25] on span "×" at bounding box center [929, 24] width 11 height 20
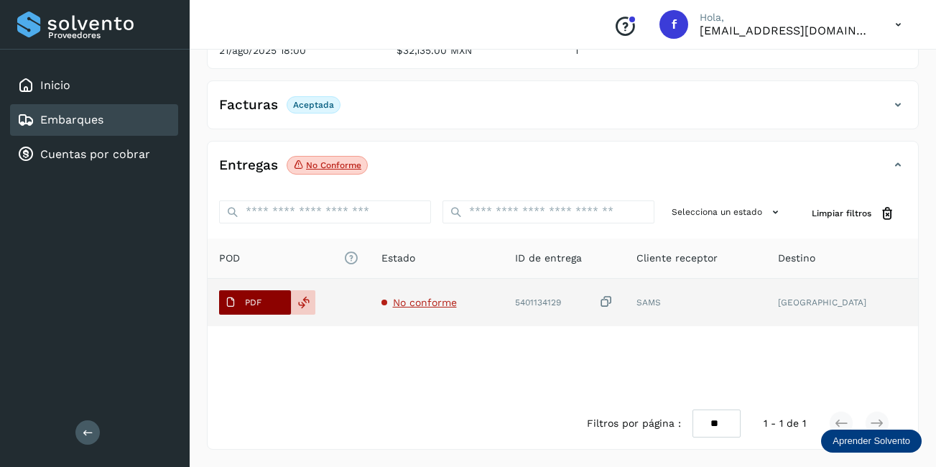
click at [274, 306] on button "PDF" at bounding box center [255, 302] width 72 height 24
click at [243, 299] on span "PDF" at bounding box center [243, 302] width 48 height 23
click at [243, 298] on span "PDF" at bounding box center [243, 302] width 48 height 23
click at [243, 297] on span "PDF" at bounding box center [243, 302] width 48 height 23
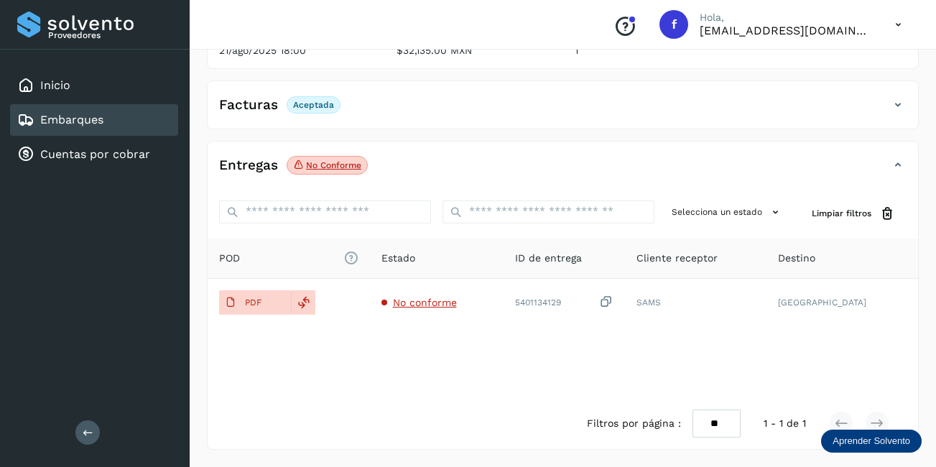
scroll to position [8, 0]
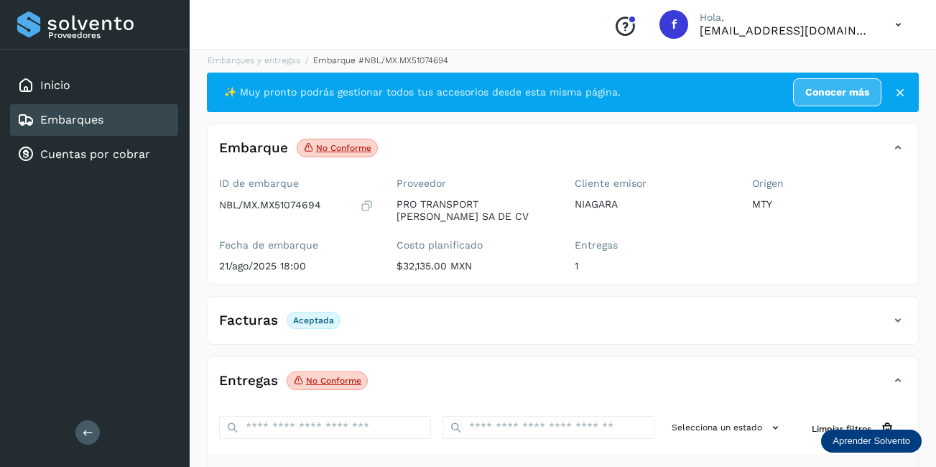
click at [127, 121] on div "Embarques" at bounding box center [94, 120] width 168 height 32
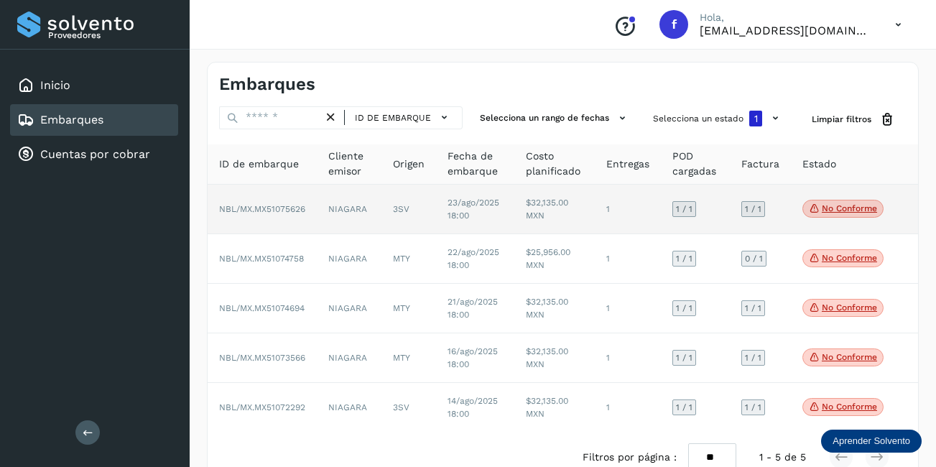
click at [816, 204] on icon at bounding box center [814, 208] width 11 height 13
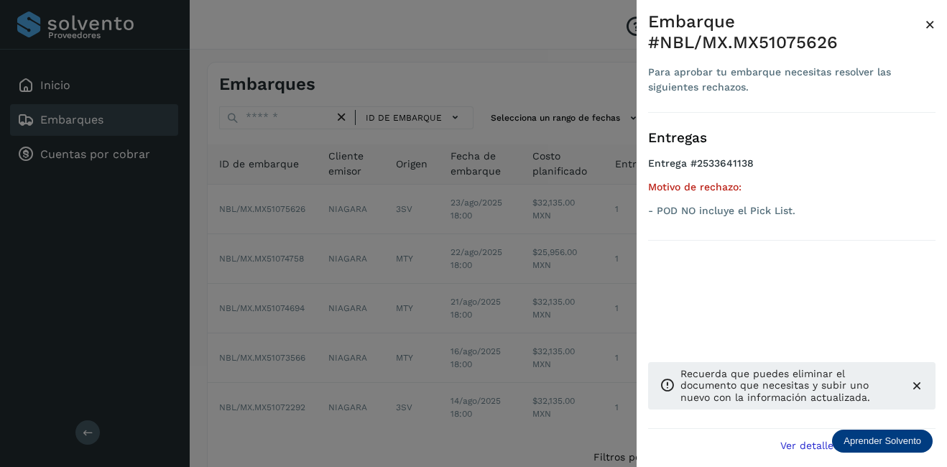
click at [929, 24] on span "×" at bounding box center [929, 24] width 11 height 20
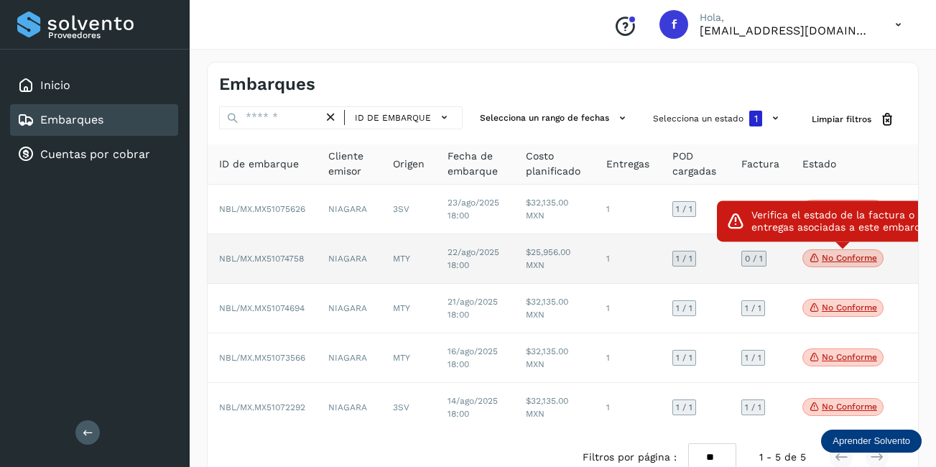
click at [822, 253] on p "No conforme" at bounding box center [849, 258] width 55 height 10
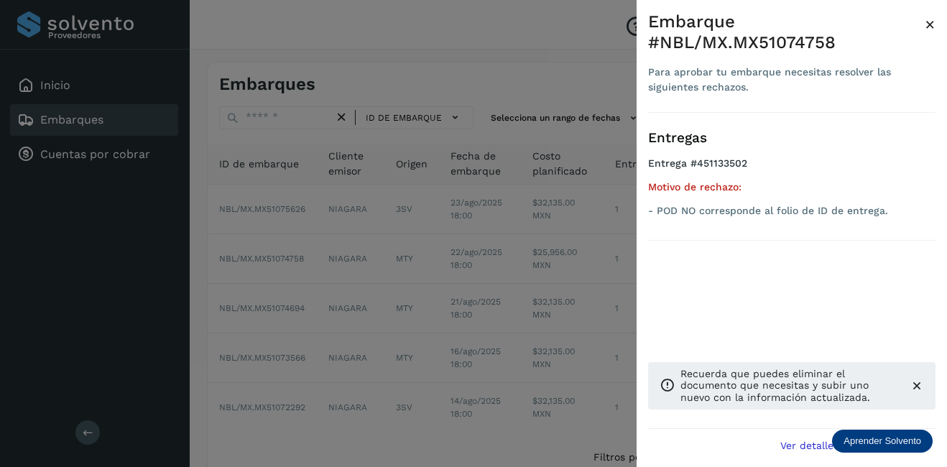
click at [925, 25] on span "×" at bounding box center [929, 24] width 11 height 20
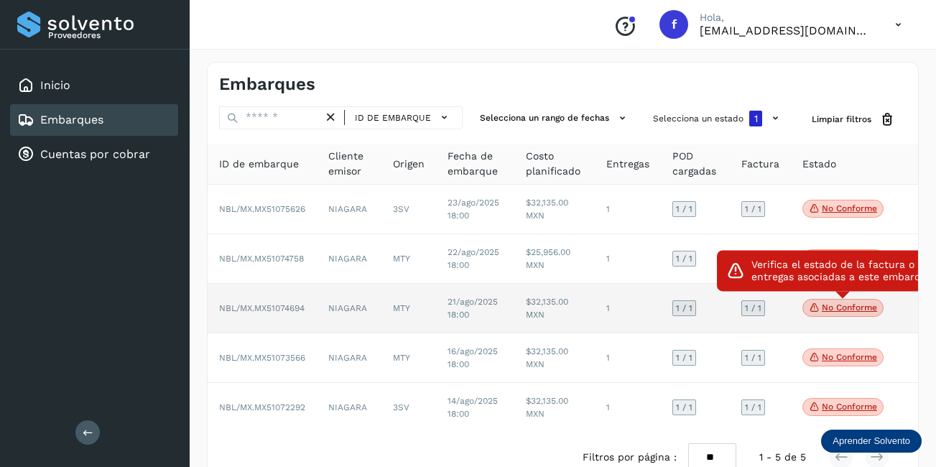
click at [840, 315] on span "No conforme" at bounding box center [842, 308] width 81 height 19
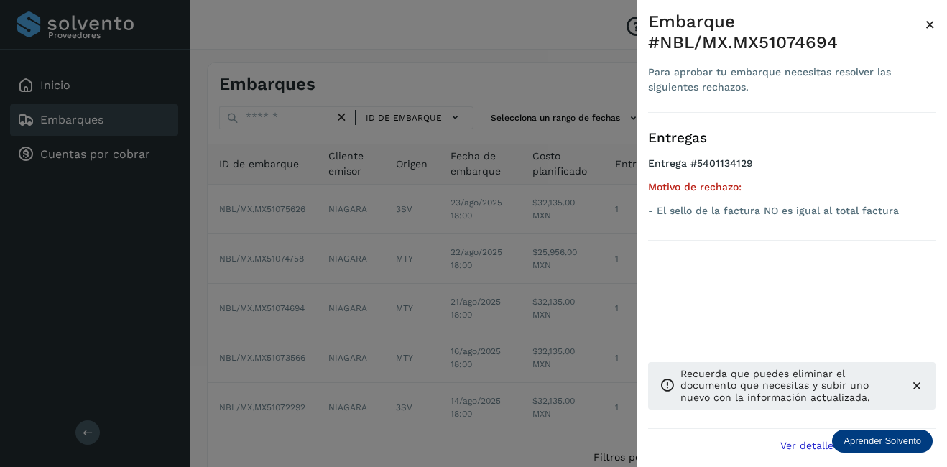
click at [932, 28] on span "×" at bounding box center [929, 24] width 11 height 20
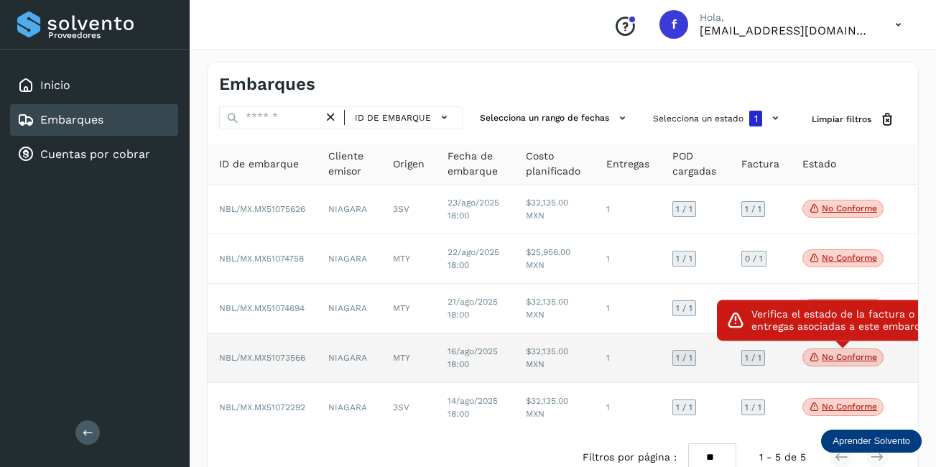
click at [826, 366] on span "No conforme" at bounding box center [842, 357] width 81 height 19
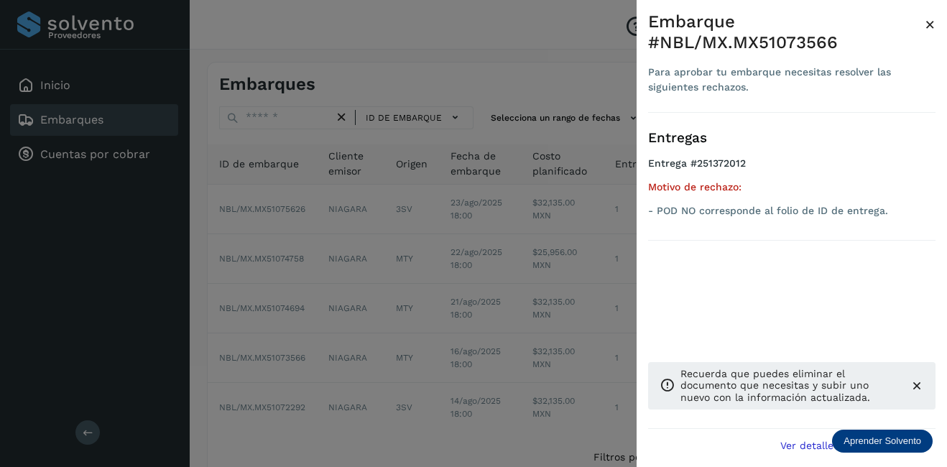
click at [932, 23] on span "×" at bounding box center [929, 24] width 11 height 20
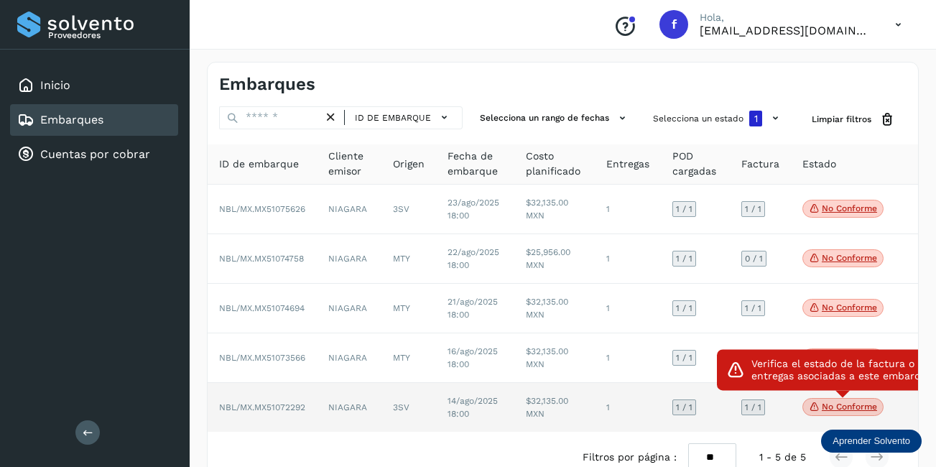
click at [855, 400] on span "No conforme" at bounding box center [842, 407] width 81 height 19
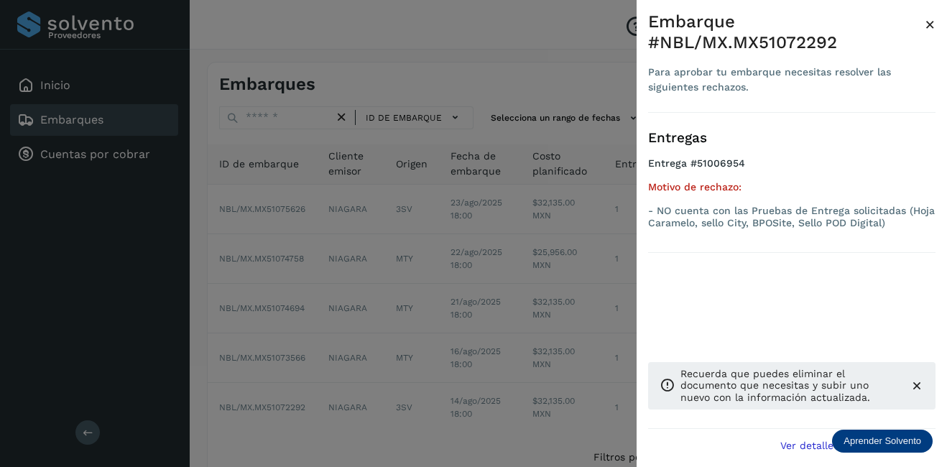
click at [931, 27] on span "×" at bounding box center [929, 24] width 11 height 20
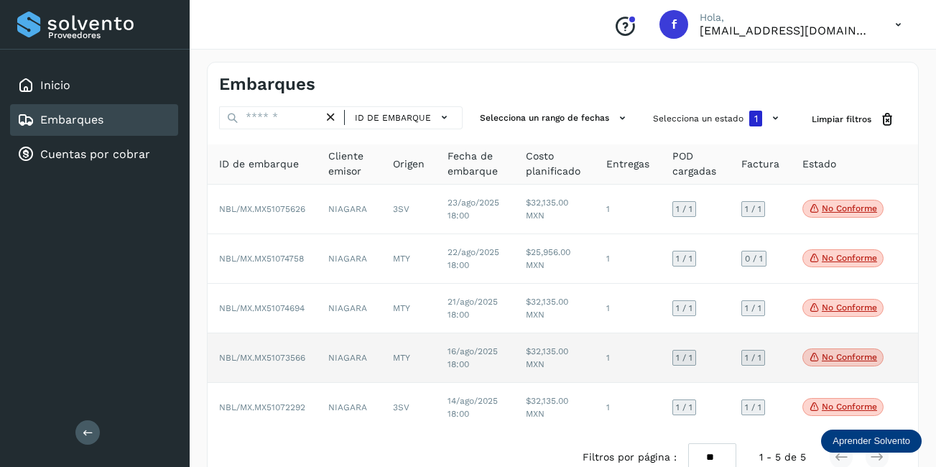
click at [863, 350] on span "No conforme" at bounding box center [842, 357] width 81 height 19
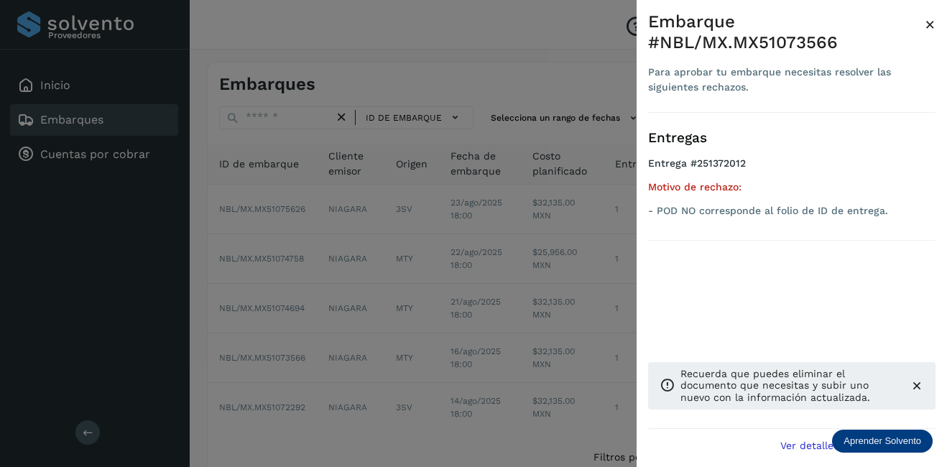
click at [928, 21] on span "×" at bounding box center [929, 24] width 11 height 20
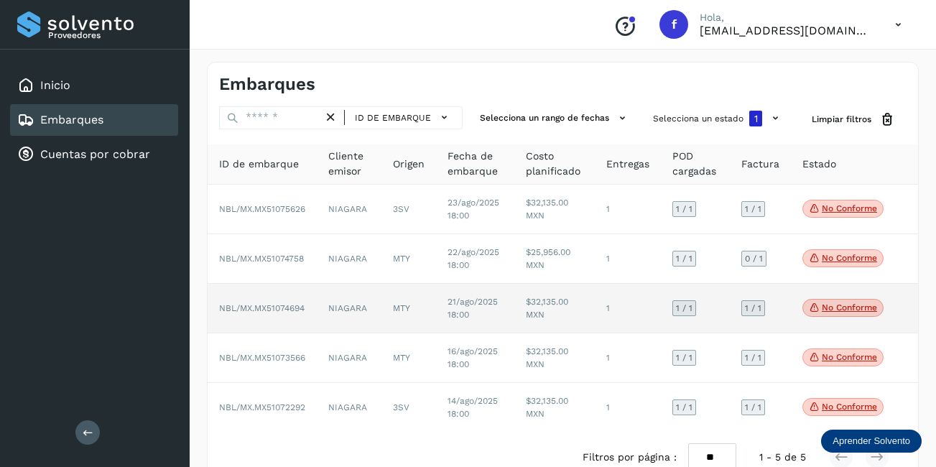
click at [825, 301] on span "No conforme" at bounding box center [842, 308] width 81 height 19
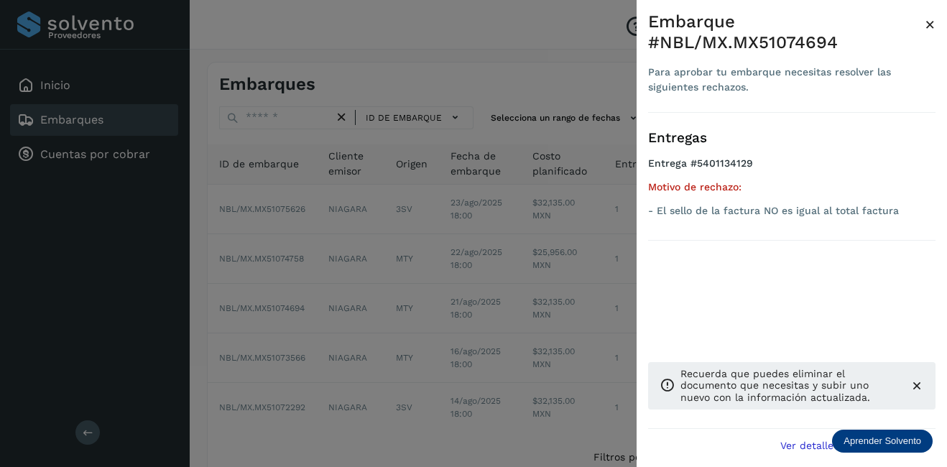
click at [929, 22] on span "×" at bounding box center [929, 24] width 11 height 20
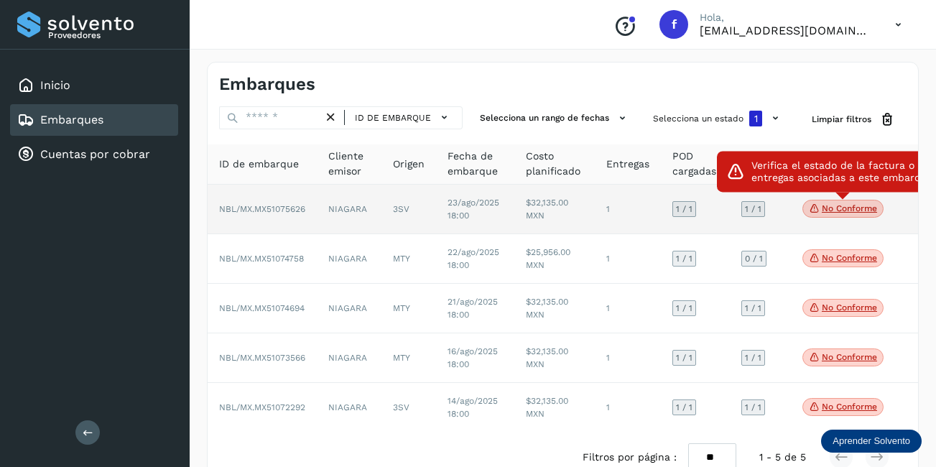
click at [816, 211] on icon at bounding box center [814, 208] width 11 height 13
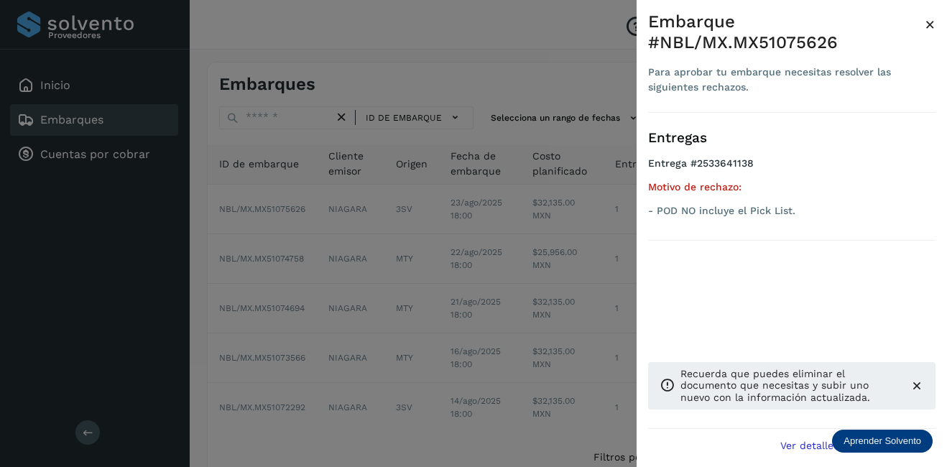
click at [927, 21] on span "×" at bounding box center [929, 24] width 11 height 20
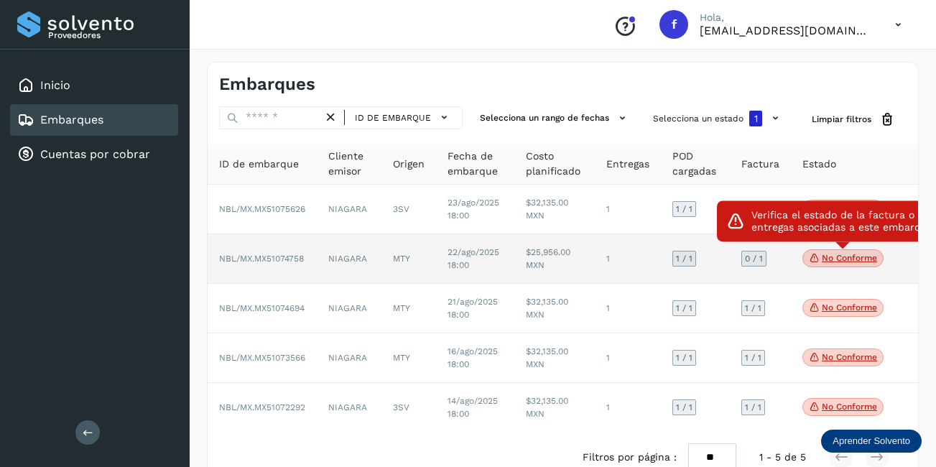
click at [829, 256] on p "No conforme" at bounding box center [849, 258] width 55 height 10
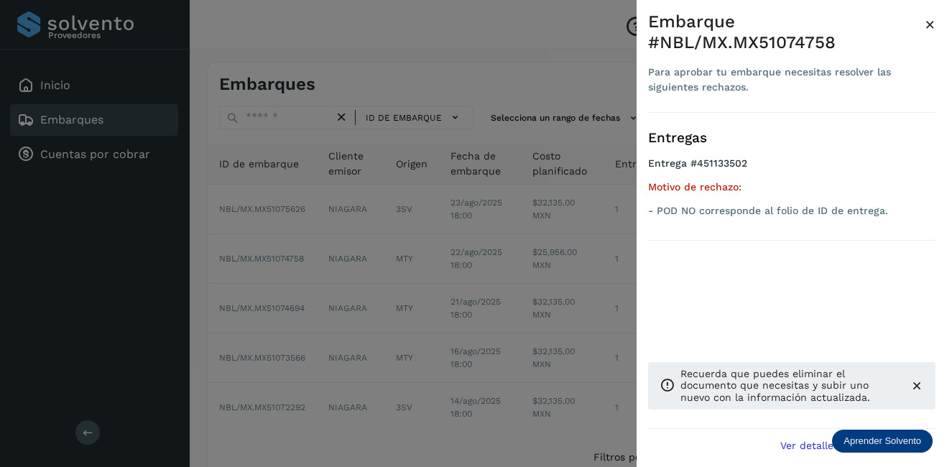
click at [927, 18] on span "×" at bounding box center [929, 24] width 11 height 20
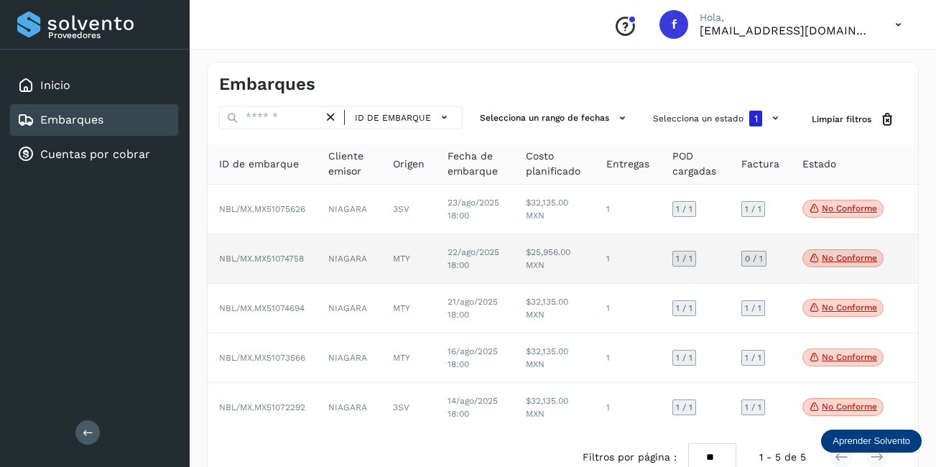
click at [544, 275] on td "$25,956.00 MXN" at bounding box center [554, 259] width 80 height 50
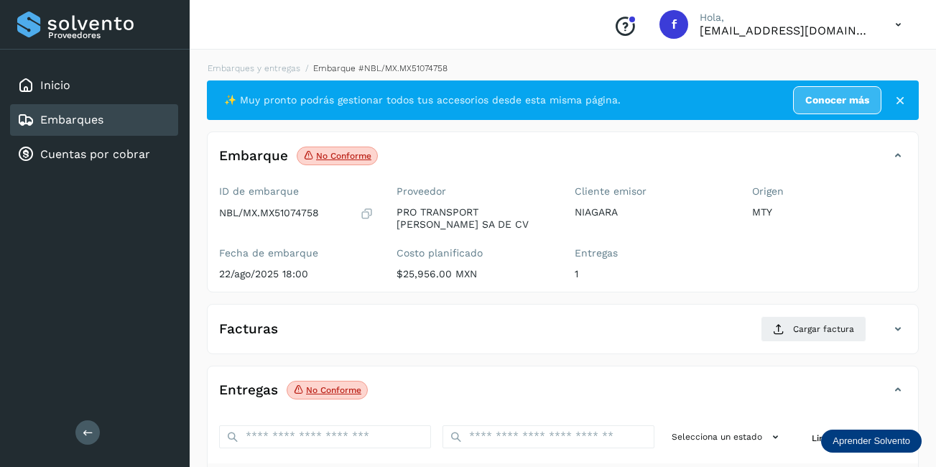
scroll to position [225, 0]
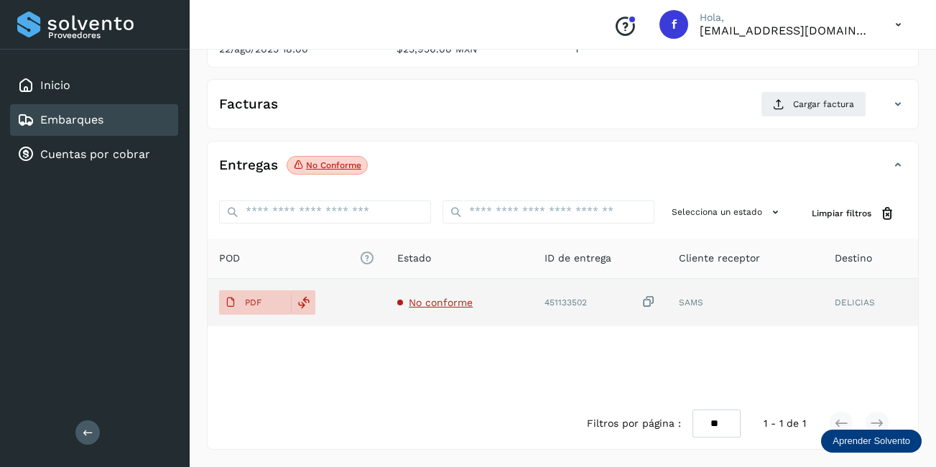
click at [427, 301] on span "No conforme" at bounding box center [441, 302] width 64 height 11
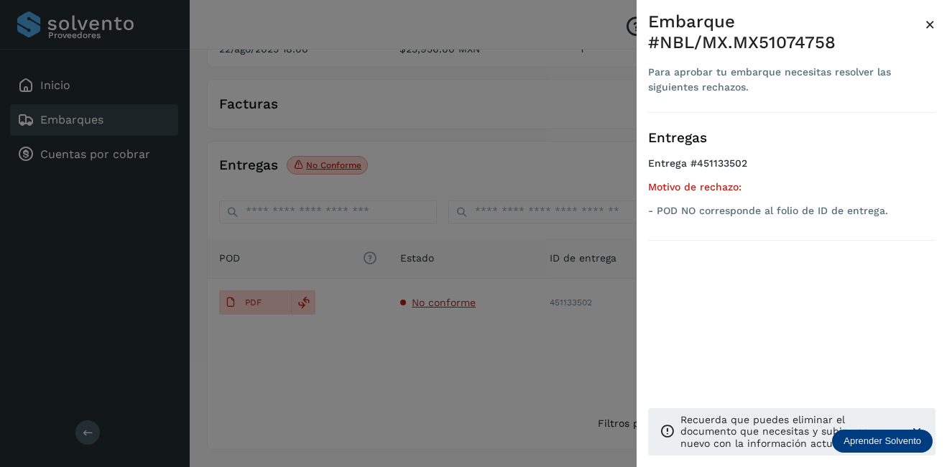
click at [930, 25] on span "×" at bounding box center [929, 24] width 11 height 20
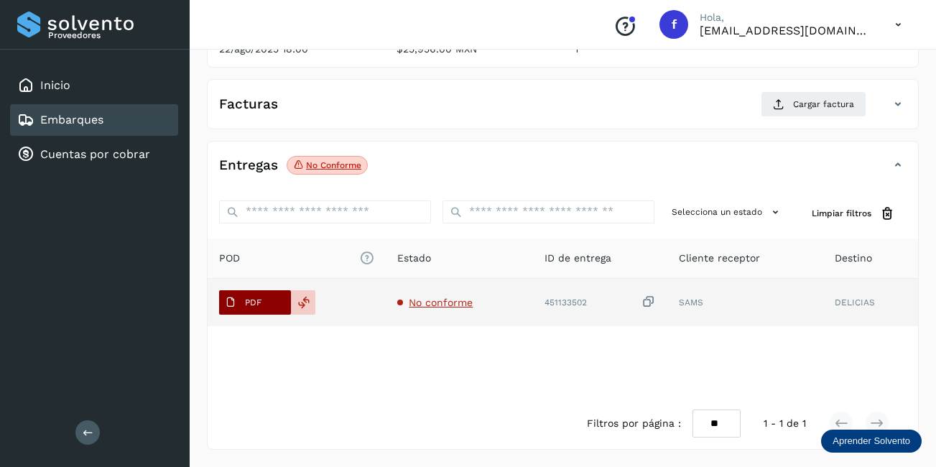
click at [245, 293] on span "PDF" at bounding box center [243, 302] width 48 height 23
click at [253, 300] on p "PDF" at bounding box center [253, 302] width 17 height 10
click at [256, 306] on p "PDF" at bounding box center [253, 302] width 17 height 10
click at [254, 306] on p "PDF" at bounding box center [253, 302] width 17 height 10
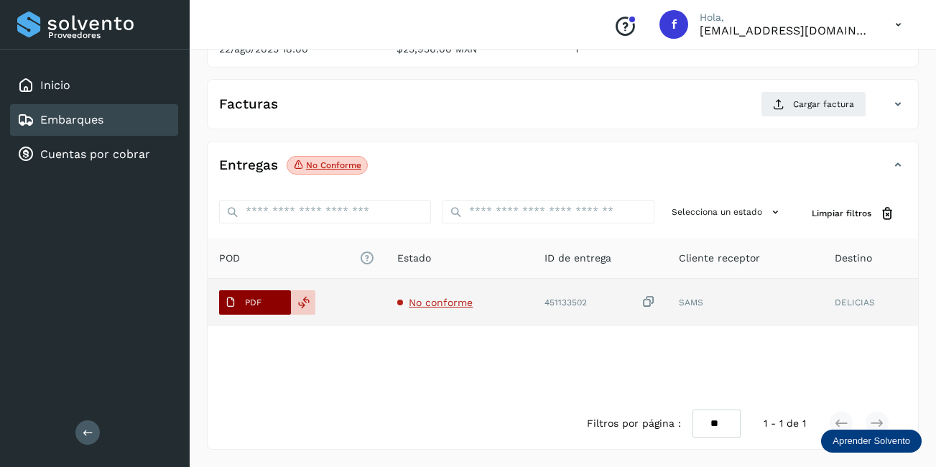
click at [252, 306] on p "PDF" at bounding box center [253, 302] width 17 height 10
click at [250, 306] on p "PDF" at bounding box center [253, 302] width 17 height 10
click at [248, 305] on p "PDF" at bounding box center [253, 302] width 17 height 10
click at [243, 301] on span "PDF" at bounding box center [243, 302] width 48 height 23
drag, startPoint x: 243, startPoint y: 301, endPoint x: 249, endPoint y: 307, distance: 9.1
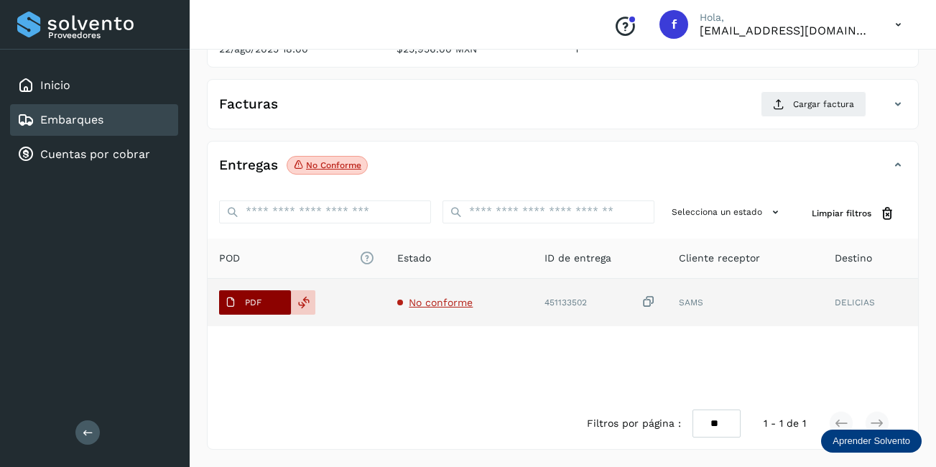
click at [243, 302] on span "PDF" at bounding box center [243, 302] width 48 height 23
click at [249, 307] on span "PDF" at bounding box center [243, 302] width 48 height 23
drag, startPoint x: 254, startPoint y: 310, endPoint x: 249, endPoint y: 303, distance: 7.8
click at [254, 305] on span "PDF" at bounding box center [243, 302] width 48 height 23
click at [249, 303] on p "PDF" at bounding box center [253, 302] width 17 height 10
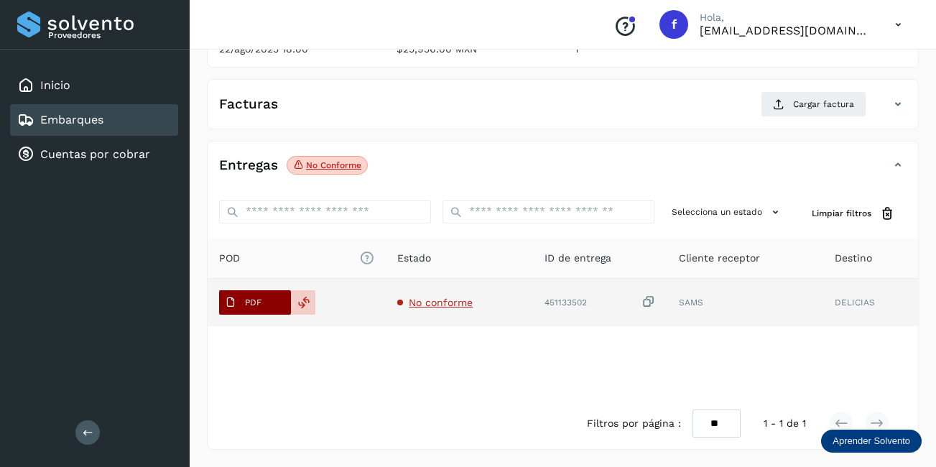
click at [244, 303] on span "PDF" at bounding box center [243, 302] width 48 height 23
click at [231, 300] on icon at bounding box center [230, 302] width 11 height 11
click at [233, 297] on icon at bounding box center [230, 302] width 11 height 11
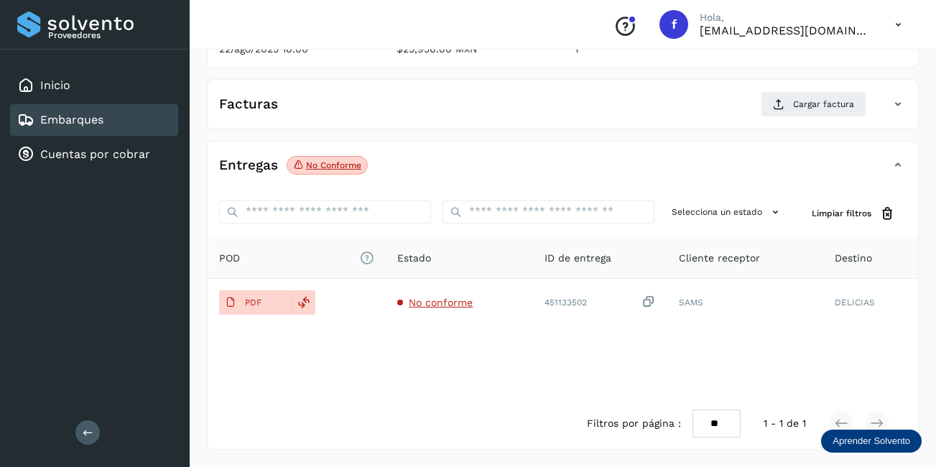
click at [55, 109] on div "Embarques" at bounding box center [94, 120] width 168 height 32
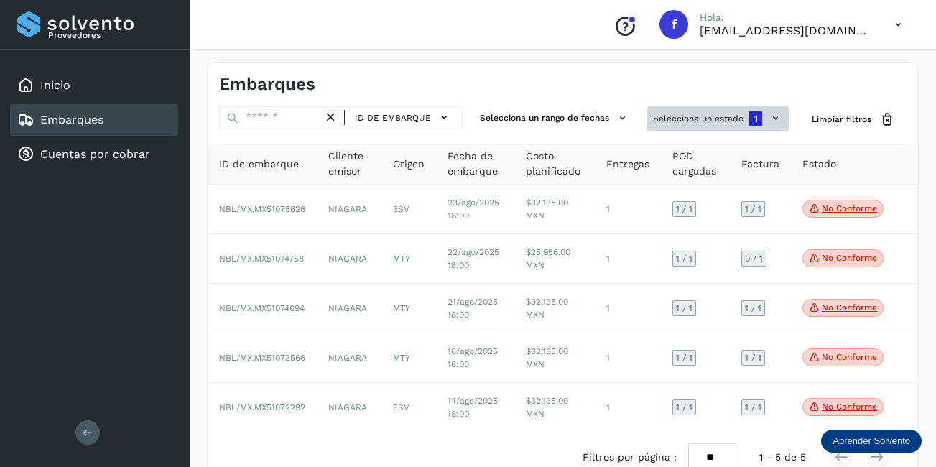
click at [764, 116] on button "Selecciona un estado 1" at bounding box center [717, 118] width 141 height 24
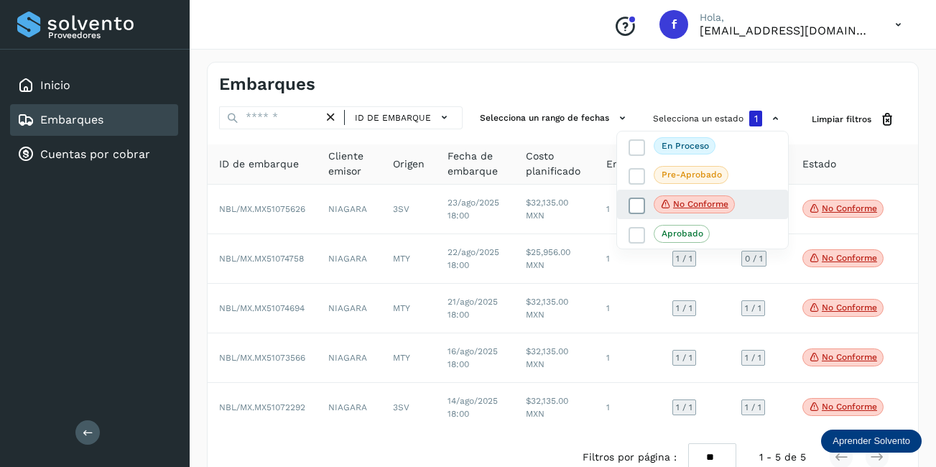
click at [677, 195] on span "No conforme" at bounding box center [694, 204] width 81 height 19
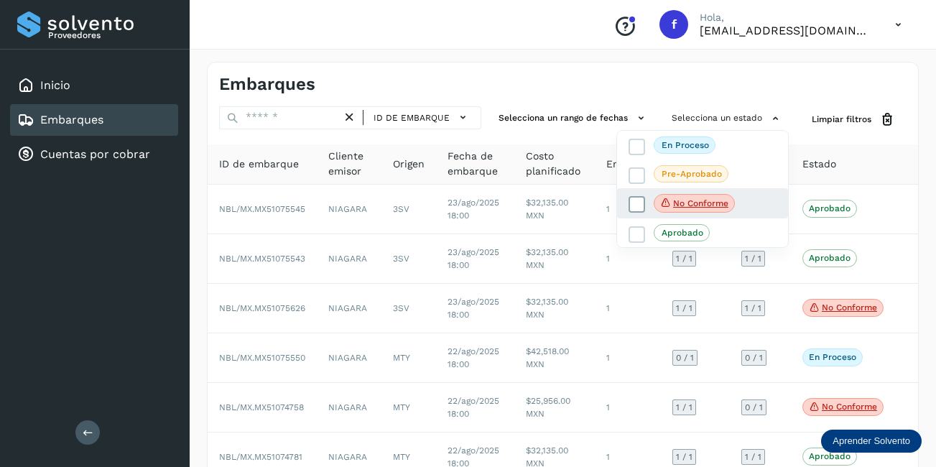
click at [677, 208] on p "No conforme" at bounding box center [700, 203] width 55 height 10
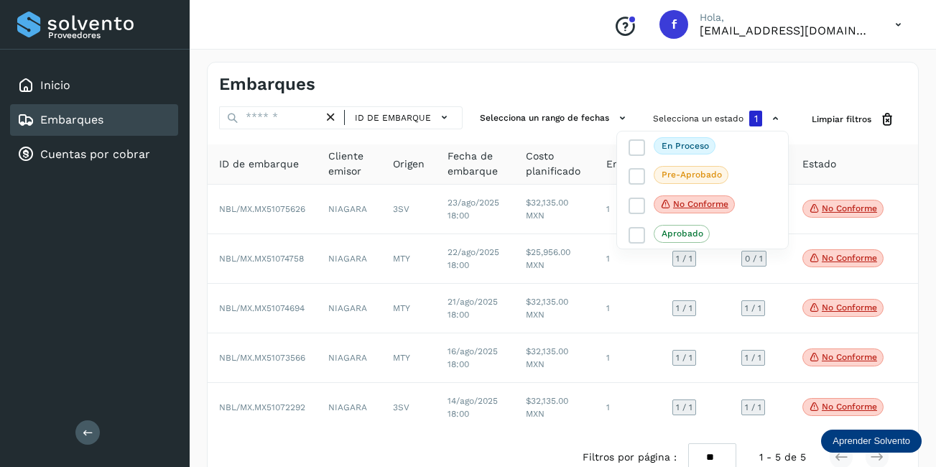
click at [822, 209] on div at bounding box center [468, 233] width 936 height 467
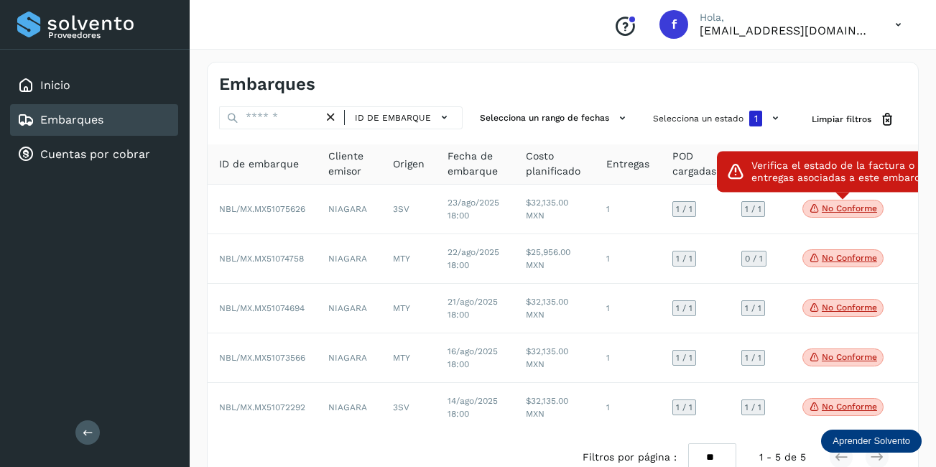
click at [826, 207] on p "No conforme" at bounding box center [849, 208] width 55 height 10
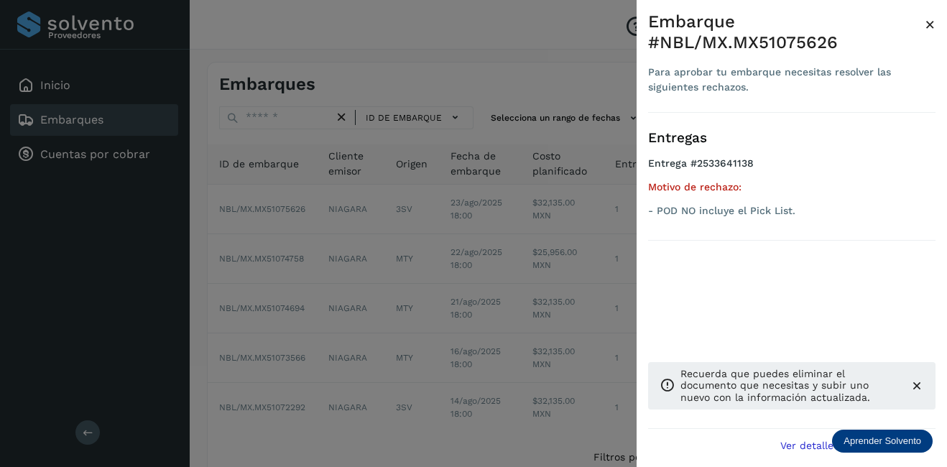
click at [550, 264] on div at bounding box center [473, 233] width 947 height 467
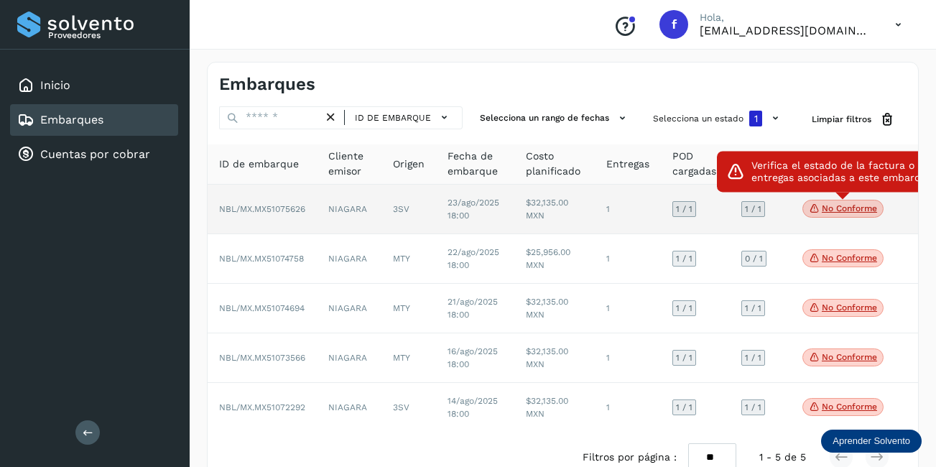
click at [838, 211] on p "No conforme" at bounding box center [849, 208] width 55 height 10
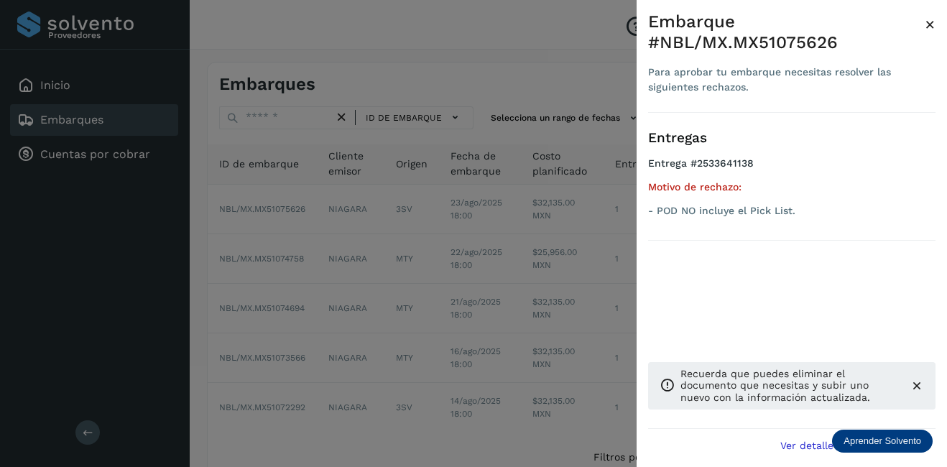
click at [929, 29] on span "×" at bounding box center [929, 24] width 11 height 20
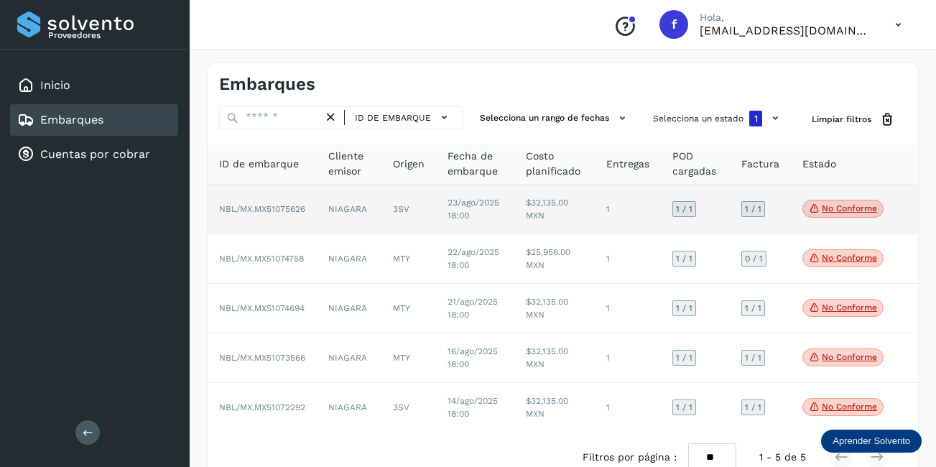
click at [509, 208] on td "23/ago/2025 18:00" at bounding box center [475, 210] width 79 height 50
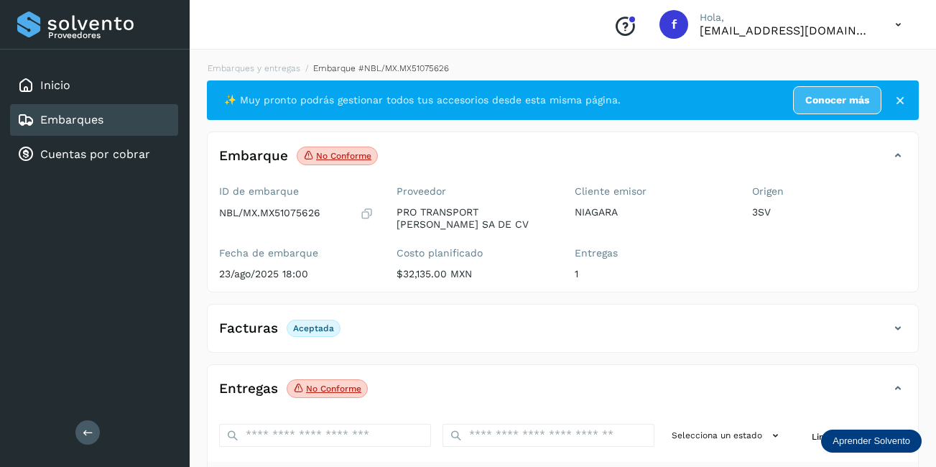
scroll to position [223, 0]
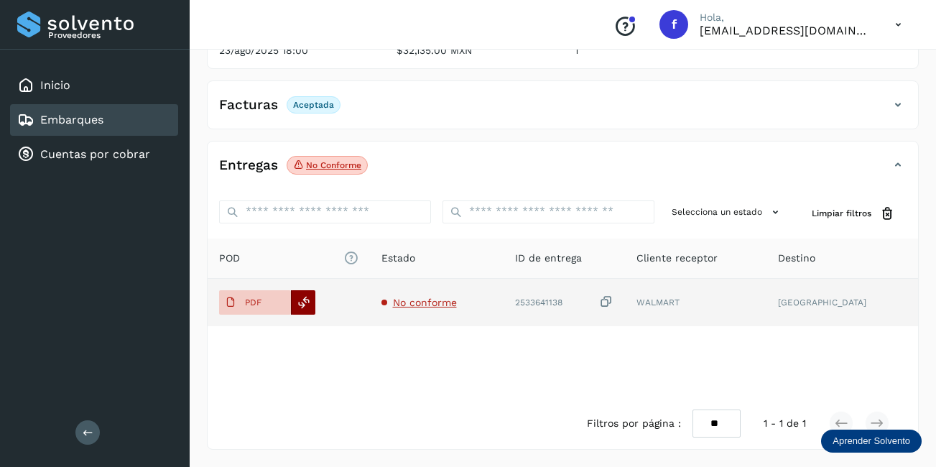
click at [310, 302] on icon at bounding box center [303, 302] width 13 height 13
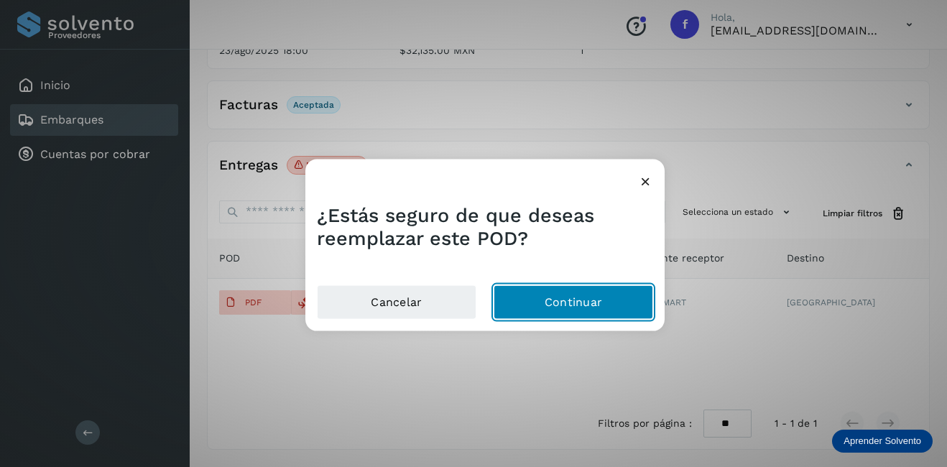
click at [585, 294] on button "Continuar" at bounding box center [572, 301] width 159 height 34
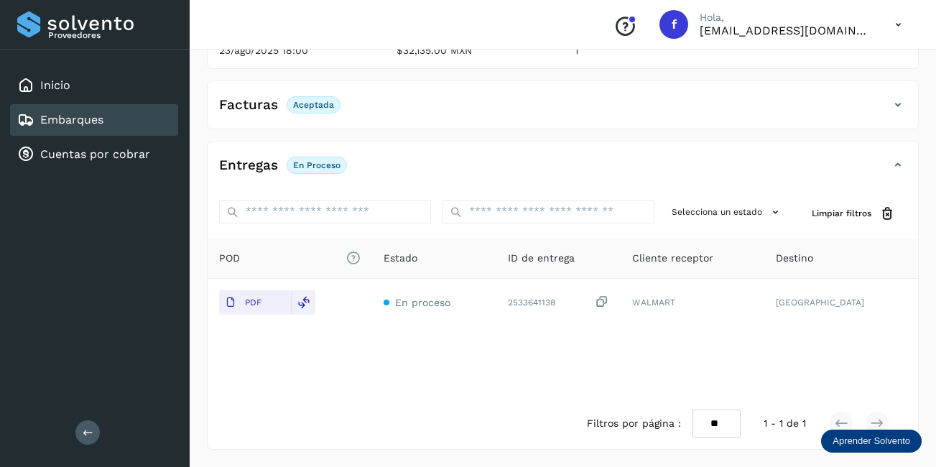
click at [136, 111] on div "Embarques" at bounding box center [94, 120] width 168 height 32
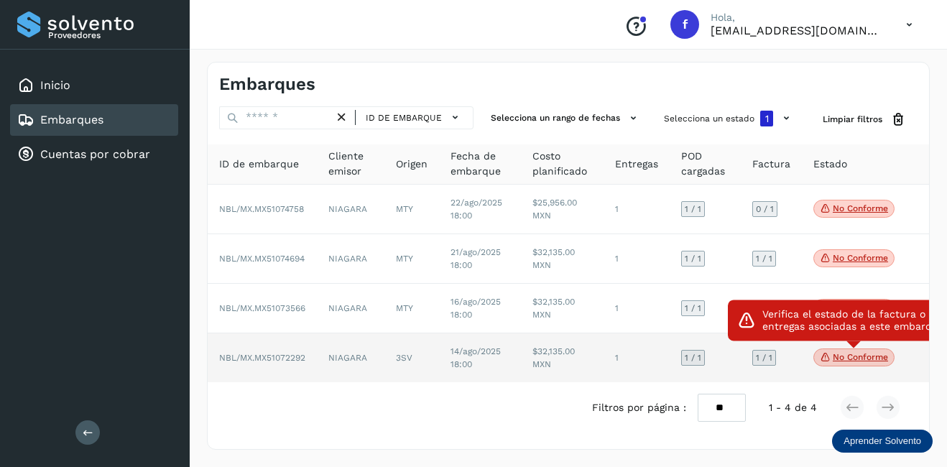
click at [871, 352] on p "No conforme" at bounding box center [859, 357] width 55 height 10
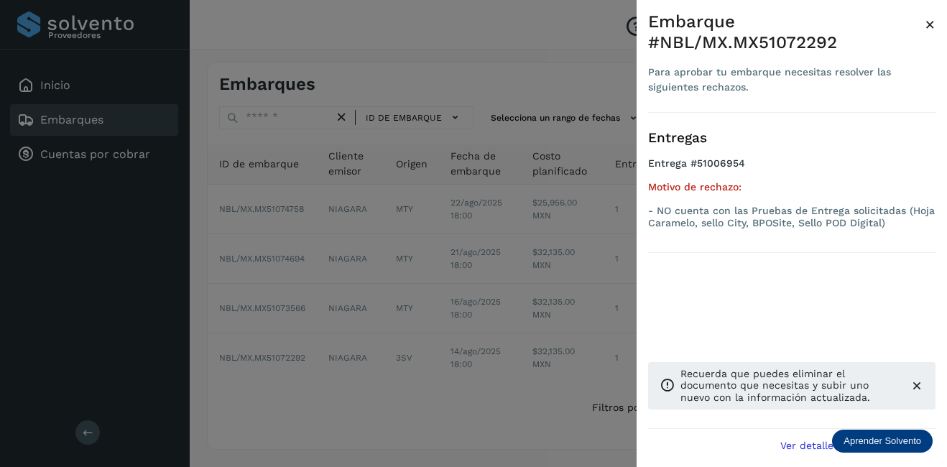
click at [932, 23] on div "Embarque #NBL/MX.MX51072292 Para aprobar tu embarque necesitas resolver las sig…" at bounding box center [791, 245] width 310 height 490
click at [932, 23] on span "×" at bounding box center [929, 24] width 11 height 20
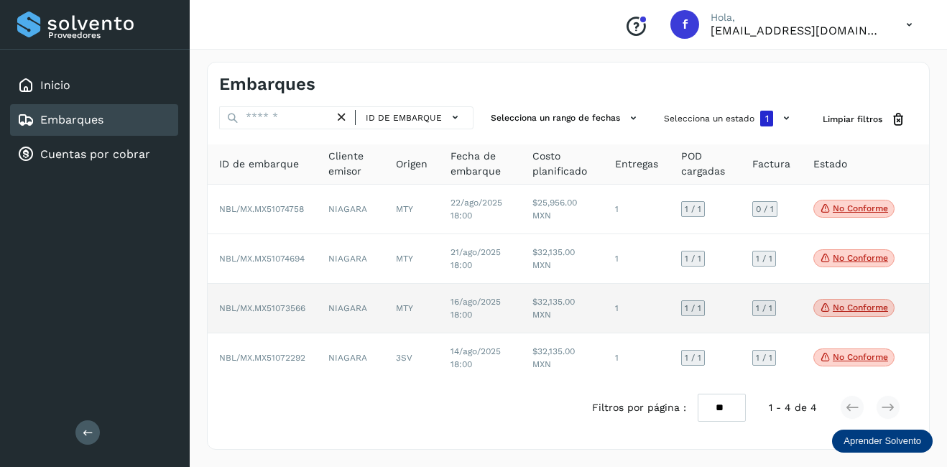
click at [882, 310] on p "No conforme" at bounding box center [859, 307] width 55 height 10
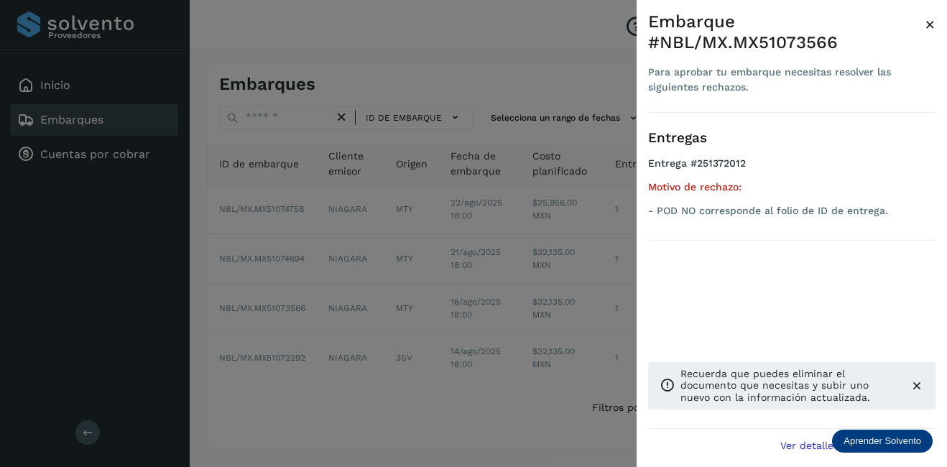
click at [927, 26] on span "×" at bounding box center [929, 24] width 11 height 20
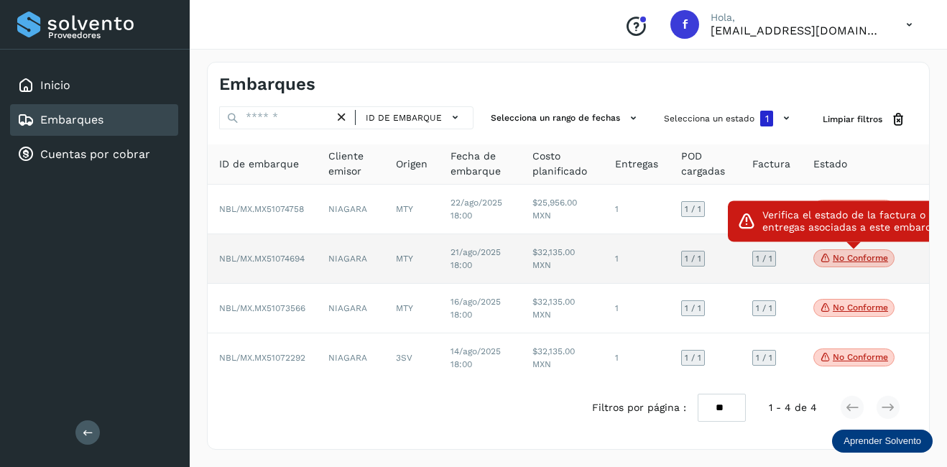
click at [880, 262] on p "No conforme" at bounding box center [859, 258] width 55 height 10
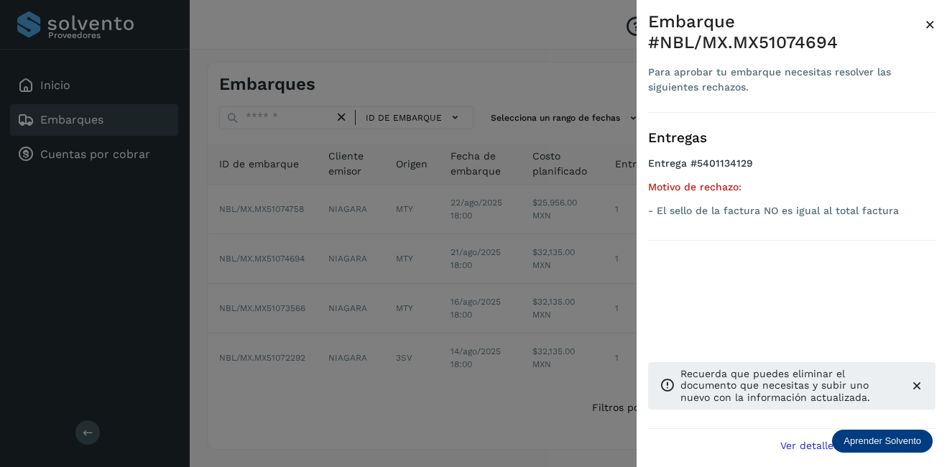
click at [922, 21] on div "Embarque #NBL/MX.MX51074694" at bounding box center [786, 32] width 277 height 42
click at [927, 24] on span "×" at bounding box center [929, 24] width 11 height 20
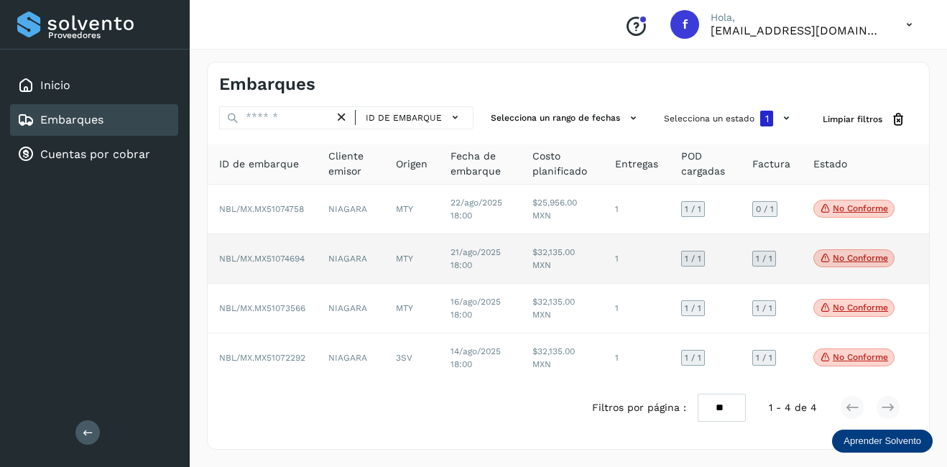
click at [539, 256] on td "$32,135.00 MXN" at bounding box center [562, 259] width 83 height 50
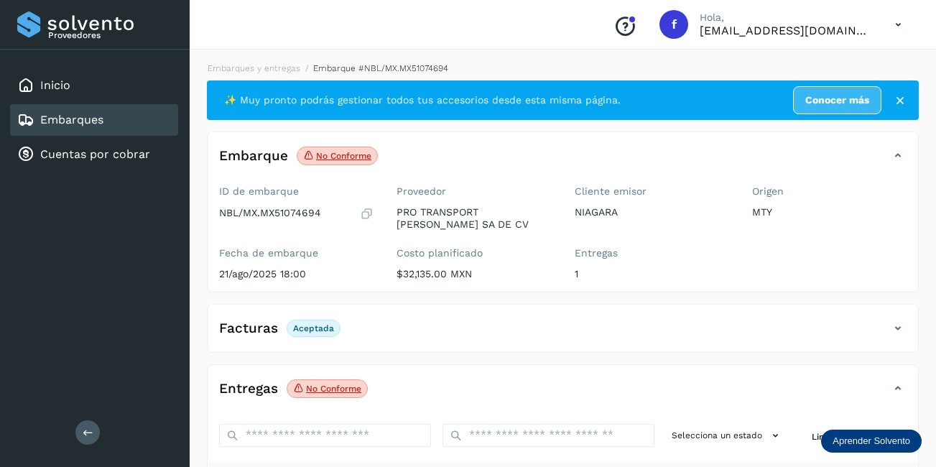
scroll to position [223, 0]
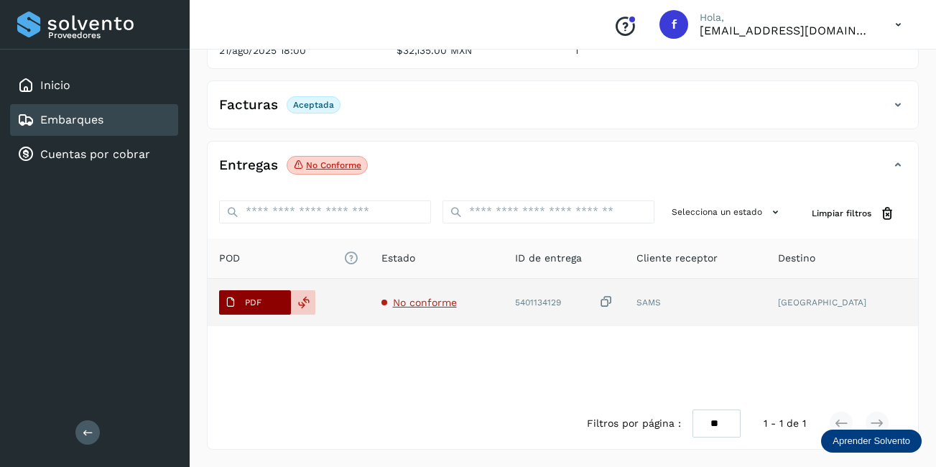
click at [239, 302] on span "PDF" at bounding box center [243, 302] width 48 height 23
click at [260, 305] on p "PDF" at bounding box center [253, 302] width 17 height 10
click at [258, 301] on p "PDF" at bounding box center [253, 302] width 17 height 10
click at [257, 301] on p "PDF" at bounding box center [253, 302] width 17 height 10
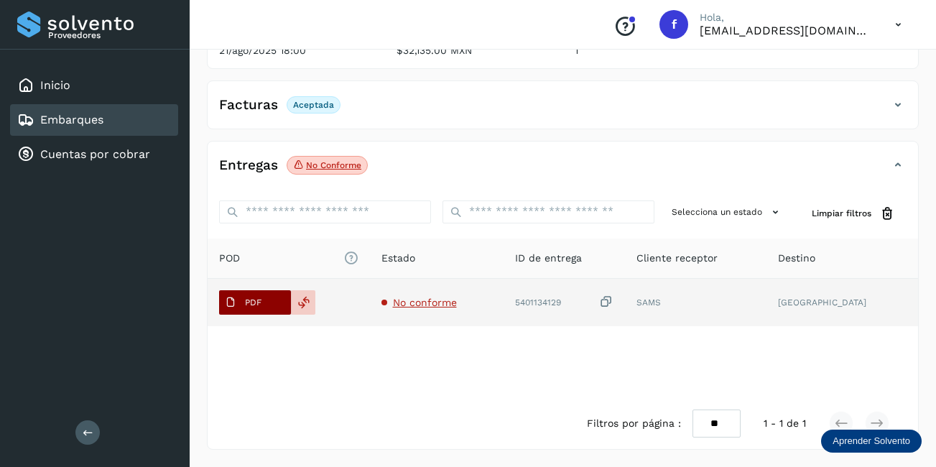
click at [257, 301] on p "PDF" at bounding box center [253, 302] width 17 height 10
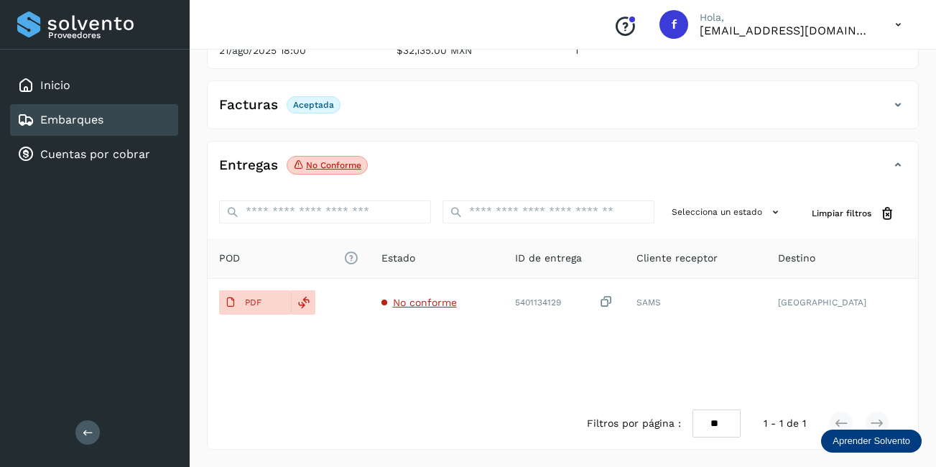
click at [134, 121] on div "Embarques" at bounding box center [94, 120] width 168 height 32
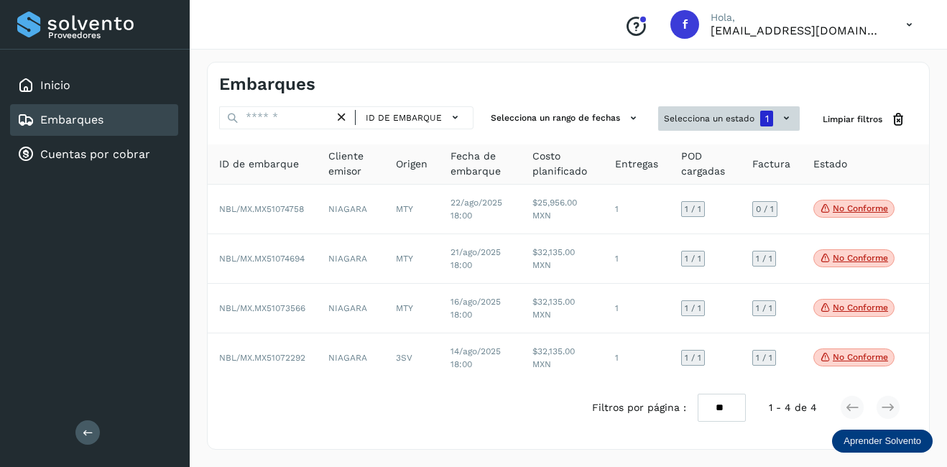
click at [745, 126] on button "Selecciona un estado 1" at bounding box center [728, 118] width 141 height 24
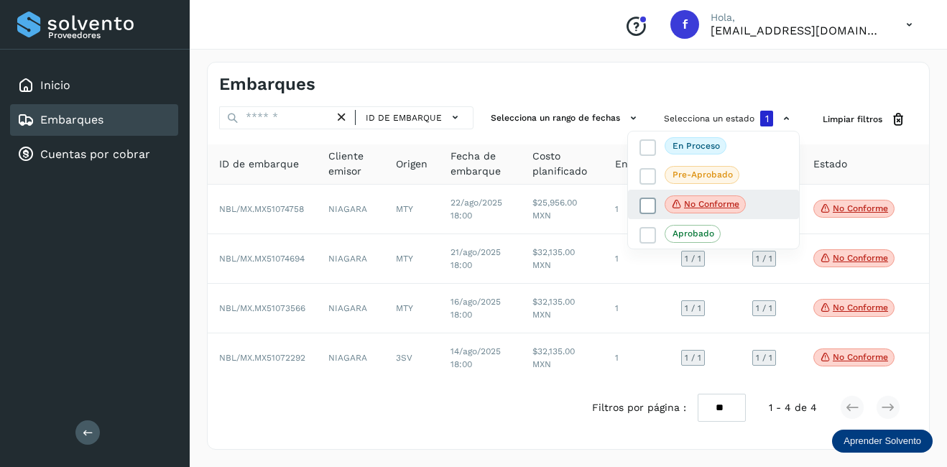
click at [688, 208] on p "No conforme" at bounding box center [711, 204] width 55 height 10
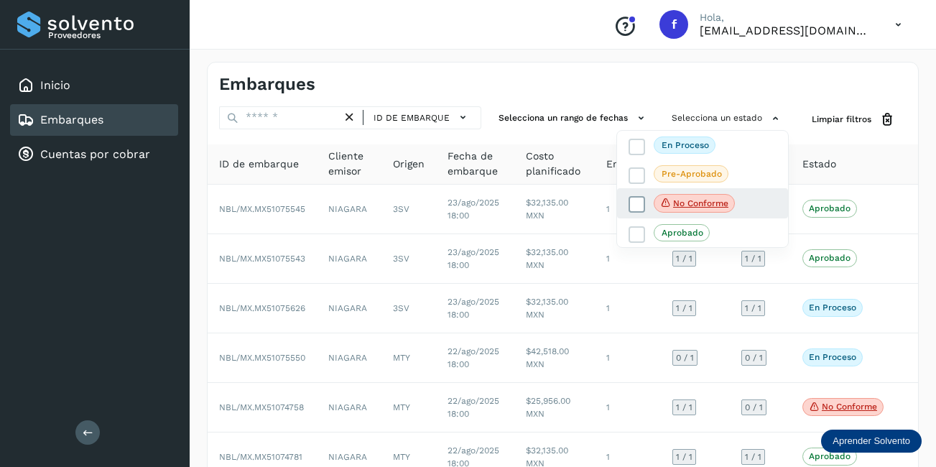
click at [690, 203] on p "No conforme" at bounding box center [700, 203] width 55 height 10
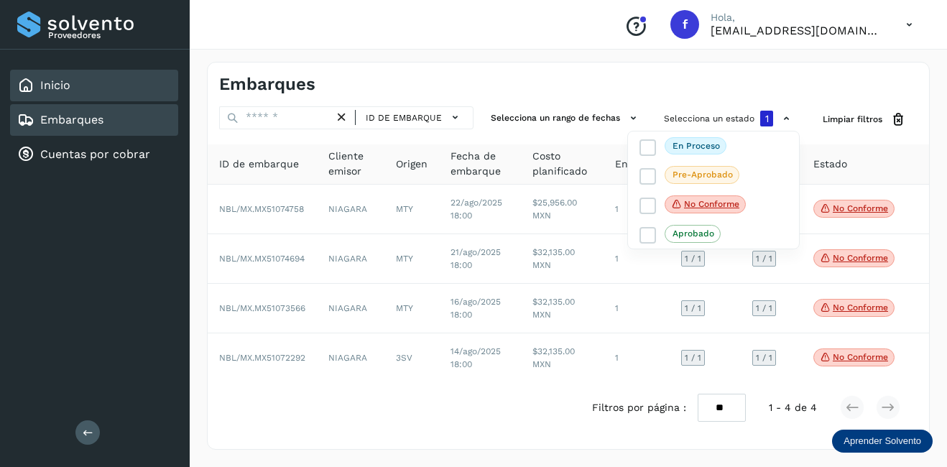
click at [73, 89] on div "Inicio" at bounding box center [94, 86] width 168 height 32
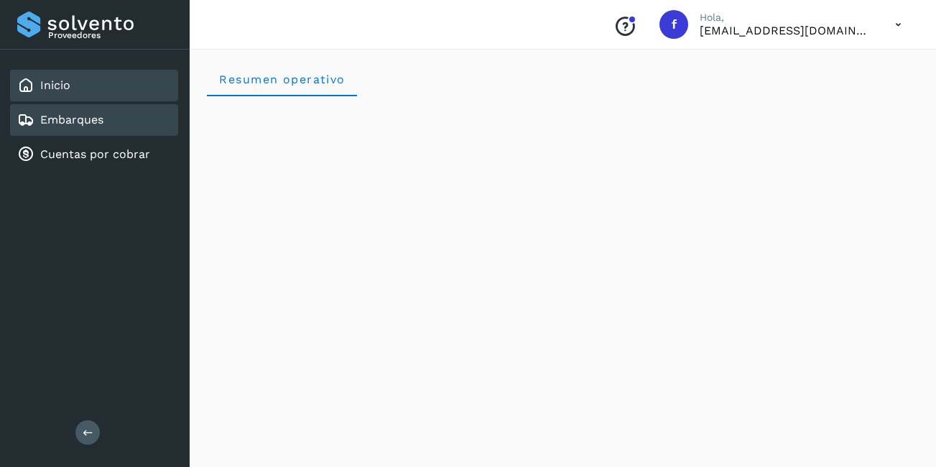
click at [45, 118] on link "Embarques" at bounding box center [71, 120] width 63 height 14
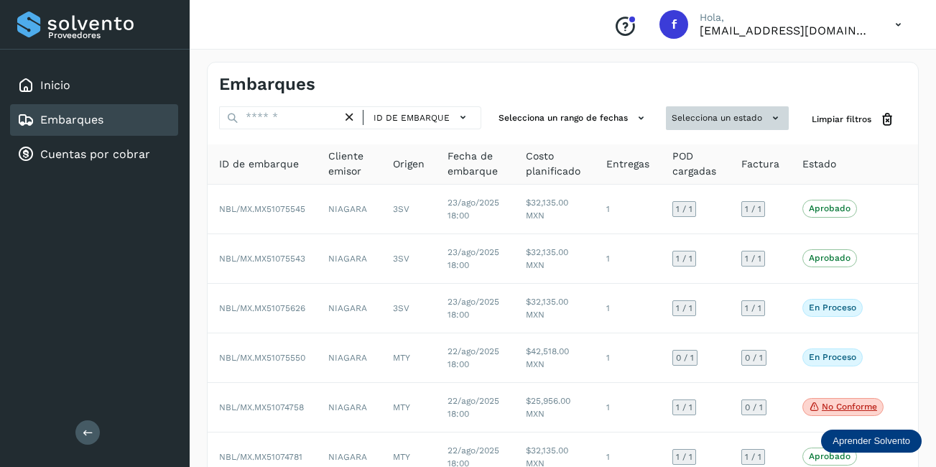
click at [738, 117] on button "Selecciona un estado" at bounding box center [727, 118] width 123 height 24
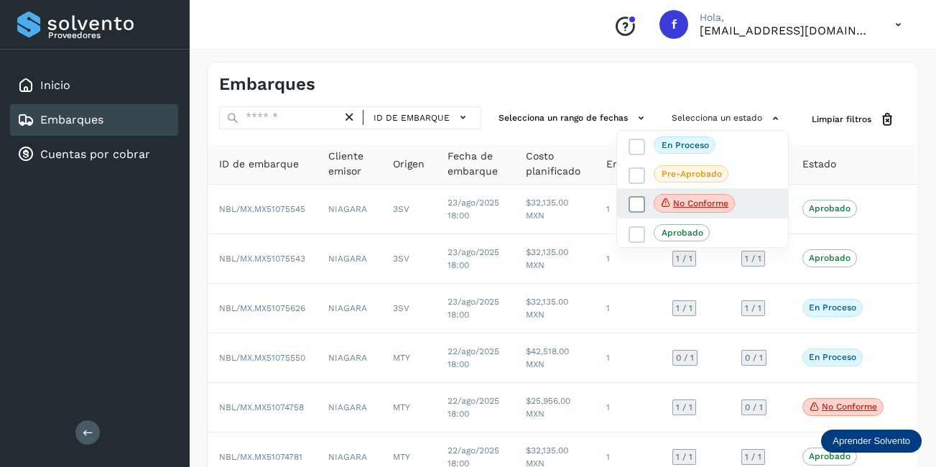
click at [697, 201] on p "No conforme" at bounding box center [700, 203] width 55 height 10
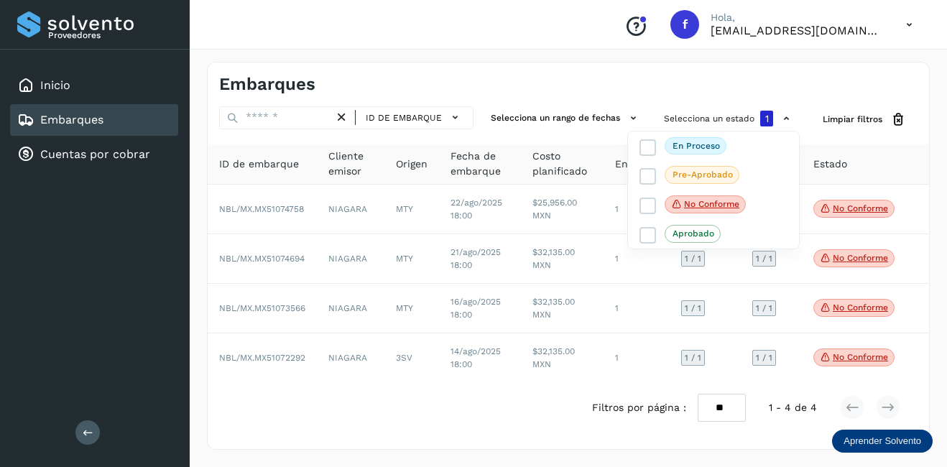
click at [862, 204] on div at bounding box center [473, 233] width 947 height 467
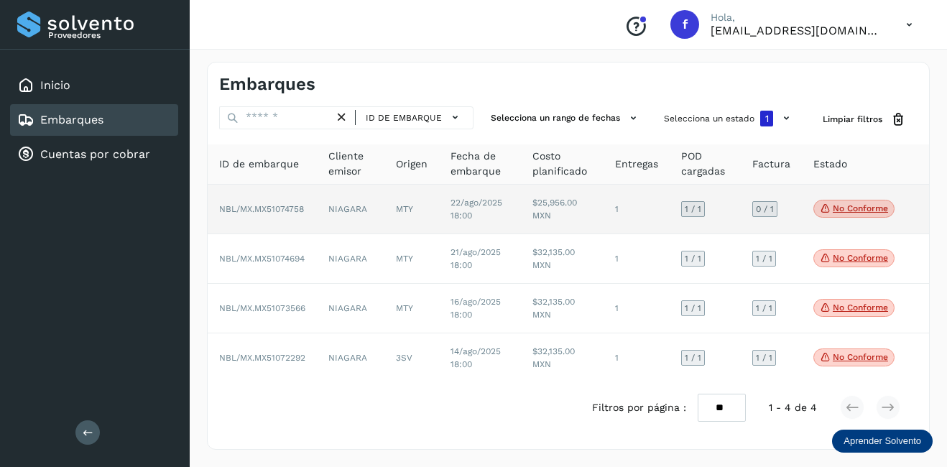
click at [868, 210] on p "No conforme" at bounding box center [859, 208] width 55 height 10
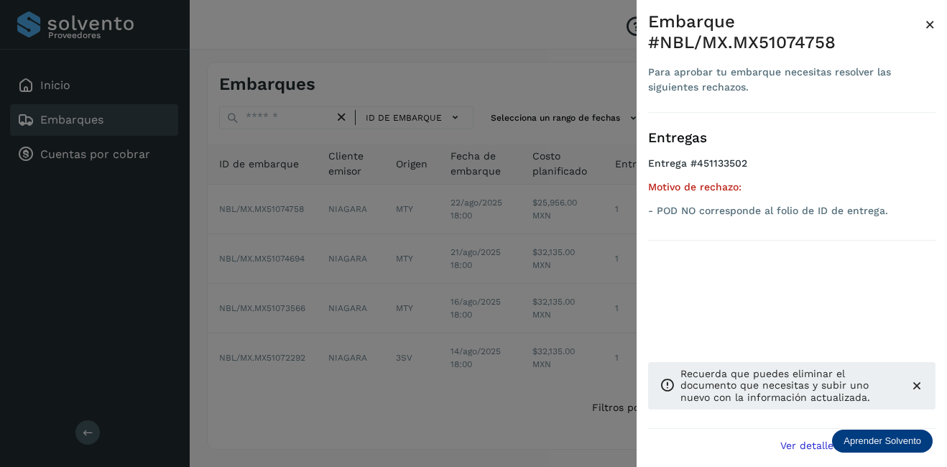
click at [929, 22] on span "×" at bounding box center [929, 24] width 11 height 20
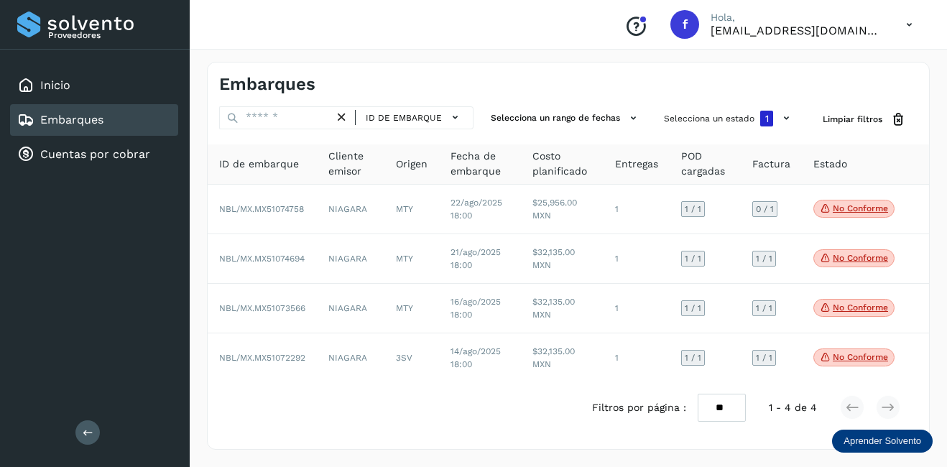
click at [579, 78] on div "Embarques" at bounding box center [568, 78] width 721 height 32
click at [731, 124] on button "Selecciona un estado 1" at bounding box center [728, 118] width 141 height 24
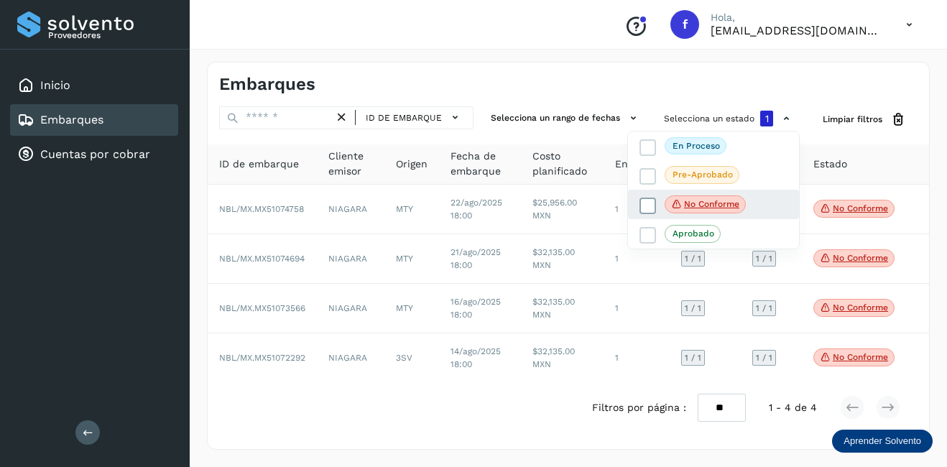
click at [707, 209] on p "No conforme" at bounding box center [711, 204] width 55 height 10
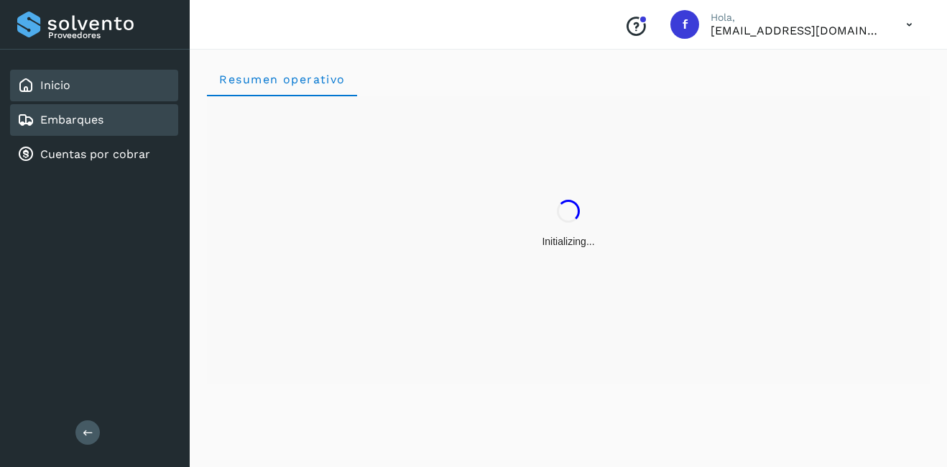
click at [59, 123] on link "Embarques" at bounding box center [71, 120] width 63 height 14
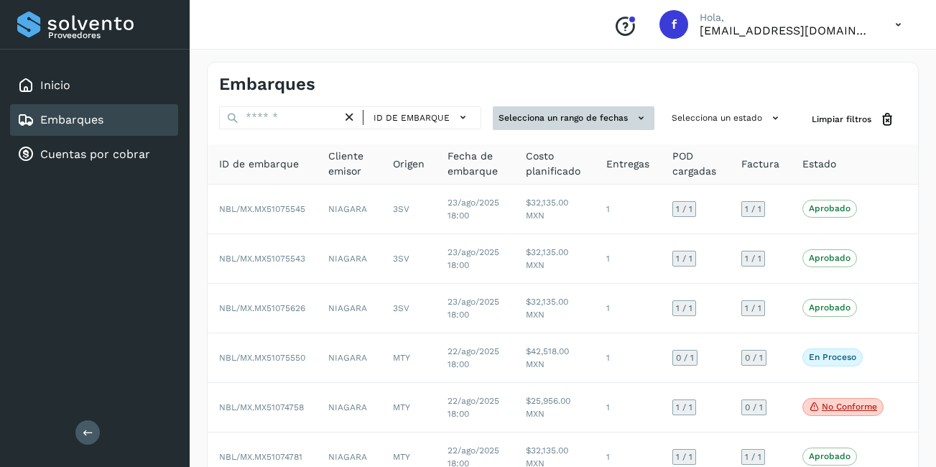
click at [628, 116] on button "Selecciona un rango de fechas" at bounding box center [574, 118] width 162 height 24
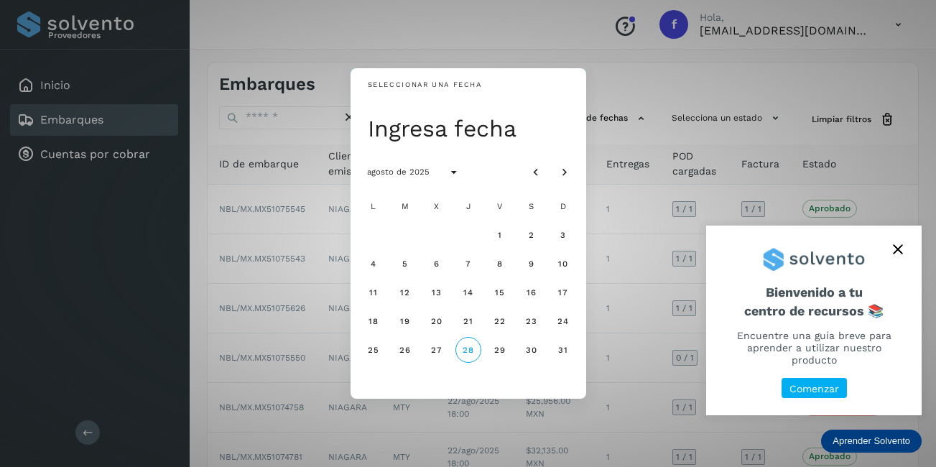
click at [903, 249] on button "close," at bounding box center [898, 249] width 22 height 22
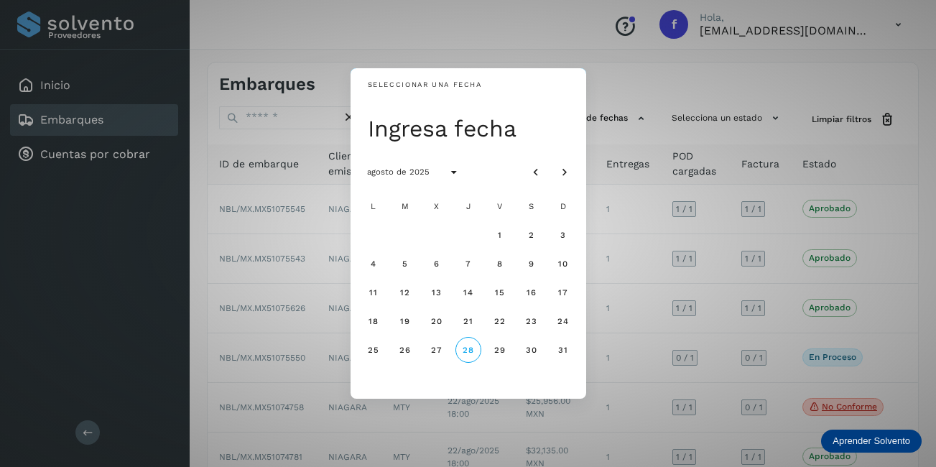
click at [707, 139] on div "Seleccionar una fecha Ingresa fecha agosto de 2025 L M X J V S D 1 2 3 4 5 6 7 …" at bounding box center [468, 233] width 936 height 467
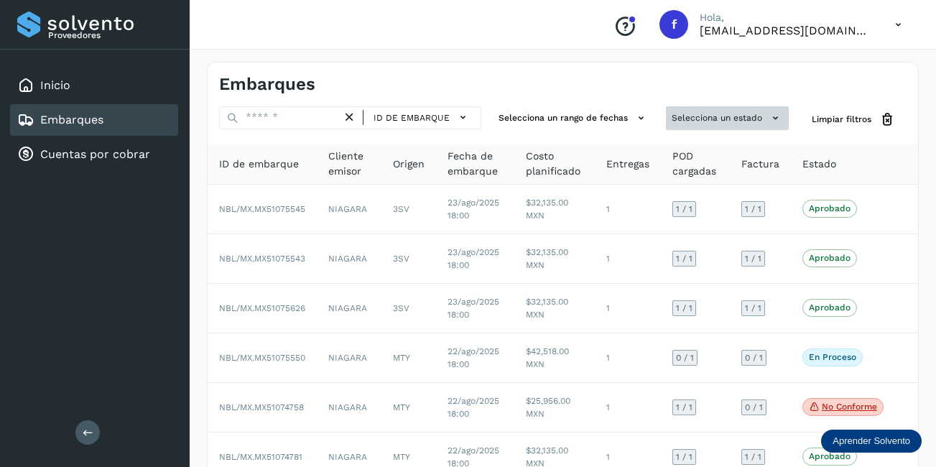
click at [733, 119] on button "Selecciona un estado" at bounding box center [727, 118] width 123 height 24
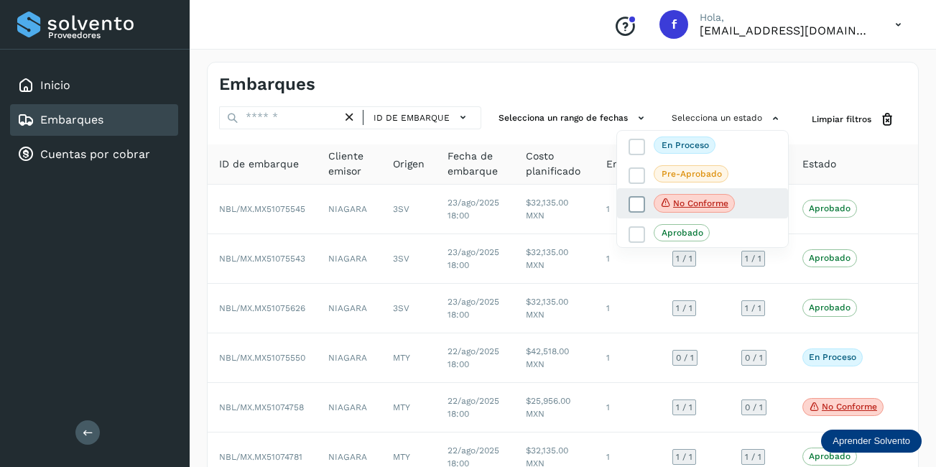
click at [729, 203] on span "No conforme" at bounding box center [694, 203] width 81 height 19
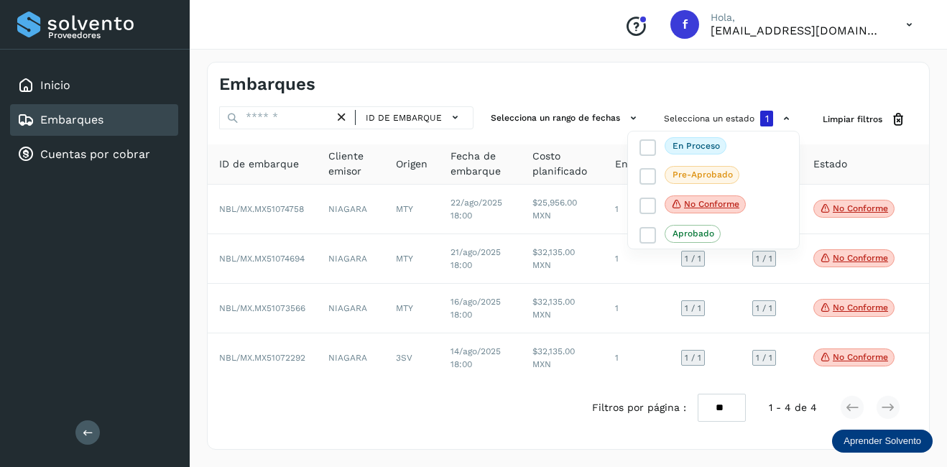
click at [844, 208] on div at bounding box center [473, 233] width 947 height 467
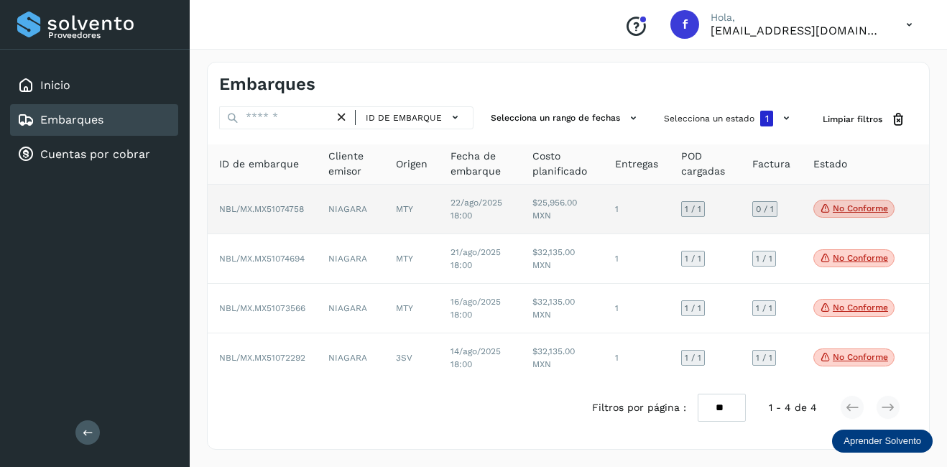
click at [870, 210] on p "No conforme" at bounding box center [859, 208] width 55 height 10
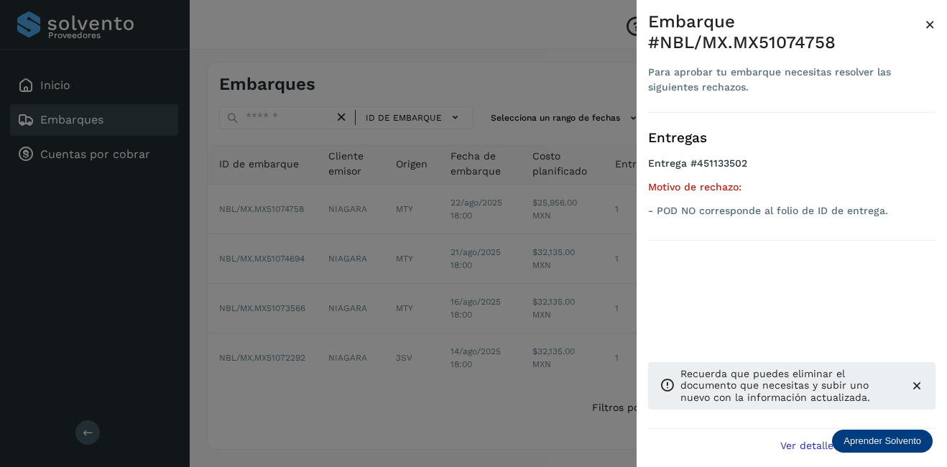
click at [938, 27] on div "Embarque #NBL/MX.MX51074758 Para aprobar tu embarque necesitas resolver las sig…" at bounding box center [791, 245] width 310 height 490
click at [931, 24] on span "×" at bounding box center [929, 24] width 11 height 20
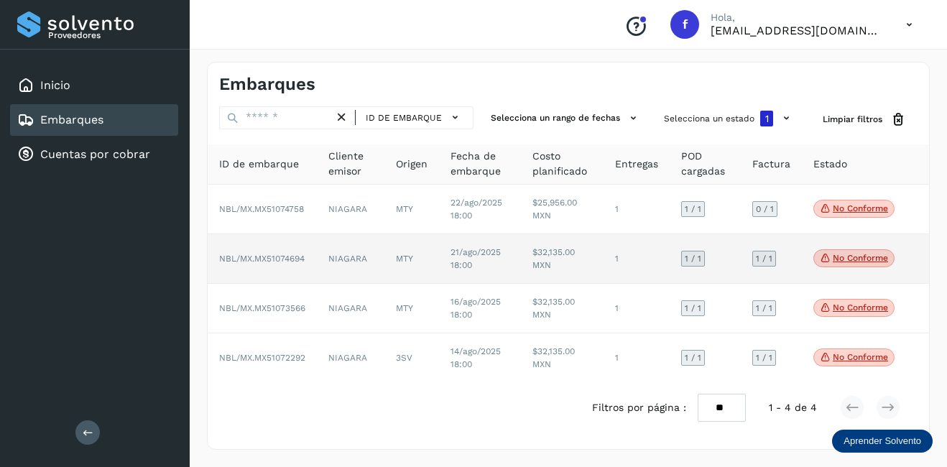
click at [866, 254] on p "No conforme" at bounding box center [859, 258] width 55 height 10
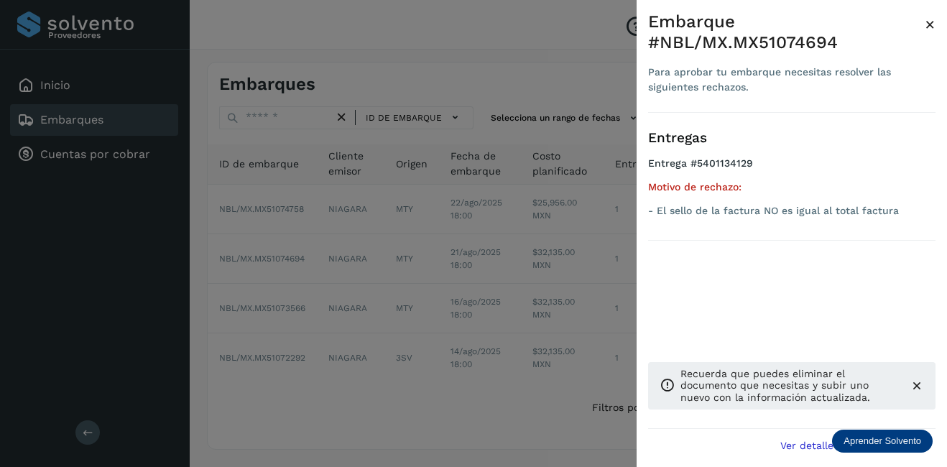
click at [929, 27] on span "×" at bounding box center [929, 24] width 11 height 20
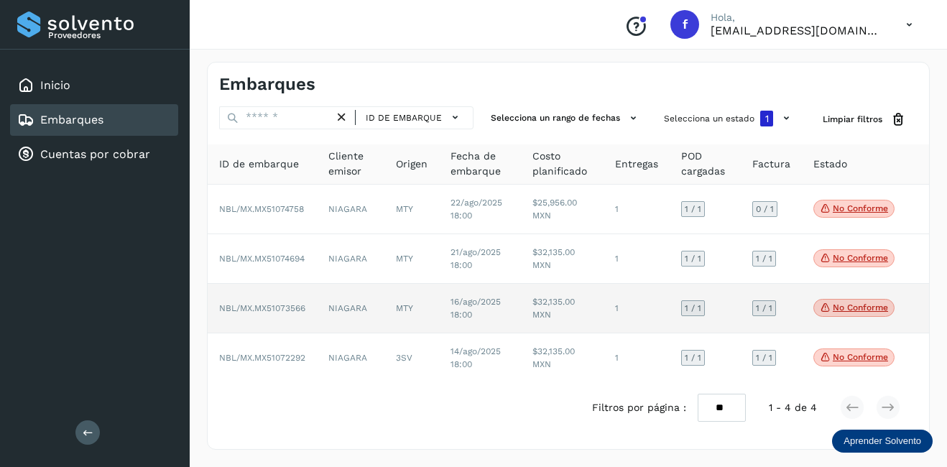
click at [862, 303] on p "No conforme" at bounding box center [859, 307] width 55 height 10
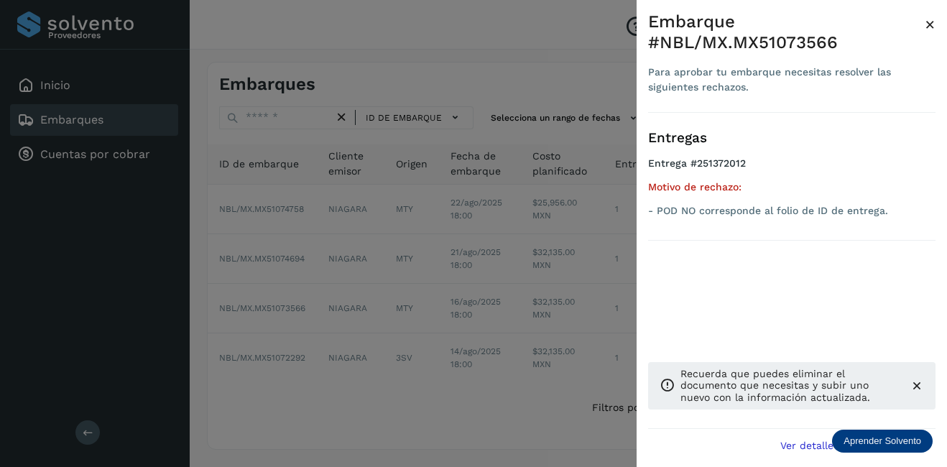
click at [927, 27] on span "×" at bounding box center [929, 24] width 11 height 20
